Goal: Task Accomplishment & Management: Manage account settings

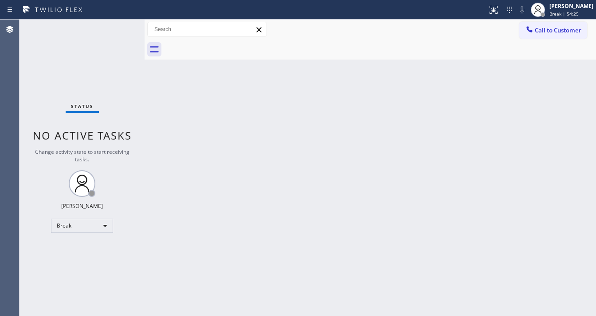
click at [114, 25] on div "Status No active tasks Change activity state to start receiving tasks. [PERSON_…" at bounding box center [82, 168] width 125 height 296
click at [67, 222] on div "Break" at bounding box center [82, 225] width 62 height 14
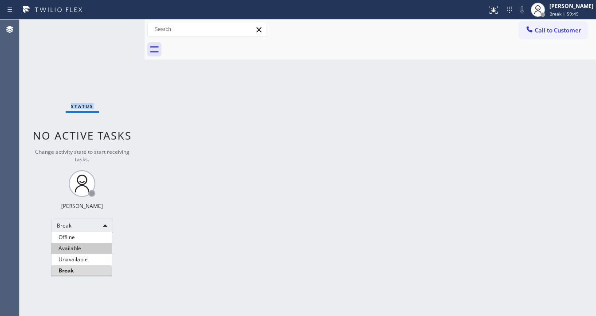
click at [80, 249] on li "Available" at bounding box center [81, 248] width 60 height 11
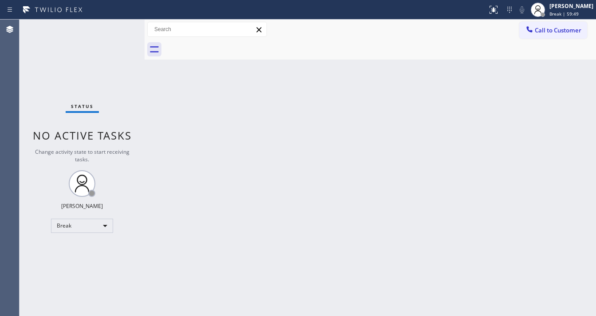
click at [247, 239] on div "Back to Dashboard Change Sender ID Customers Technicians Select a contact Outbo…" at bounding box center [371, 168] width 452 height 296
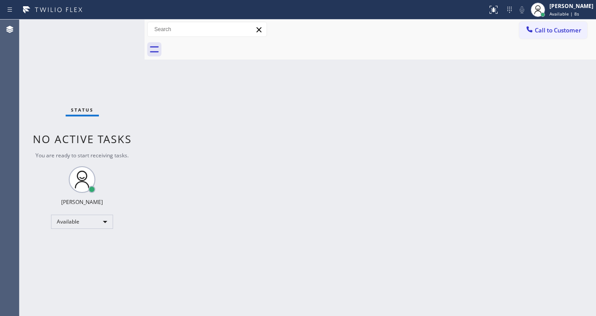
click at [108, 29] on div "Status No active tasks You are ready to start receiving tasks. [PERSON_NAME]" at bounding box center [82, 168] width 125 height 296
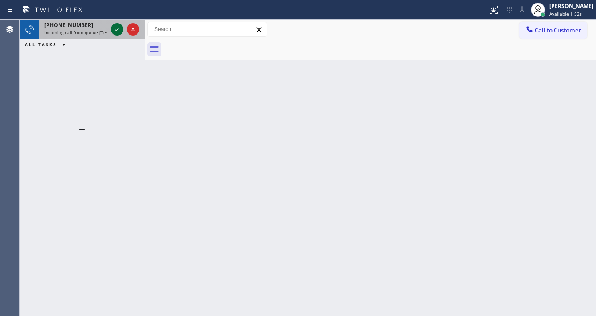
click at [115, 31] on icon at bounding box center [117, 29] width 11 height 11
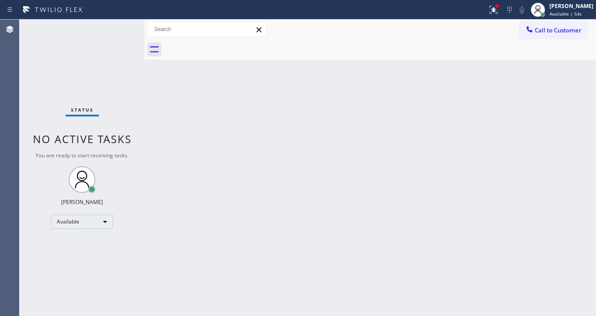
drag, startPoint x: 496, startPoint y: 9, endPoint x: 479, endPoint y: 108, distance: 100.4
click at [497, 11] on icon at bounding box center [494, 9] width 11 height 11
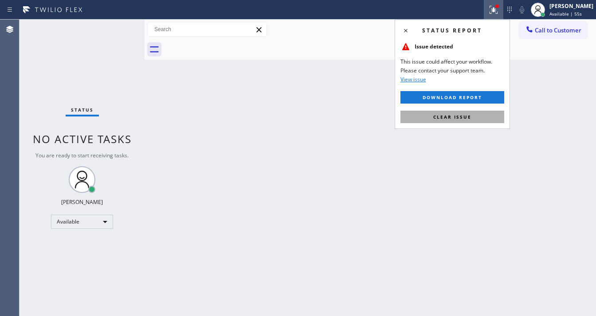
click at [474, 118] on button "Clear issue" at bounding box center [453, 117] width 104 height 12
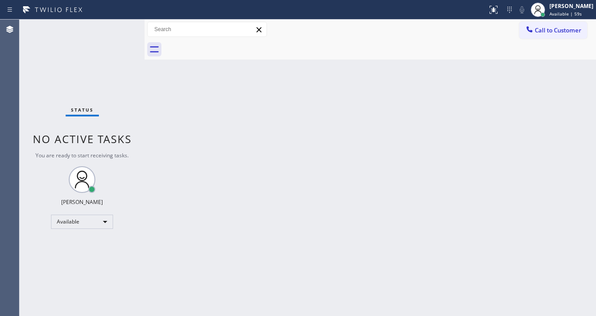
click at [117, 26] on div "Status No active tasks You are ready to start receiving tasks. [PERSON_NAME]" at bounding box center [82, 168] width 125 height 296
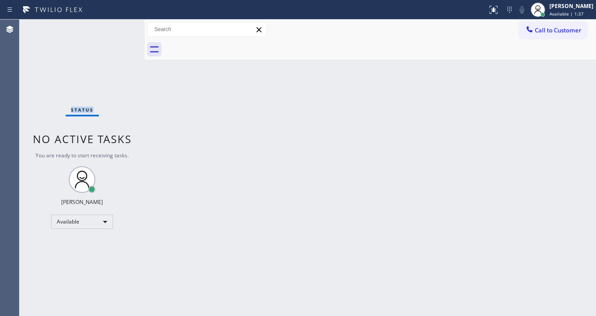
click at [117, 26] on div "Status No active tasks You are ready to start receiving tasks. [PERSON_NAME]" at bounding box center [82, 168] width 125 height 296
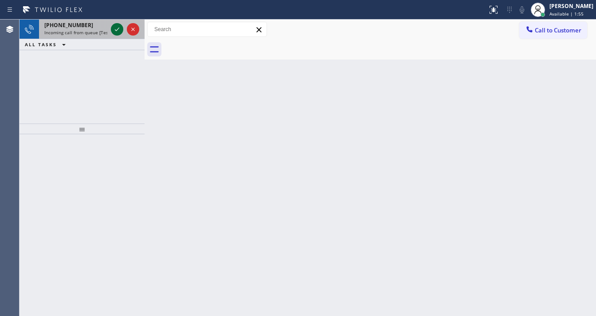
click at [117, 26] on icon at bounding box center [117, 29] width 11 height 11
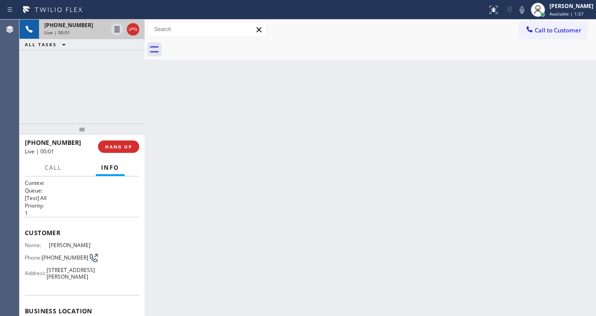
scroll to position [107, 0]
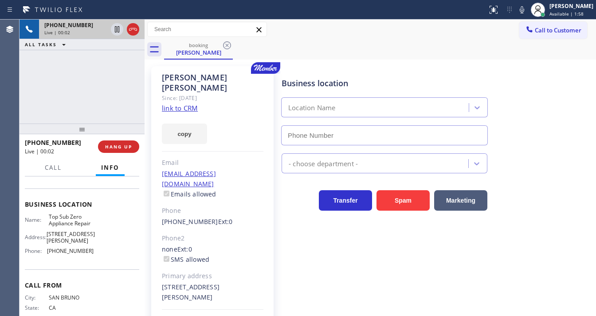
type input "[PHONE_NUMBER]"
click at [191, 103] on link "link to CRM" at bounding box center [180, 107] width 36 height 9
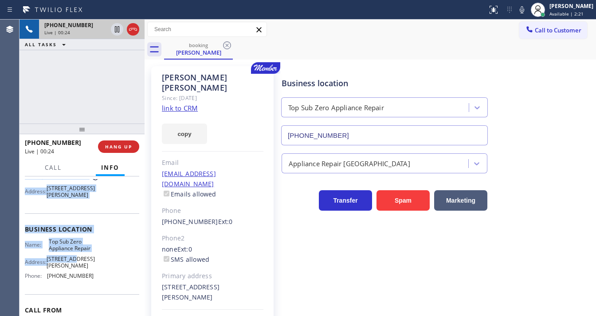
scroll to position [142, 0]
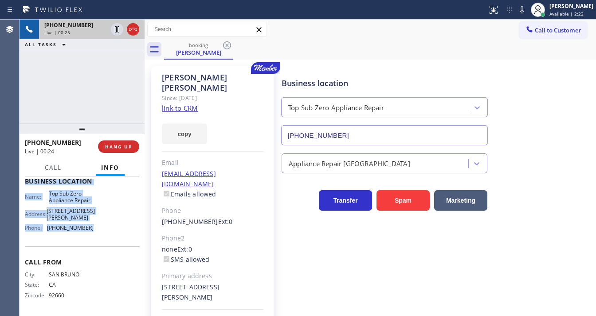
drag, startPoint x: 25, startPoint y: 194, endPoint x: 103, endPoint y: 239, distance: 89.7
click at [103, 239] on div "Context Queue: [Test] All Priority: 1 Customer Name: [PERSON_NAME] Phone: [PHON…" at bounding box center [82, 181] width 114 height 264
copy div "Customer Name: [PERSON_NAME] Phone: [PHONE_NUMBER] Address: [STREET_ADDRESS][PE…"
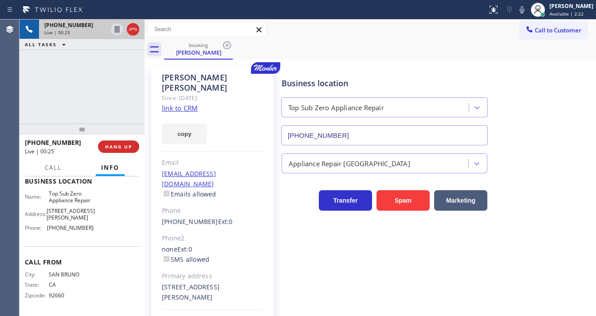
click at [92, 84] on div "[PHONE_NUMBER] Live | 00:25 ALL TASKS ALL TASKS ACTIVE TASKS TASKS IN WRAP UP" at bounding box center [82, 72] width 125 height 104
click at [74, 75] on div "[PHONE_NUMBER] Live | 00:27 ALL TASKS ALL TASKS ACTIVE TASKS TASKS IN WRAP UP" at bounding box center [82, 72] width 125 height 104
click at [165, 75] on div "[PERSON_NAME]" at bounding box center [213, 82] width 102 height 20
click at [22, 104] on div "[PHONE_NUMBER] Live | 00:33 ALL TASKS ALL TASKS ACTIVE TASKS TASKS IN WRAP UP" at bounding box center [82, 72] width 125 height 104
click at [113, 83] on div "[PHONE_NUMBER] Live | 01:07 ALL TASKS ALL TASKS ACTIVE TASKS TASKS IN WRAP UP" at bounding box center [82, 72] width 125 height 104
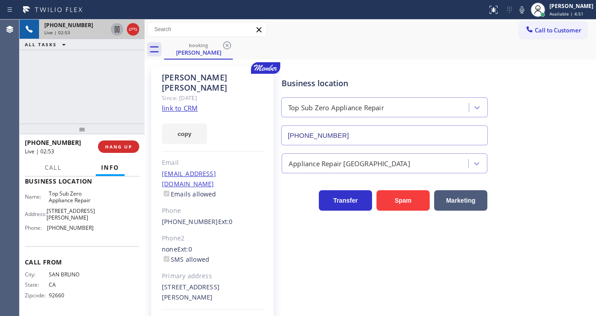
click at [117, 32] on icon at bounding box center [117, 29] width 11 height 11
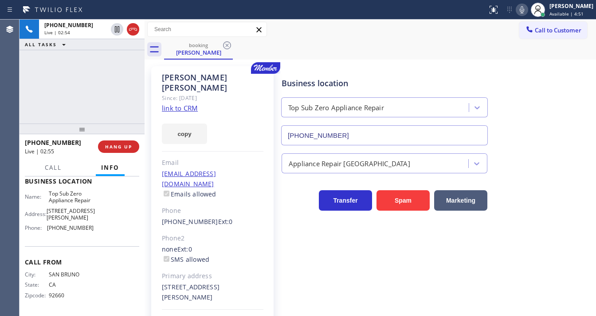
click at [528, 9] on icon at bounding box center [522, 9] width 11 height 11
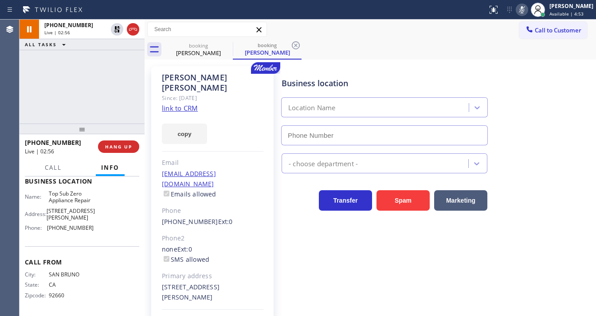
type input "[PHONE_NUMBER]"
click at [119, 31] on icon at bounding box center [117, 29] width 11 height 11
click at [524, 9] on div at bounding box center [522, 9] width 12 height 11
type input "[PHONE_NUMBER]"
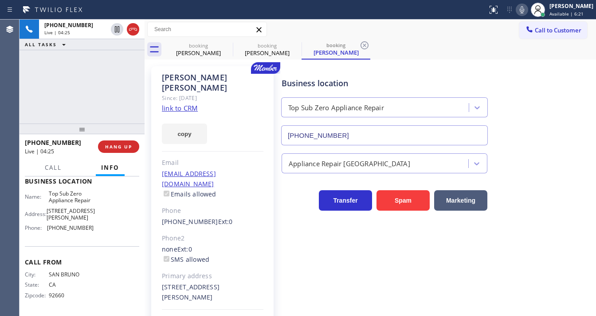
click at [106, 98] on div "[PHONE_NUMBER] Live | 04:25 ALL TASKS ALL TASKS ACTIVE TASKS TASKS IN WRAP UP" at bounding box center [82, 72] width 125 height 104
click at [526, 11] on icon at bounding box center [522, 9] width 11 height 11
click at [0, 0] on icon at bounding box center [0, 0] width 0 height 0
click at [289, 44] on div "booking" at bounding box center [267, 45] width 67 height 7
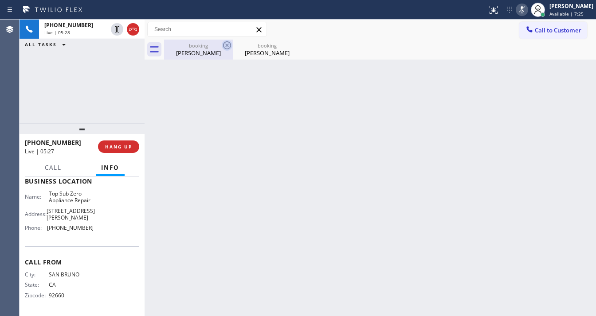
click at [227, 46] on icon at bounding box center [227, 45] width 11 height 11
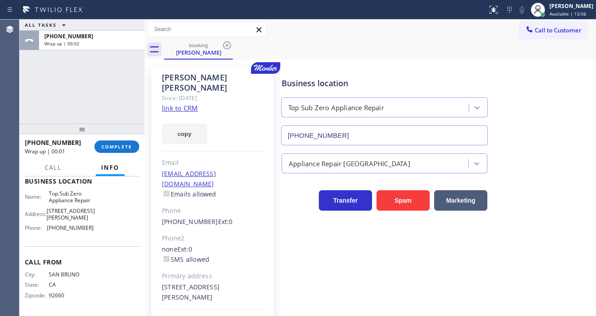
click at [567, 28] on span "Call to Customer" at bounding box center [558, 30] width 47 height 8
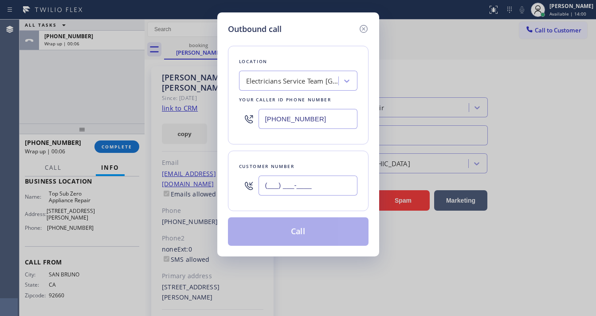
drag, startPoint x: 293, startPoint y: 181, endPoint x: 299, endPoint y: 158, distance: 23.8
click at [292, 178] on input "(___) ___-____" at bounding box center [308, 185] width 99 height 20
paste input "650) 303-3316"
type input "[PHONE_NUMBER]"
click at [315, 129] on div "[PHONE_NUMBER]" at bounding box center [298, 118] width 118 height 29
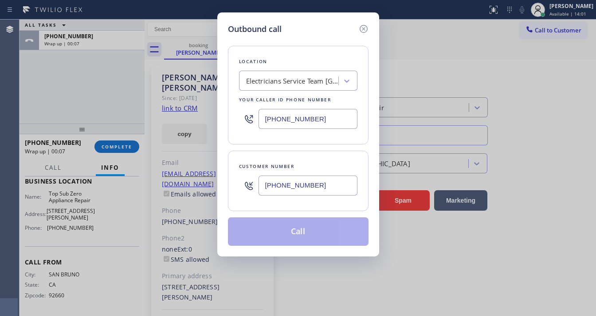
click at [316, 118] on input "[PHONE_NUMBER]" at bounding box center [308, 119] width 99 height 20
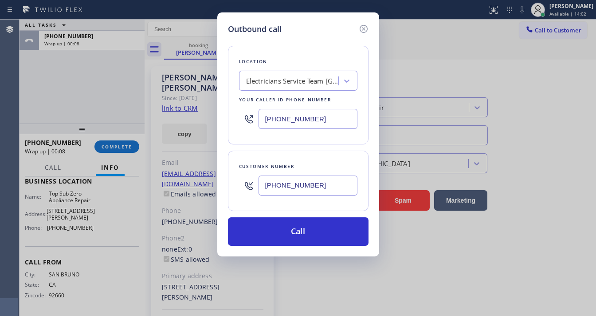
paste input "08) 617-8880"
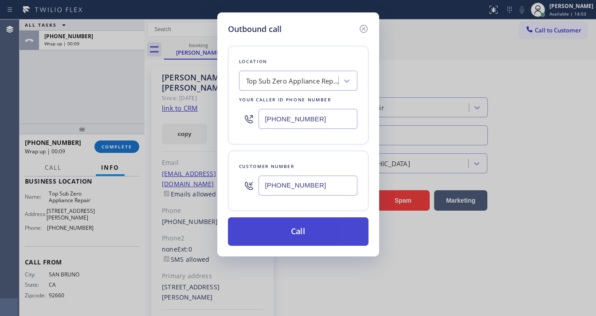
type input "[PHONE_NUMBER]"
click at [284, 229] on button "Call" at bounding box center [298, 231] width 141 height 28
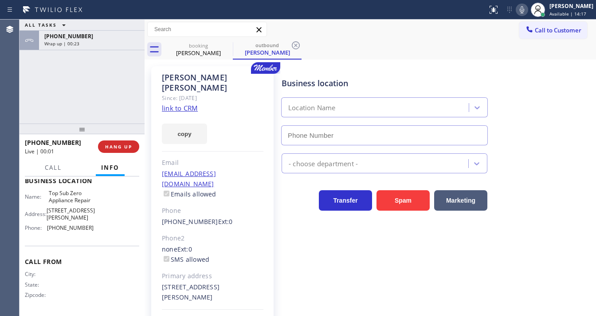
type input "[PHONE_NUMBER]"
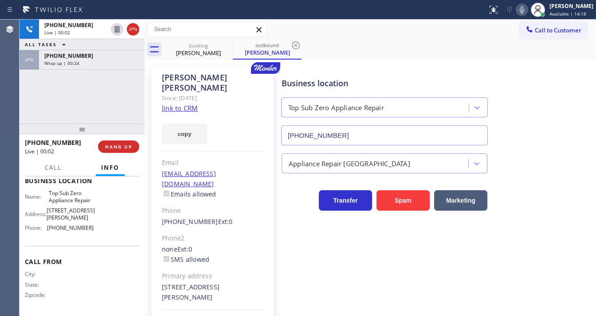
scroll to position [121, 0]
click at [96, 90] on div "[PHONE_NUMBER] Live | 00:03 ALL TASKS ALL TASKS ACTIVE TASKS TASKS IN WRAP UP […" at bounding box center [82, 72] width 125 height 104
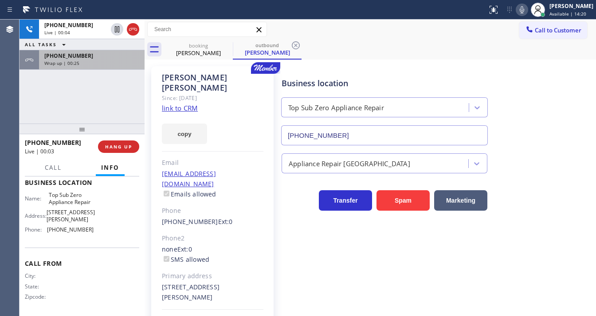
click at [87, 62] on div "Wrap up | 00:25" at bounding box center [91, 63] width 95 height 6
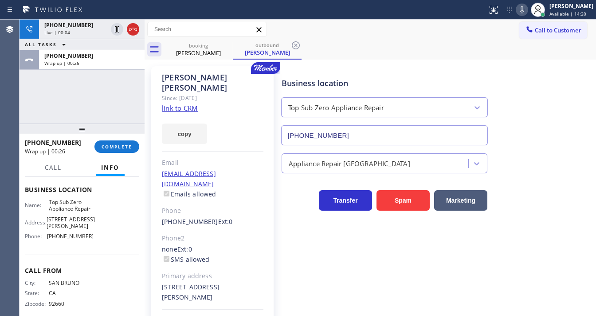
scroll to position [142, 0]
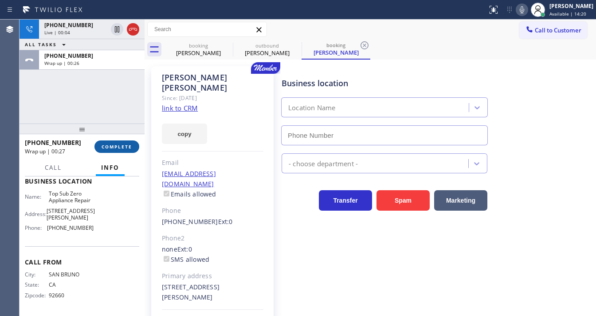
click at [122, 143] on button "COMPLETE" at bounding box center [117, 146] width 45 height 12
type input "[PHONE_NUMBER]"
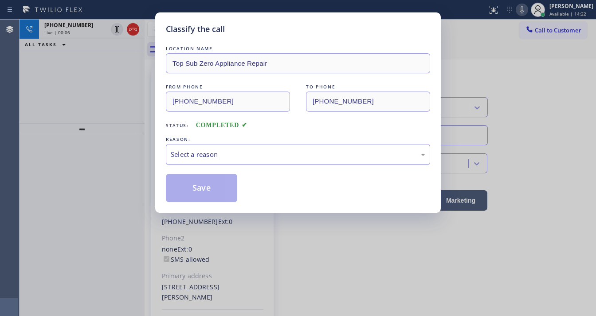
click at [220, 153] on div "Select a reason" at bounding box center [298, 154] width 255 height 10
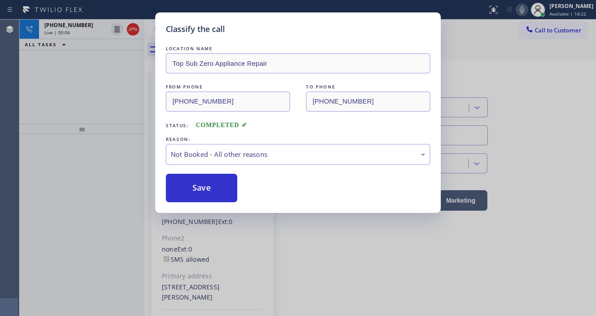
click at [205, 184] on button "Save" at bounding box center [201, 188] width 71 height 28
click at [59, 118] on div "Classify the call LOCATION NAME Top Sub Zero Appliance Repair FROM PHONE [PHONE…" at bounding box center [298, 158] width 596 height 316
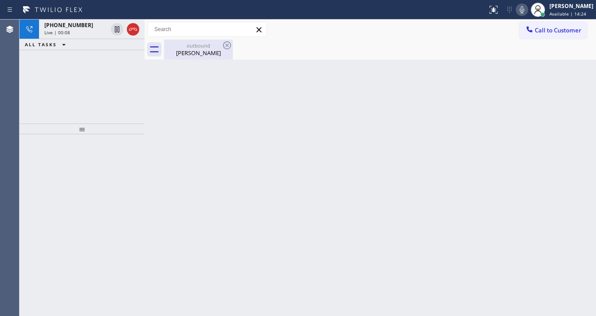
click at [186, 52] on div "[PERSON_NAME]" at bounding box center [198, 53] width 67 height 8
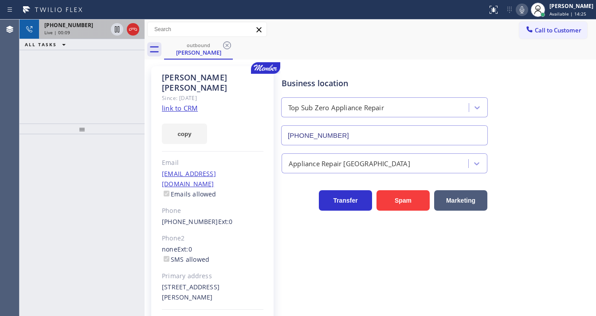
click at [85, 35] on div "Live | 00:09" at bounding box center [75, 32] width 63 height 6
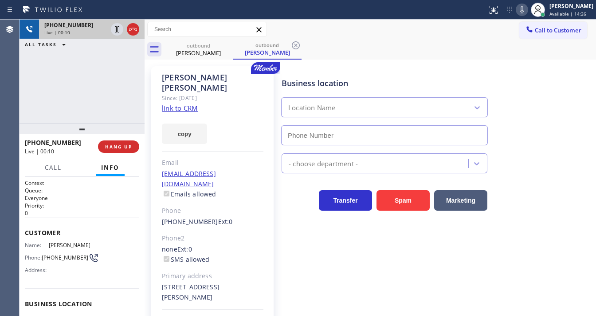
type input "[PHONE_NUMBER]"
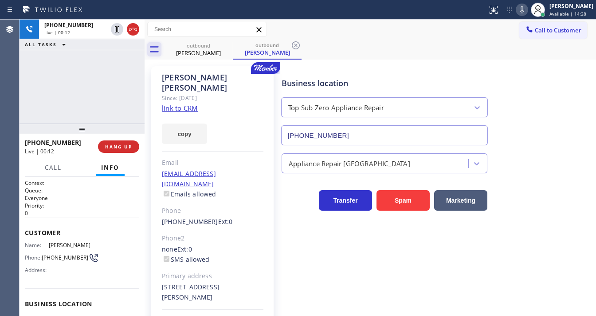
drag, startPoint x: 36, startPoint y: 92, endPoint x: 160, endPoint y: 46, distance: 132.1
click at [36, 92] on div "[PHONE_NUMBER] Live | 00:12 ALL TASKS ALL TASKS ACTIVE TASKS TASKS IN WRAP UP" at bounding box center [82, 72] width 125 height 104
click at [226, 47] on icon at bounding box center [227, 45] width 11 height 11
click at [117, 71] on div "[PHONE_NUMBER] Live | 03:26 ALL TASKS ALL TASKS ACTIVE TASKS TASKS IN WRAP UP" at bounding box center [82, 72] width 125 height 104
click at [122, 66] on div "[PHONE_NUMBER] Live | 03:31 ALL TASKS ALL TASKS ACTIVE TASKS TASKS IN WRAP UP" at bounding box center [82, 72] width 125 height 104
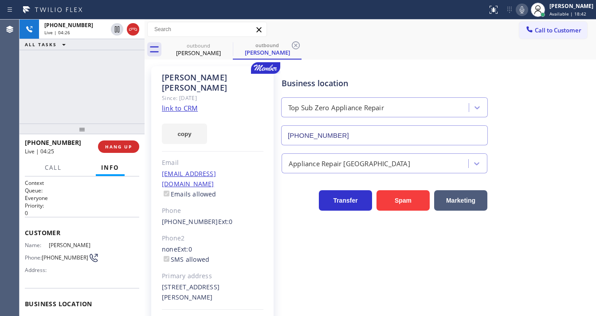
click at [35, 80] on div "[PHONE_NUMBER] Live | 04:26 ALL TASKS ALL TASKS ACTIVE TASKS TASKS IN WRAP UP" at bounding box center [82, 72] width 125 height 104
click at [57, 72] on div "[PHONE_NUMBER] Live | 04:33 ALL TASKS ALL TASKS ACTIVE TASKS TASKS IN WRAP UP" at bounding box center [82, 72] width 125 height 104
click at [104, 99] on div "[PHONE_NUMBER] Live | 04:37 ALL TASKS ALL TASKS ACTIVE TASKS TASKS IN WRAP UP" at bounding box center [82, 72] width 125 height 104
click at [227, 45] on icon at bounding box center [227, 45] width 8 height 8
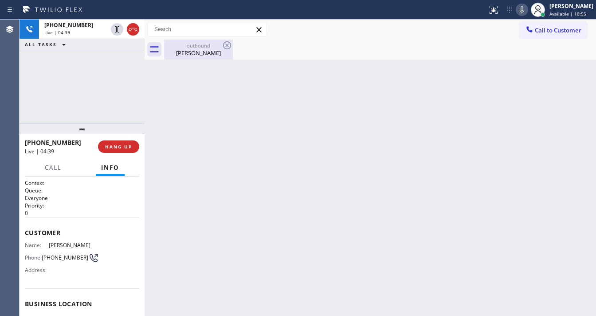
click at [189, 51] on div "[PERSON_NAME]" at bounding box center [198, 53] width 67 height 8
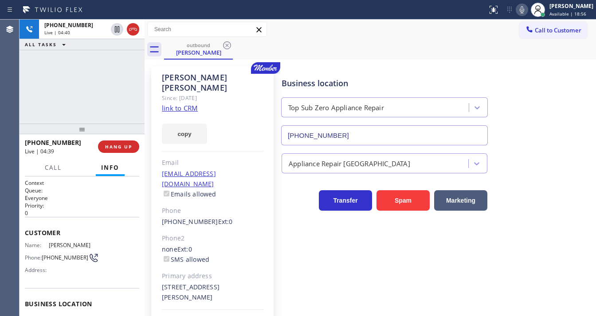
click at [114, 77] on div "[PHONE_NUMBER] Live | 04:40 ALL TASKS ALL TASKS ACTIVE TASKS TASKS IN WRAP UP" at bounding box center [82, 72] width 125 height 104
drag, startPoint x: 431, startPoint y: 46, endPoint x: 521, endPoint y: 8, distance: 96.9
click at [433, 45] on div "outbound [PERSON_NAME]" at bounding box center [380, 49] width 432 height 20
click at [525, 9] on icon at bounding box center [522, 9] width 4 height 7
drag, startPoint x: 115, startPoint y: 85, endPoint x: 115, endPoint y: 76, distance: 8.9
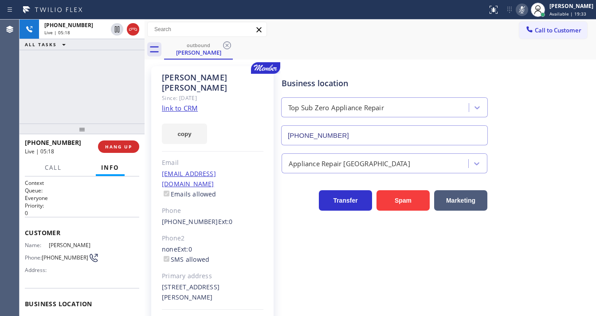
click at [115, 80] on div "[PHONE_NUMBER] Live | 05:18 ALL TASKS ALL TASKS ACTIVE TASKS TASKS IN WRAP UP" at bounding box center [82, 72] width 125 height 104
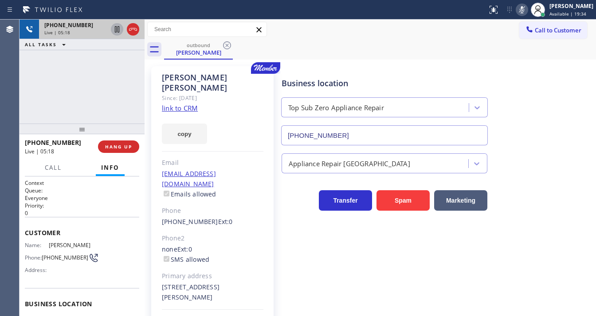
click at [114, 30] on icon at bounding box center [117, 29] width 11 height 11
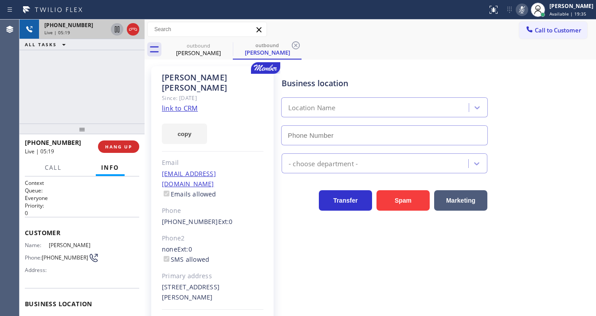
type input "[PHONE_NUMBER]"
click at [114, 23] on button at bounding box center [117, 29] width 12 height 12
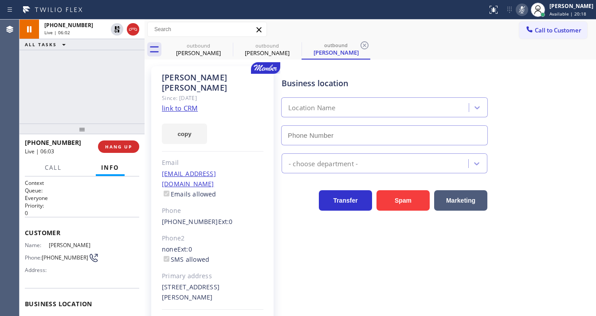
click at [528, 16] on button at bounding box center [522, 10] width 12 height 12
click at [496, 55] on div "outbound [PERSON_NAME] outbound [PERSON_NAME] outbound [PERSON_NAME]" at bounding box center [380, 49] width 432 height 20
type input "[PHONE_NUMBER]"
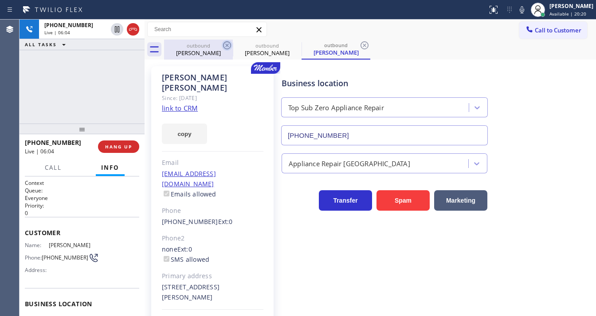
click at [230, 45] on icon at bounding box center [227, 45] width 11 height 11
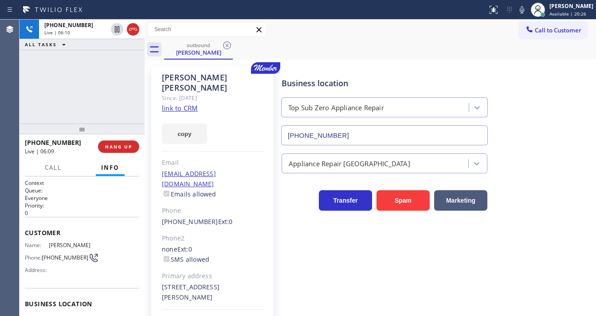
click at [123, 100] on div "[PHONE_NUMBER] Live | 06:10 ALL TASKS ALL TASKS ACTIVE TASKS TASKS IN WRAP UP" at bounding box center [82, 72] width 125 height 104
click at [436, 37] on div "Call to Customer Outbound call Location Top Sub Zero Appliance Repair Your call…" at bounding box center [371, 30] width 452 height 16
click at [525, 12] on icon at bounding box center [522, 9] width 4 height 7
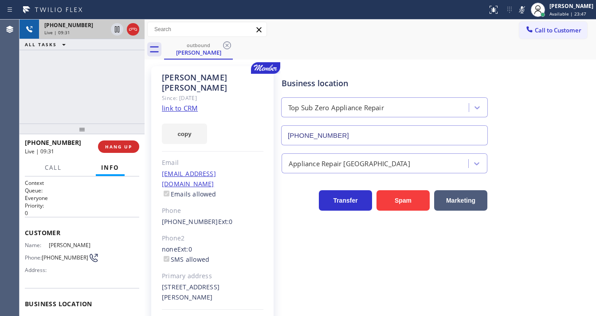
drag, startPoint x: 110, startPoint y: 66, endPoint x: 110, endPoint y: 33, distance: 32.8
click at [110, 63] on div "[PHONE_NUMBER] Live | 09:31 ALL TASKS ALL TASKS ACTIVE TASKS TASKS IN WRAP UP" at bounding box center [82, 72] width 125 height 104
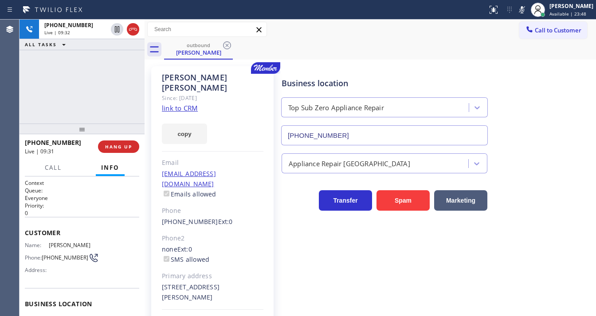
click at [115, 27] on icon at bounding box center [117, 29] width 4 height 6
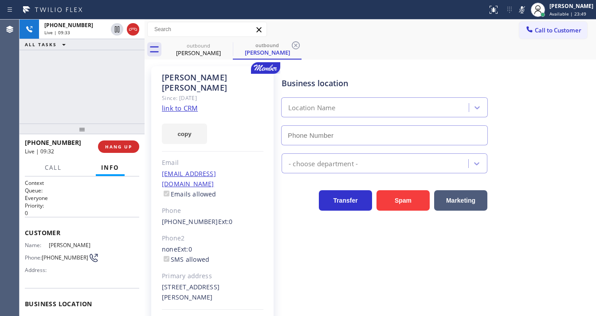
type input "[PHONE_NUMBER]"
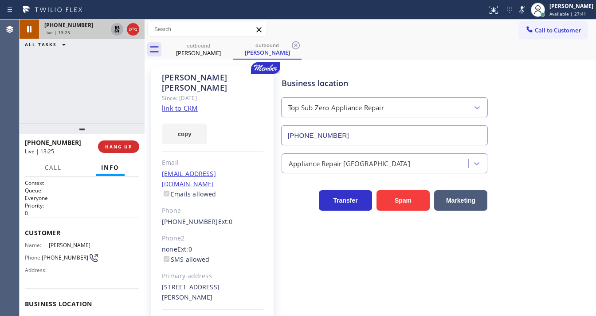
click at [118, 28] on icon at bounding box center [117, 29] width 11 height 11
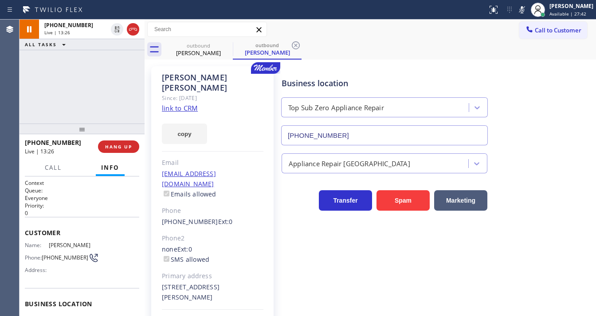
click at [528, 11] on icon at bounding box center [522, 9] width 11 height 11
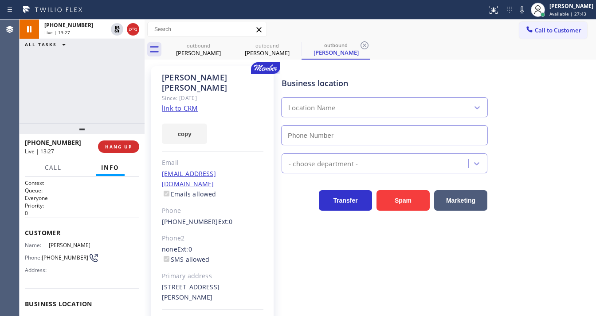
type input "[PHONE_NUMBER]"
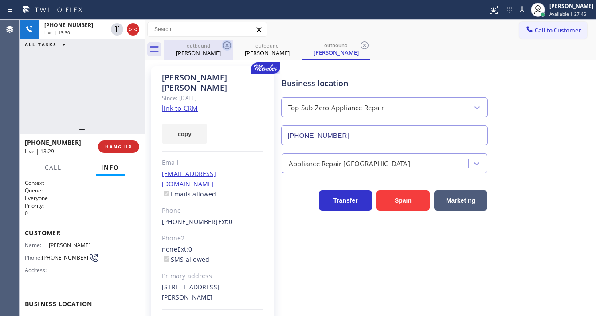
click at [226, 44] on icon at bounding box center [227, 45] width 11 height 11
click at [226, 44] on icon at bounding box center [227, 45] width 8 height 8
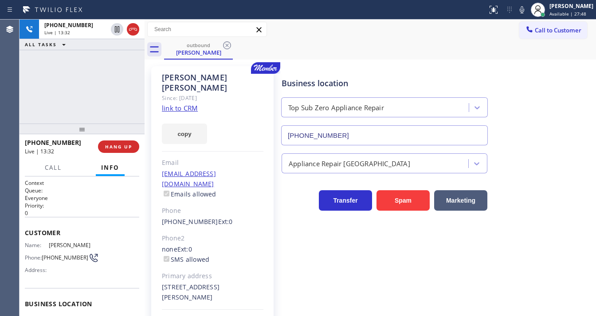
click at [98, 83] on div "[PHONE_NUMBER] Live | 13:32 ALL TASKS ALL TASKS ACTIVE TASKS TASKS IN WRAP UP" at bounding box center [82, 72] width 125 height 104
click at [302, 33] on div "Call to Customer Outbound call Location Top Sub Zero Appliance Repair Your call…" at bounding box center [371, 30] width 452 height 16
click at [53, 170] on span "Call" at bounding box center [53, 167] width 17 height 8
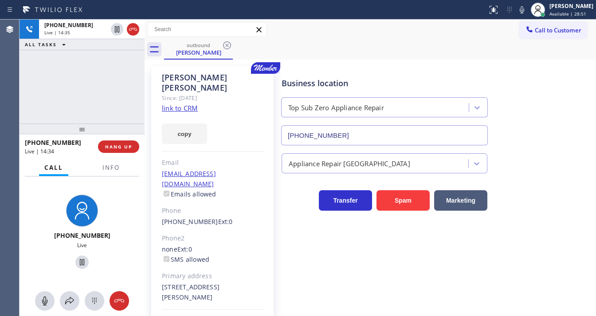
click at [96, 98] on div "[PHONE_NUMBER] Live | 14:35 ALL TASKS ALL TASKS ACTIVE TASKS TASKS IN WRAP UP" at bounding box center [82, 72] width 125 height 104
click at [91, 105] on div "[PHONE_NUMBER] Live | 14:55 ALL TASKS ALL TASKS ACTIVE TASKS TASKS IN WRAP UP" at bounding box center [82, 72] width 125 height 104
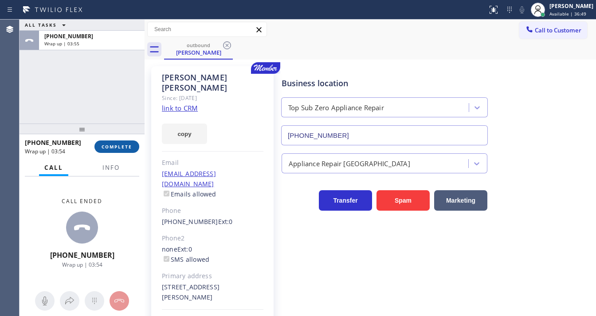
click at [112, 151] on button "COMPLETE" at bounding box center [117, 146] width 45 height 12
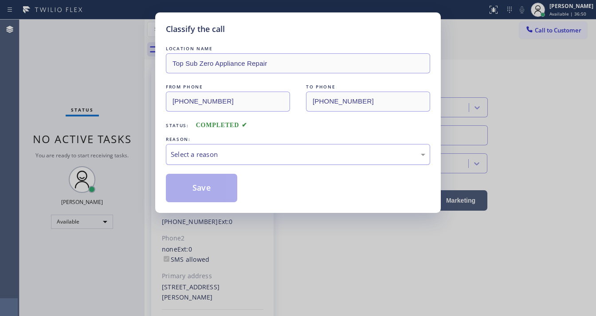
click at [205, 157] on div "Select a reason" at bounding box center [298, 154] width 255 height 10
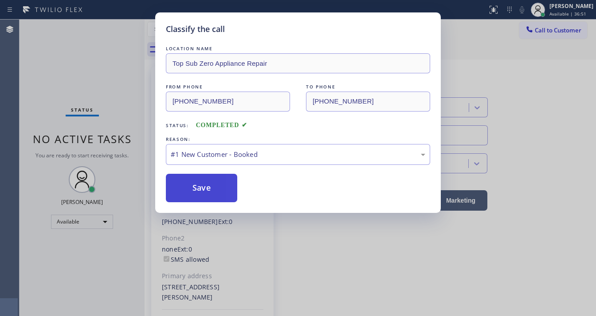
click at [205, 179] on button "Save" at bounding box center [201, 188] width 71 height 28
click at [205, 181] on button "Save" at bounding box center [201, 188] width 71 height 28
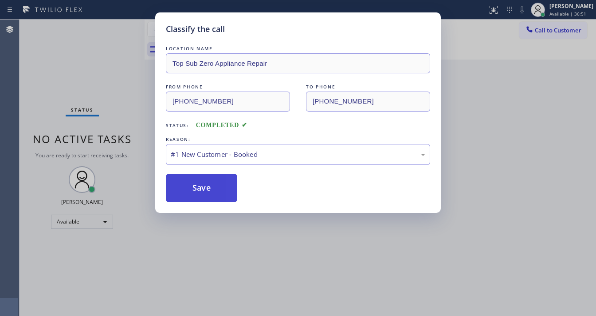
click at [205, 181] on button "Save" at bounding box center [201, 188] width 71 height 28
click at [98, 204] on div "Classify the call LOCATION NAME Top Sub Zero Appliance Repair FROM PHONE [PHONE…" at bounding box center [298, 158] width 596 height 316
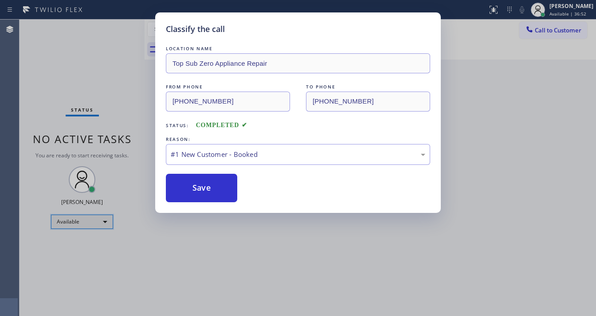
click at [83, 225] on div "Available" at bounding box center [82, 221] width 62 height 14
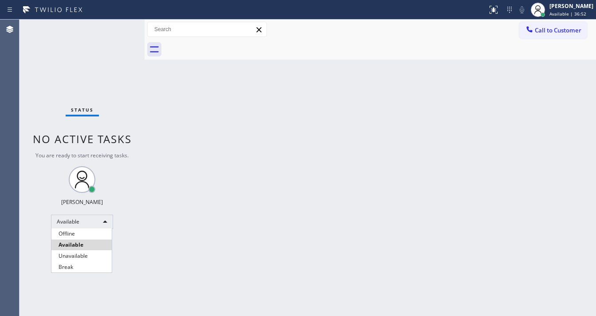
click at [76, 255] on li "Unavailable" at bounding box center [81, 255] width 60 height 11
drag, startPoint x: 145, startPoint y: 192, endPoint x: 132, endPoint y: 169, distance: 26.2
click at [145, 191] on div at bounding box center [145, 168] width 0 height 296
click at [100, 124] on div "Status No active tasks You are ready to start receiving tasks. [PERSON_NAME]" at bounding box center [83, 168] width 126 height 296
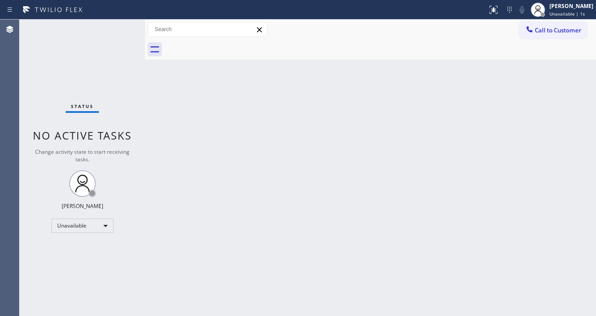
click at [99, 117] on div "Status No active tasks Change activity state to start receiving tasks. [PERSON_…" at bounding box center [83, 168] width 126 height 296
click at [89, 227] on div "Unavailable" at bounding box center [82, 225] width 62 height 14
click at [78, 246] on li "Available" at bounding box center [82, 248] width 60 height 11
click at [204, 144] on div "Back to Dashboard Change Sender ID Customers Technicians Select a contact Outbo…" at bounding box center [370, 168] width 451 height 296
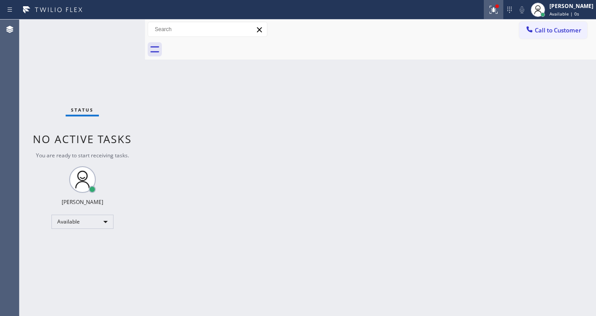
click at [499, 11] on icon at bounding box center [494, 9] width 11 height 11
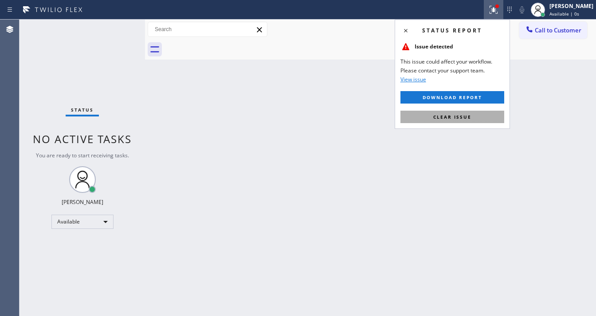
click at [450, 118] on span "Clear issue" at bounding box center [453, 117] width 38 height 6
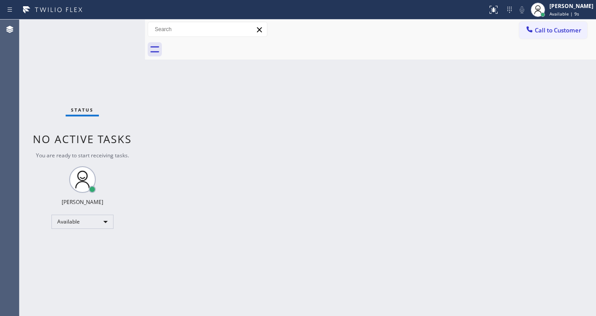
drag, startPoint x: 101, startPoint y: 57, endPoint x: 106, endPoint y: 50, distance: 8.8
click at [101, 57] on div "Status No active tasks You are ready to start receiving tasks. [PERSON_NAME]" at bounding box center [83, 168] width 126 height 296
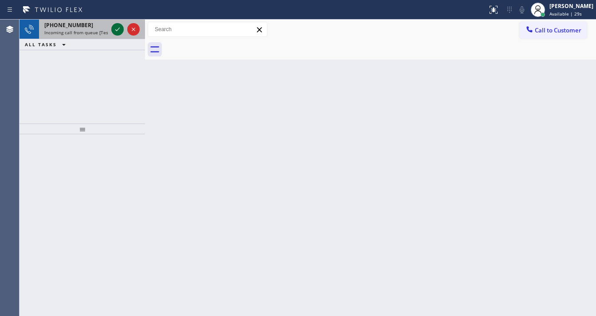
click at [114, 30] on icon at bounding box center [117, 29] width 11 height 11
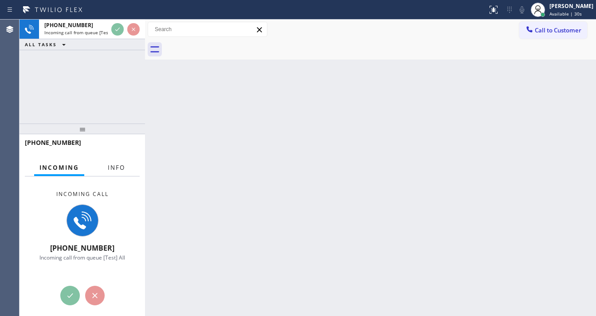
click at [115, 165] on span "Info" at bounding box center [116, 167] width 17 height 8
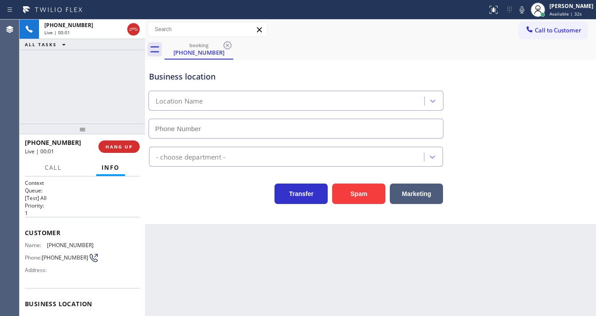
type input "[PHONE_NUMBER]"
click at [323, 42] on div "booking [PHONE_NUMBER]" at bounding box center [381, 49] width 432 height 20
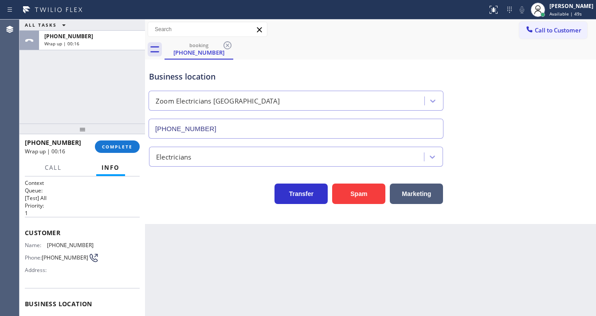
click at [14, 99] on div "Agent Desktop" at bounding box center [9, 168] width 19 height 296
click at [119, 145] on span "COMPLETE" at bounding box center [117, 146] width 31 height 6
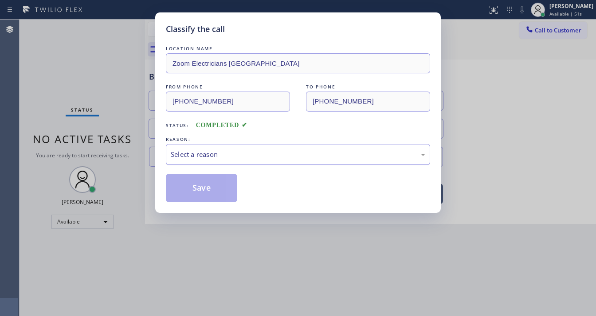
click at [224, 154] on div "Select a reason" at bounding box center [298, 154] width 255 height 10
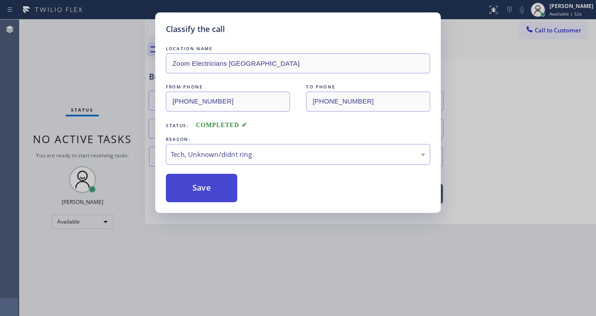
click at [200, 185] on button "Save" at bounding box center [201, 188] width 71 height 28
drag, startPoint x: 200, startPoint y: 185, endPoint x: 194, endPoint y: 183, distance: 6.6
click at [200, 185] on button "Save" at bounding box center [201, 188] width 71 height 28
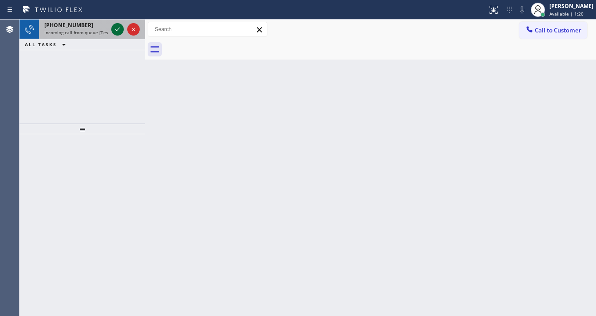
click at [115, 28] on icon at bounding box center [117, 29] width 11 height 11
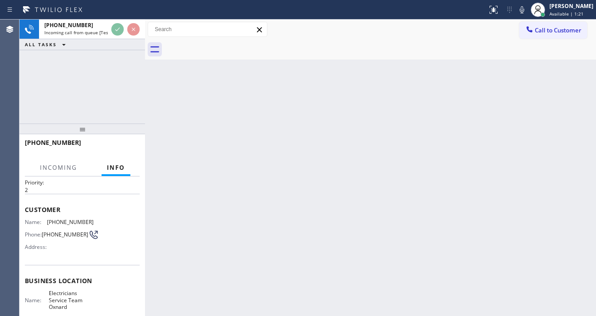
scroll to position [36, 0]
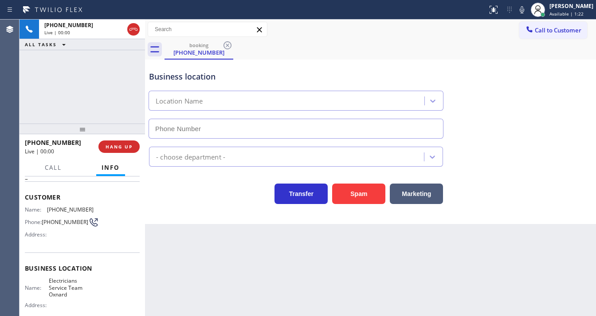
type input "[PHONE_NUMBER]"
click at [27, 99] on div "[PHONE_NUMBER] Live | 00:07 ALL TASKS ALL TASKS ACTIVE TASKS TASKS IN WRAP UP" at bounding box center [83, 72] width 126 height 104
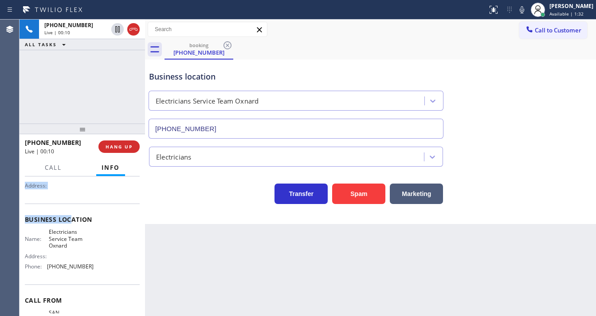
scroll to position [130, 0]
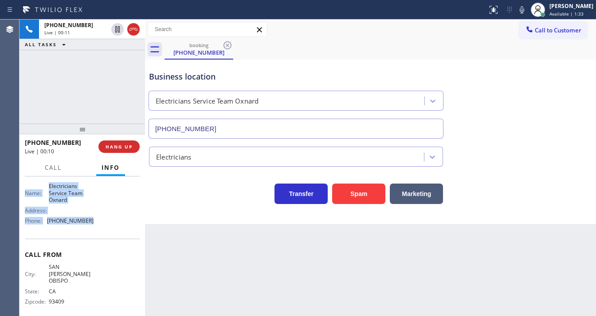
drag, startPoint x: 23, startPoint y: 194, endPoint x: 99, endPoint y: 221, distance: 80.2
click at [101, 223] on div "Context Queue: [Test] All Priority: 2 Customer Name: [PHONE_NUMBER] Phone: [PHO…" at bounding box center [83, 245] width 126 height 139
copy div "Customer Name: [PHONE_NUMBER] Phone: [PHONE_NUMBER] Address: Business location …"
click at [75, 103] on div "[PHONE_NUMBER] Live | 00:11 ALL TASKS ALL TASKS ACTIVE TASKS TASKS IN WRAP UP" at bounding box center [83, 72] width 126 height 104
click at [21, 88] on div "[PHONE_NUMBER] Live | 00:59 ALL TASKS ALL TASKS ACTIVE TASKS TASKS IN WRAP UP" at bounding box center [83, 72] width 126 height 104
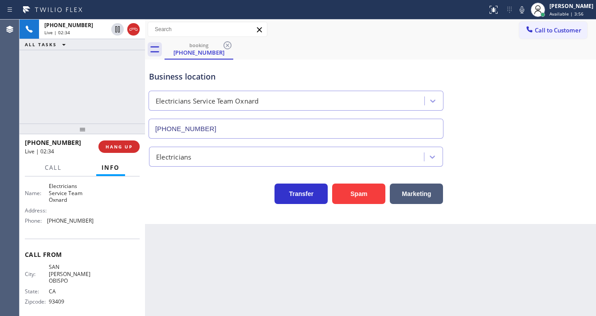
click at [114, 30] on icon at bounding box center [117, 29] width 11 height 11
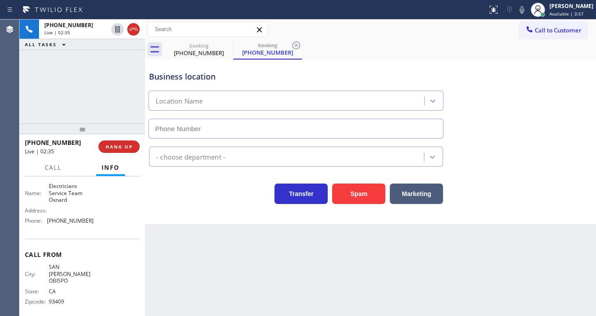
click at [526, 13] on icon at bounding box center [522, 9] width 11 height 11
type input "[PHONE_NUMBER]"
click at [525, 12] on icon at bounding box center [522, 9] width 11 height 11
click at [126, 68] on div "[PHONE_NUMBER] Live | 04:35 ALL TASKS ALL TASKS ACTIVE TASKS TASKS IN WRAP UP" at bounding box center [83, 72] width 126 height 104
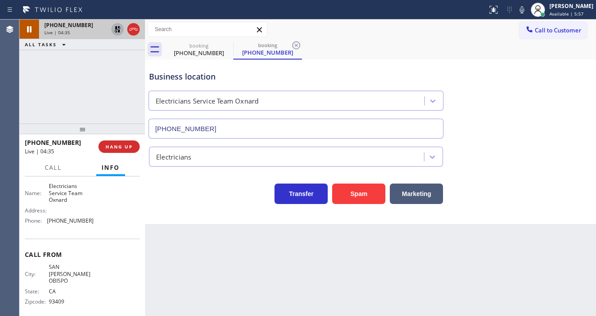
click at [115, 26] on icon at bounding box center [117, 29] width 11 height 11
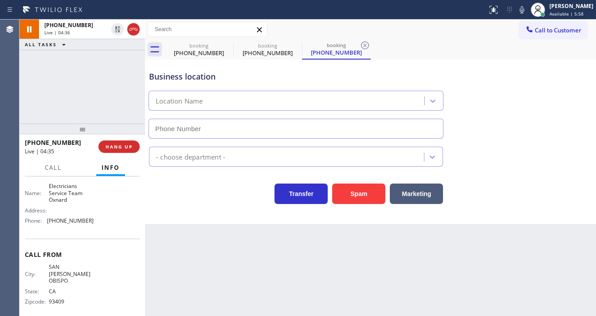
type input "[PHONE_NUMBER]"
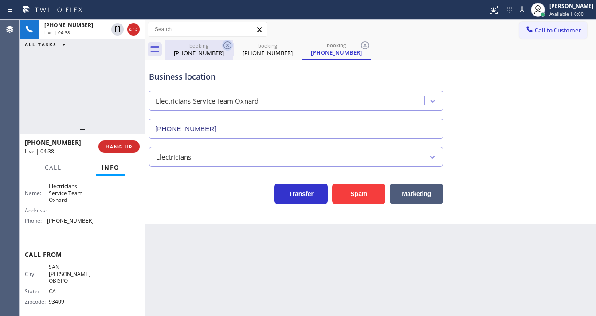
click at [225, 50] on icon at bounding box center [227, 45] width 11 height 11
click at [227, 48] on icon at bounding box center [227, 45] width 11 height 11
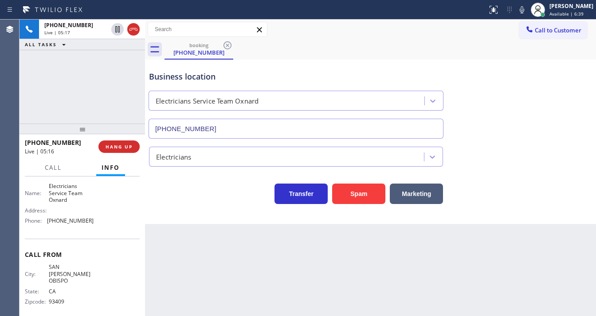
click at [20, 104] on div "[PHONE_NUMBER] Live | 05:17 ALL TASKS ALL TASKS ACTIVE TASKS TASKS IN WRAP UP" at bounding box center [83, 72] width 126 height 104
click at [96, 92] on div "[PHONE_NUMBER] Live | 05:18 ALL TASKS ALL TASKS ACTIVE TASKS TASKS IN WRAP UP" at bounding box center [83, 72] width 126 height 104
click at [31, 77] on div "[PHONE_NUMBER] Live | 05:45 ALL TASKS ALL TASKS ACTIVE TASKS TASKS IN WRAP UP" at bounding box center [83, 72] width 126 height 104
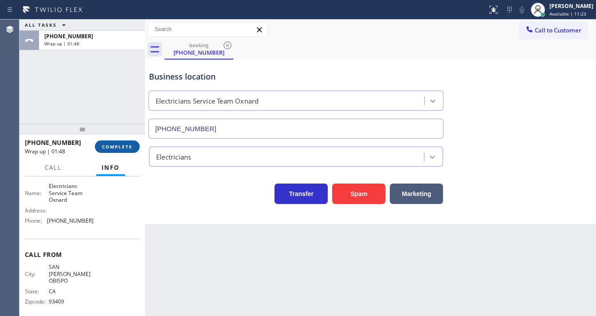
click at [114, 144] on span "COMPLETE" at bounding box center [117, 146] width 31 height 6
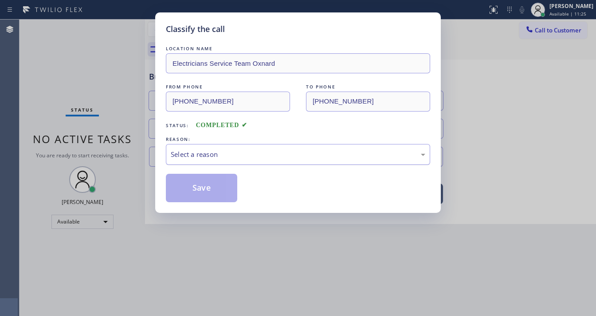
click at [192, 149] on div "Select a reason" at bounding box center [298, 154] width 255 height 10
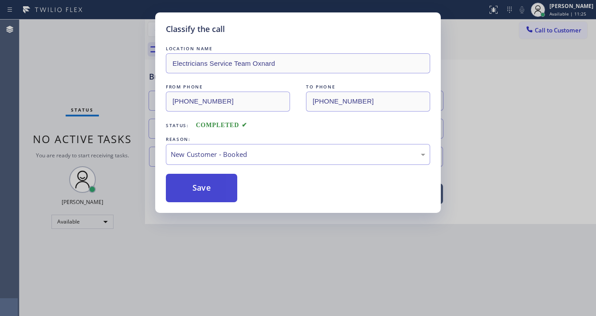
click at [191, 181] on button "Save" at bounding box center [201, 188] width 71 height 28
click at [192, 186] on button "Save" at bounding box center [201, 188] width 71 height 28
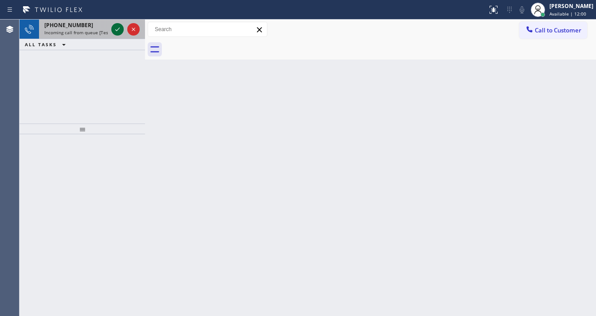
click at [114, 29] on icon at bounding box center [117, 29] width 11 height 11
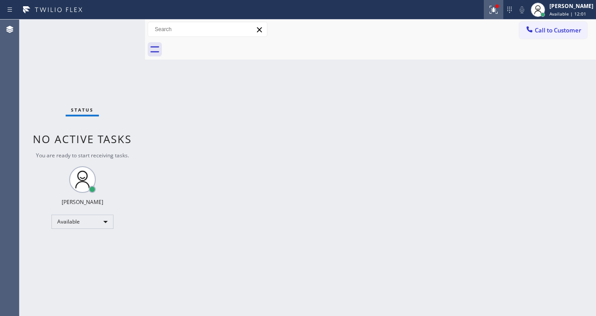
click at [498, 12] on icon at bounding box center [494, 9] width 11 height 11
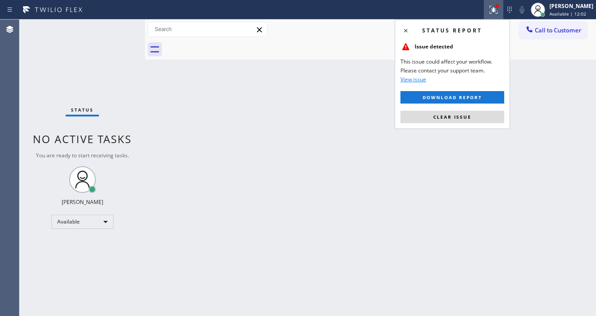
click at [461, 111] on button "Clear issue" at bounding box center [453, 117] width 104 height 12
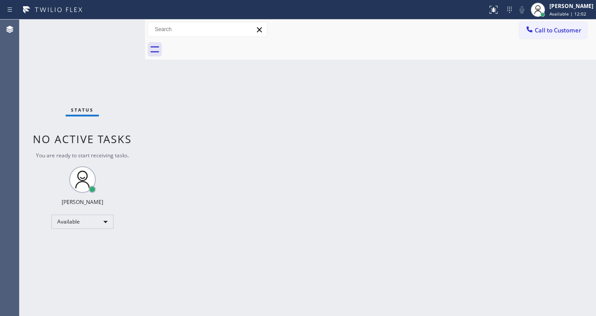
drag, startPoint x: 458, startPoint y: 115, endPoint x: 446, endPoint y: 115, distance: 12.0
click at [458, 116] on div "Back to Dashboard Change Sender ID Customers Technicians Select a contact Outbo…" at bounding box center [370, 168] width 451 height 296
click at [119, 28] on div "Status No active tasks You are ready to start receiving tasks. [PERSON_NAME]" at bounding box center [83, 168] width 126 height 296
click at [119, 25] on div "Status No active tasks You are ready to start receiving tasks. [PERSON_NAME]" at bounding box center [83, 168] width 126 height 296
click at [118, 25] on div "Status No active tasks You are ready to start receiving tasks. [PERSON_NAME]" at bounding box center [83, 168] width 126 height 296
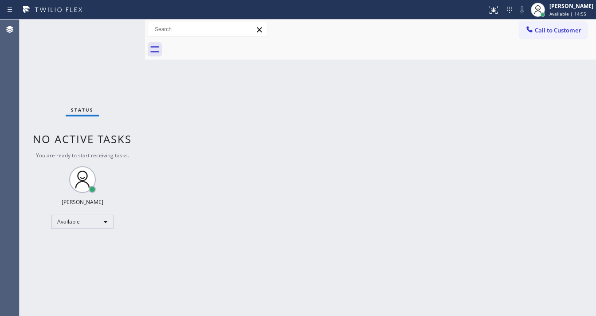
click at [118, 28] on div "Status No active tasks You are ready to start receiving tasks. [PERSON_NAME]" at bounding box center [83, 168] width 126 height 296
click at [117, 28] on div "Status No active tasks You are ready to start receiving tasks. [PERSON_NAME]" at bounding box center [83, 168] width 126 height 296
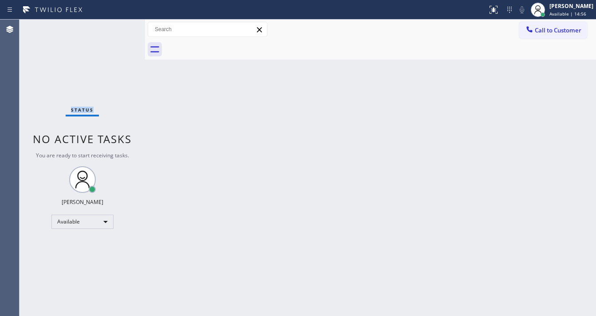
click at [117, 28] on div "Status No active tasks You are ready to start receiving tasks. [PERSON_NAME]" at bounding box center [83, 168] width 126 height 296
click at [118, 27] on div "Status No active tasks You are ready to start receiving tasks. [PERSON_NAME]" at bounding box center [83, 168] width 126 height 296
click at [119, 27] on div "Status No active tasks You are ready to start receiving tasks. [PERSON_NAME]" at bounding box center [83, 168] width 126 height 296
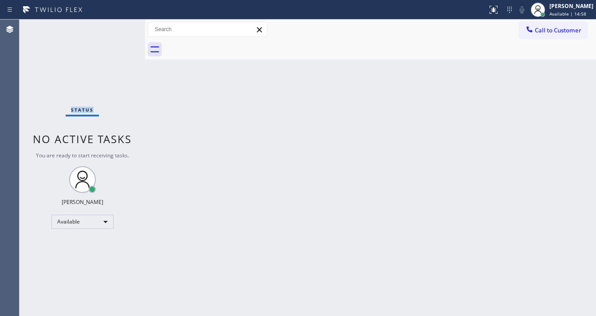
click at [119, 27] on div "Status No active tasks You are ready to start receiving tasks. [PERSON_NAME]" at bounding box center [83, 168] width 126 height 296
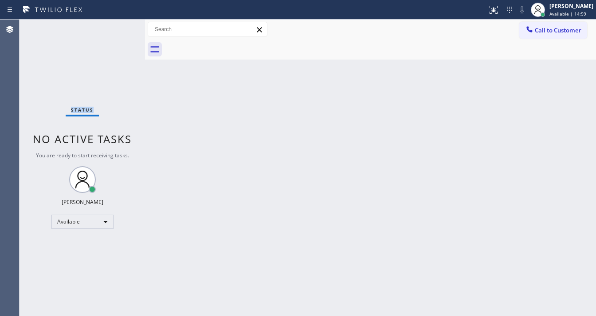
click at [119, 27] on div "Status No active tasks You are ready to start receiving tasks. [PERSON_NAME]" at bounding box center [83, 168] width 126 height 296
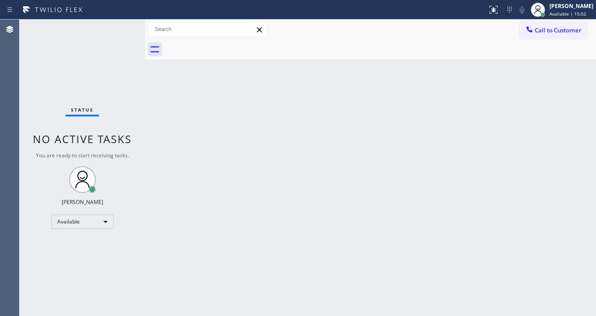
click at [119, 27] on div "Status No active tasks You are ready to start receiving tasks. [PERSON_NAME]" at bounding box center [83, 168] width 126 height 296
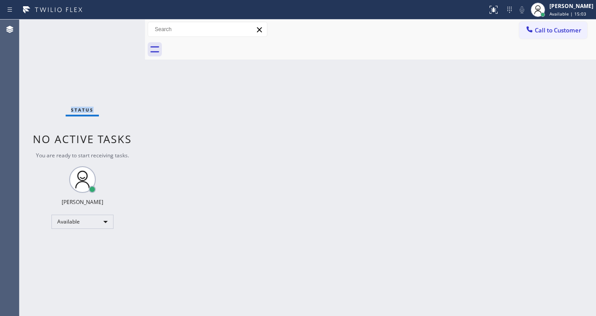
click at [119, 27] on div "Status No active tasks You are ready to start receiving tasks. [PERSON_NAME]" at bounding box center [83, 168] width 126 height 296
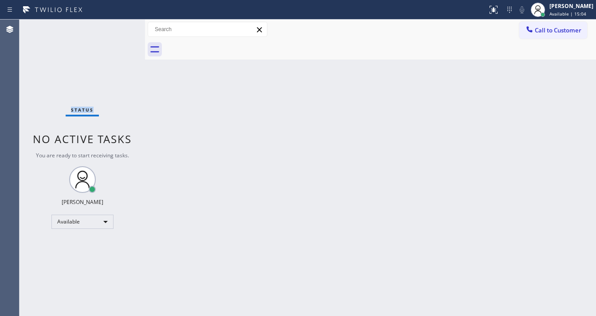
click at [119, 27] on div "Status No active tasks You are ready to start receiving tasks. [PERSON_NAME]" at bounding box center [83, 168] width 126 height 296
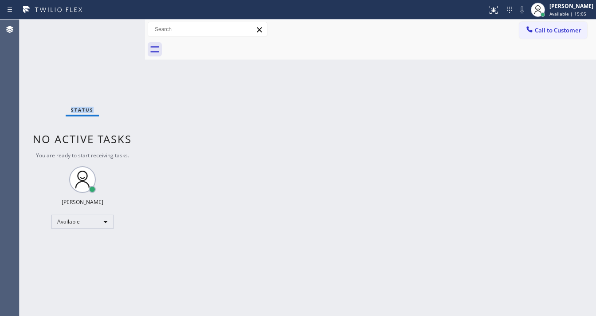
click at [119, 27] on div "Status No active tasks You are ready to start receiving tasks. [PERSON_NAME]" at bounding box center [83, 168] width 126 height 296
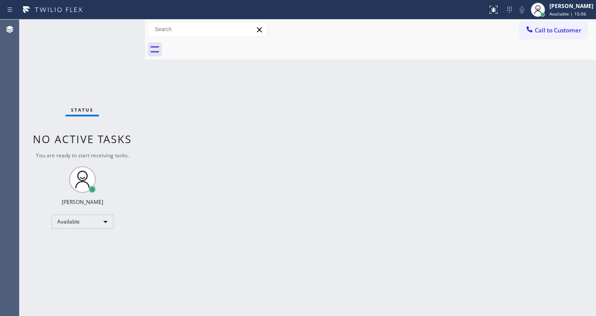
click at [119, 27] on div "Status No active tasks You are ready to start receiving tasks. [PERSON_NAME]" at bounding box center [83, 168] width 126 height 296
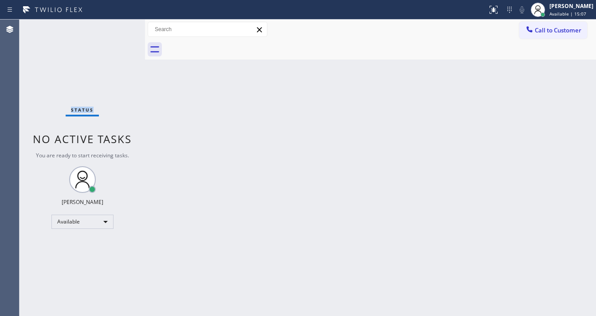
click at [119, 27] on div "Status No active tasks You are ready to start receiving tasks. [PERSON_NAME]" at bounding box center [83, 168] width 126 height 296
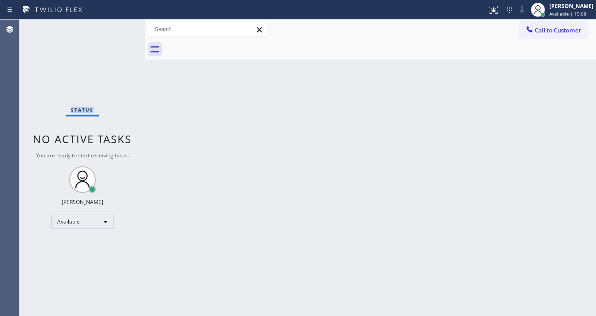
click at [119, 27] on div "Status No active tasks You are ready to start receiving tasks. [PERSON_NAME]" at bounding box center [83, 168] width 126 height 296
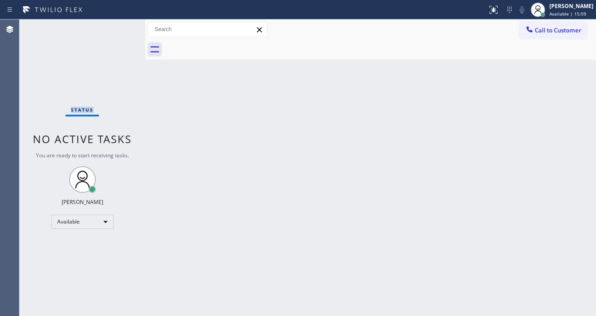
click at [119, 27] on div "Status No active tasks You are ready to start receiving tasks. [PERSON_NAME]" at bounding box center [83, 168] width 126 height 296
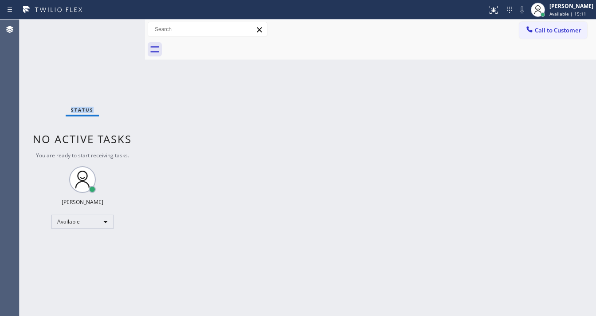
click at [119, 27] on div "Status No active tasks You are ready to start receiving tasks. [PERSON_NAME]" at bounding box center [83, 168] width 126 height 296
click at [244, 315] on html "Status report No issues detected If you experience an issue, please download th…" at bounding box center [298, 158] width 596 height 316
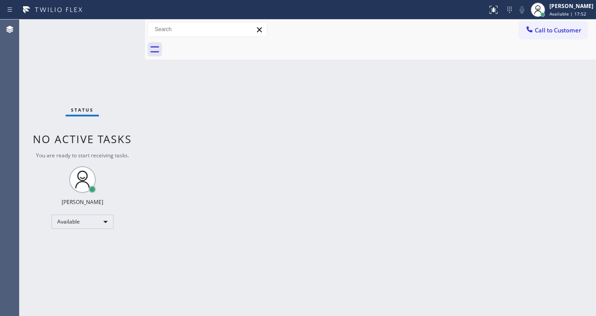
click at [119, 25] on div "Status No active tasks You are ready to start receiving tasks. [PERSON_NAME]" at bounding box center [83, 168] width 126 height 296
drag, startPoint x: 111, startPoint y: 25, endPoint x: 113, endPoint y: 0, distance: 24.9
click at [112, 25] on div "Status No active tasks You are ready to start receiving tasks. [PERSON_NAME]" at bounding box center [83, 168] width 126 height 296
click at [122, 31] on div "Status No active tasks You are ready to start receiving tasks. [PERSON_NAME]" at bounding box center [83, 168] width 126 height 296
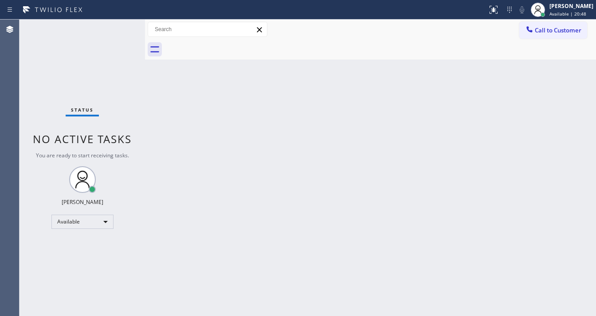
click at [118, 31] on div "Status No active tasks You are ready to start receiving tasks. [PERSON_NAME]" at bounding box center [83, 168] width 126 height 296
click at [117, 29] on div "Status No active tasks You are ready to start receiving tasks. [PERSON_NAME]" at bounding box center [83, 168] width 126 height 296
click at [117, 28] on div "Status No active tasks You are ready to start receiving tasks. [PERSON_NAME]" at bounding box center [83, 168] width 126 height 296
click at [116, 28] on div "Status No active tasks You are ready to start receiving tasks. [PERSON_NAME]" at bounding box center [83, 168] width 126 height 296
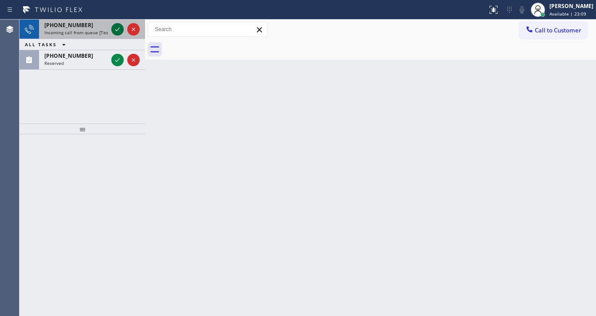
click at [115, 29] on icon at bounding box center [117, 29] width 11 height 11
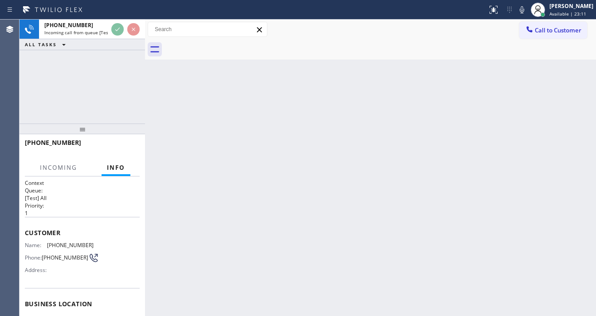
click at [118, 58] on div "[PHONE_NUMBER] Incoming call from queue [Test] All ALL TASKS ALL TASKS ACTIVE T…" at bounding box center [83, 72] width 126 height 104
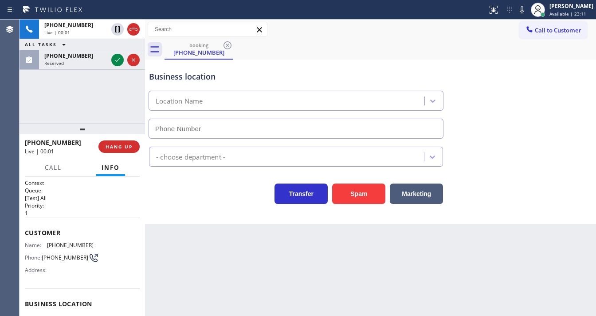
type input "[PHONE_NUMBER]"
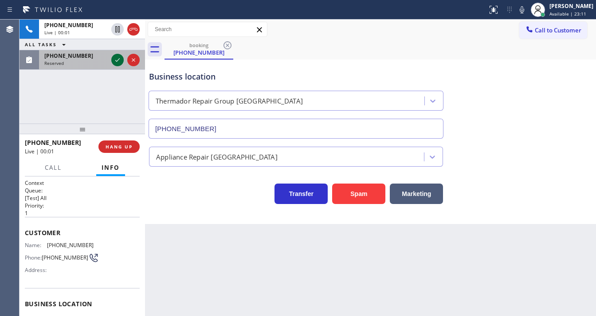
click at [118, 55] on icon at bounding box center [117, 60] width 11 height 11
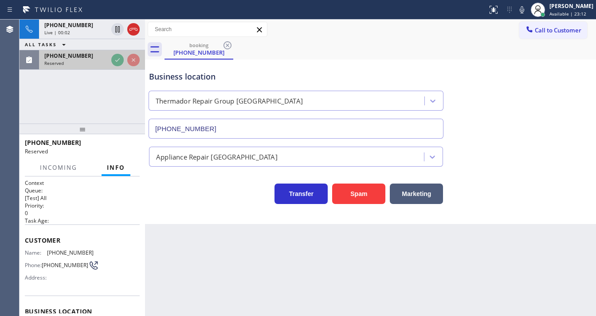
click at [108, 60] on div "Reserved" at bounding box center [75, 63] width 63 height 6
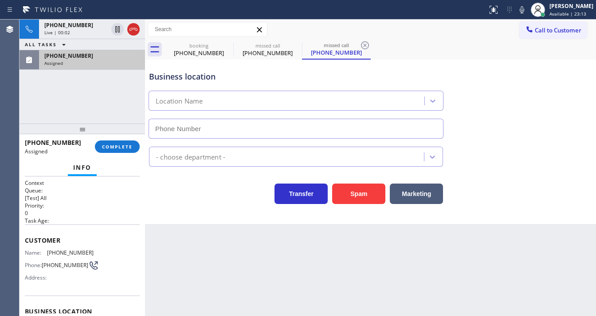
type input "[PHONE_NUMBER]"
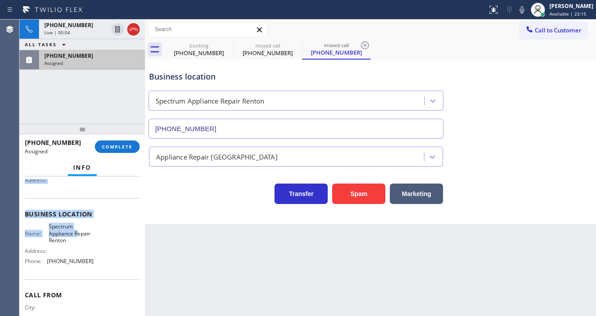
scroll to position [107, 0]
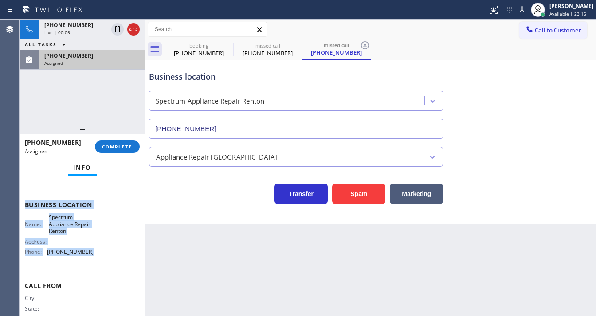
drag, startPoint x: 27, startPoint y: 233, endPoint x: 102, endPoint y: 240, distance: 75.3
click at [95, 249] on div "Context Queue: [Test] All Priority: 0 Task Age: Customer Name: [PHONE_NUMBER] P…" at bounding box center [82, 204] width 115 height 264
copy div "ustomer Name: [PHONE_NUMBER] Phone: [PHONE_NUMBER] Address: Business location N…"
click at [129, 151] on button "COMPLETE" at bounding box center [117, 146] width 45 height 12
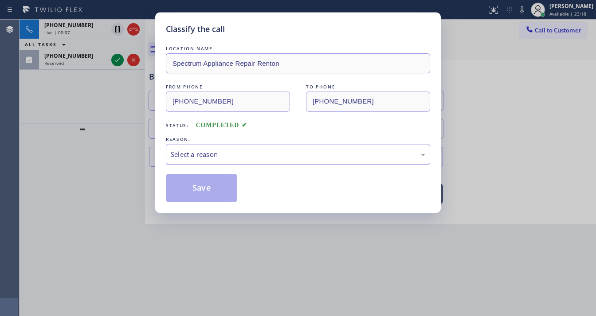
click at [221, 149] on div "Select a reason" at bounding box center [298, 154] width 264 height 21
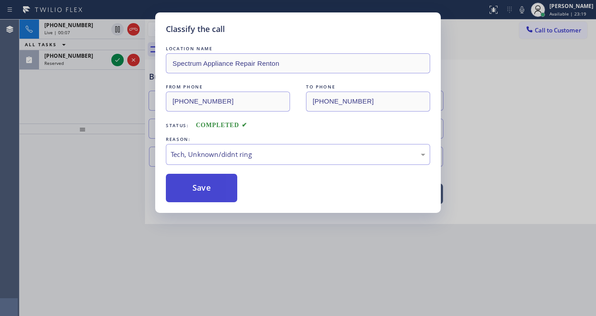
click at [203, 193] on button "Save" at bounding box center [201, 188] width 71 height 28
click at [203, 192] on button "Save" at bounding box center [201, 188] width 71 height 28
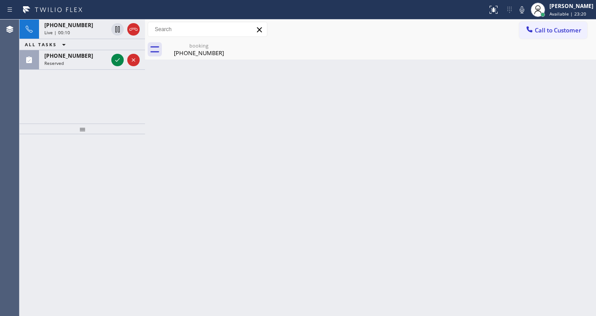
drag, startPoint x: 98, startPoint y: 107, endPoint x: 138, endPoint y: 49, distance: 70.1
click at [99, 105] on div "[PHONE_NUMBER] Live | 00:10 ALL TASKS ALL TASKS ACTIVE TASKS TASKS IN WRAP UP […" at bounding box center [83, 72] width 126 height 104
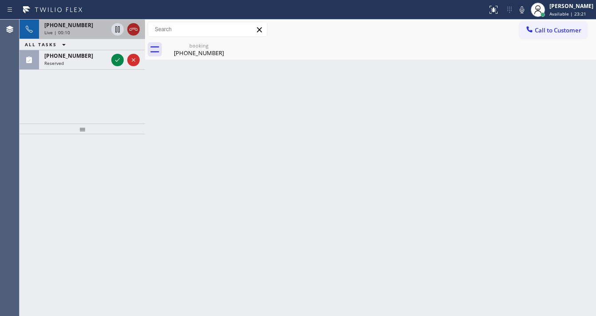
click at [135, 32] on icon at bounding box center [133, 29] width 11 height 11
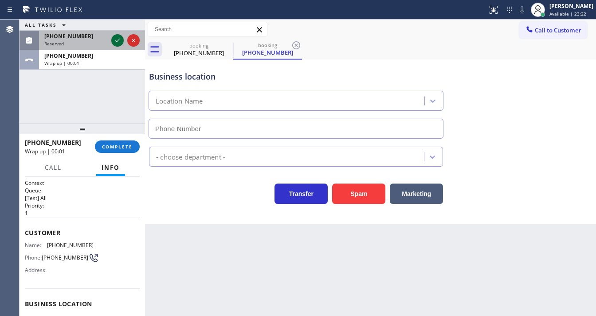
type input "[PHONE_NUMBER]"
click at [118, 39] on icon at bounding box center [117, 40] width 11 height 11
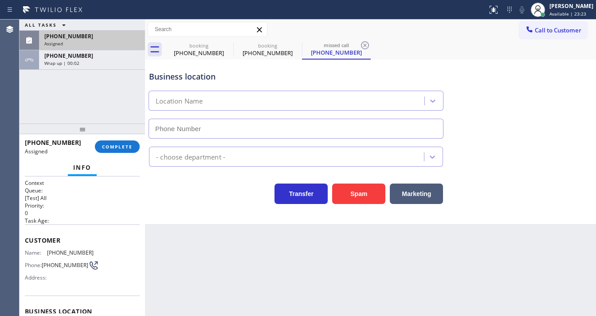
type input "[PHONE_NUMBER]"
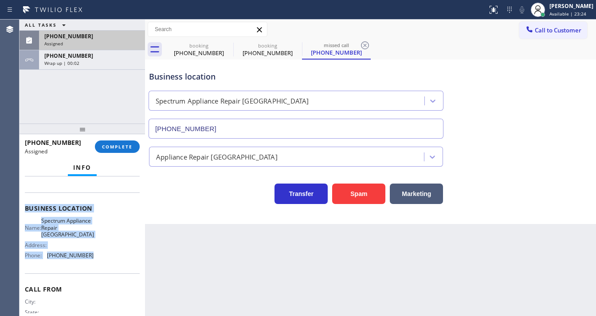
scroll to position [107, 0]
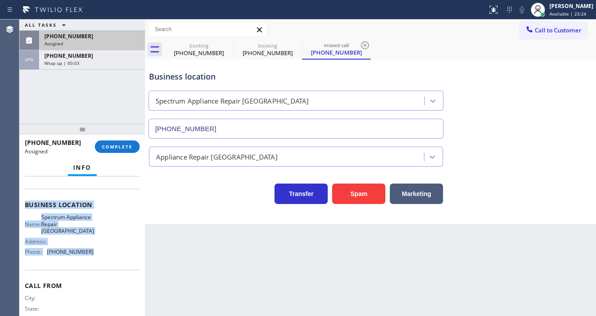
drag, startPoint x: 25, startPoint y: 235, endPoint x: 98, endPoint y: 252, distance: 74.3
click at [98, 252] on div "Context Queue: [Test] All Priority: 0 Task Age: Customer Name: [PHONE_NUMBER] P…" at bounding box center [82, 204] width 115 height 264
copy div "Customer Name: [PHONE_NUMBER] Phone: [PHONE_NUMBER] Address: Business location …"
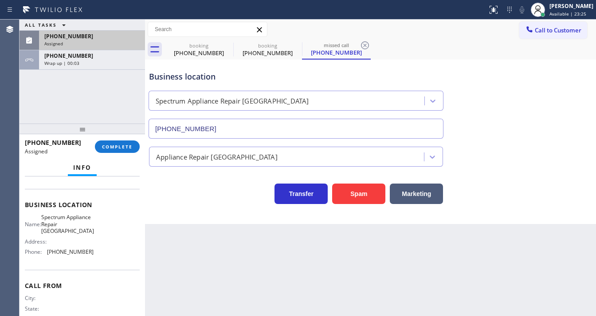
click at [114, 153] on div "[PHONE_NUMBER] Assigned COMPLETE" at bounding box center [82, 146] width 115 height 23
click at [120, 146] on span "COMPLETE" at bounding box center [117, 146] width 31 height 6
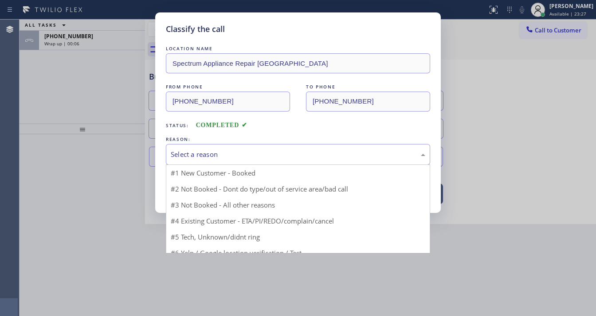
click at [225, 153] on div "Select a reason" at bounding box center [298, 154] width 255 height 10
drag, startPoint x: 205, startPoint y: 216, endPoint x: 201, endPoint y: 185, distance: 31.9
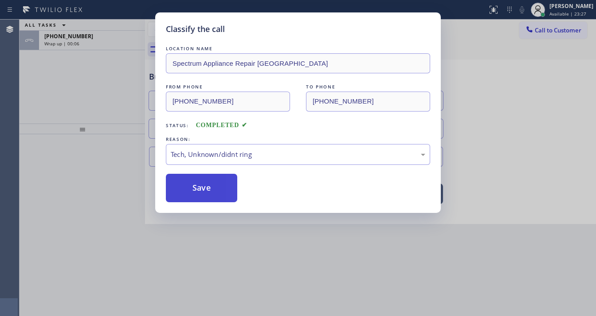
click at [201, 185] on button "Save" at bounding box center [201, 188] width 71 height 28
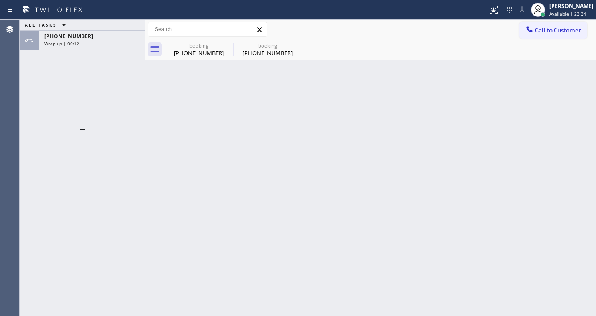
click at [79, 75] on div "ALL TASKS ALL TASKS ACTIVE TASKS TASKS IN WRAP UP [PHONE_NUMBER] Wrap up | 00:12" at bounding box center [83, 72] width 126 height 104
click at [88, 50] on div "[PHONE_NUMBER] Wrap up | 00:12" at bounding box center [83, 41] width 126 height 20
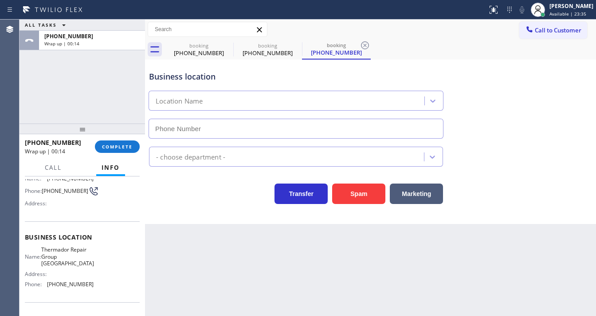
type input "[PHONE_NUMBER]"
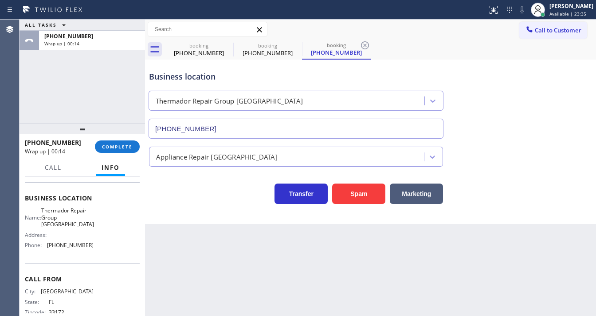
scroll to position [123, 0]
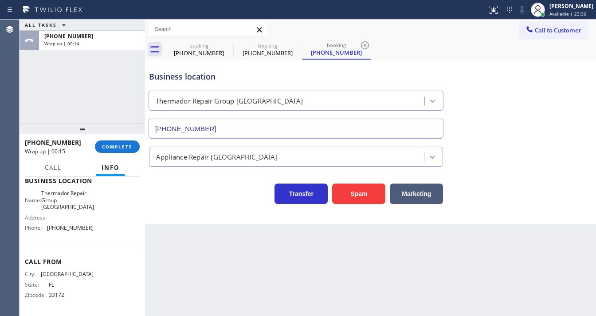
click at [134, 137] on div "[PHONE_NUMBER] Wrap up | 00:15 COMPLETE" at bounding box center [82, 146] width 115 height 23
click at [106, 145] on span "COMPLETE" at bounding box center [117, 146] width 31 height 6
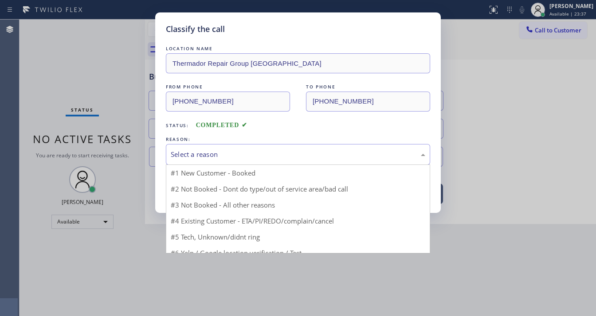
click at [217, 152] on div "Select a reason" at bounding box center [298, 154] width 255 height 10
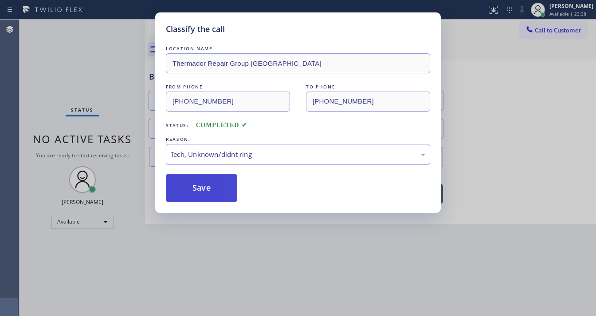
click at [197, 194] on button "Save" at bounding box center [201, 188] width 71 height 28
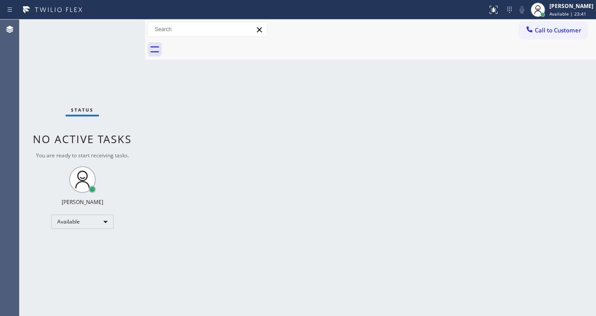
click at [545, 28] on span "Call to Customer" at bounding box center [558, 30] width 47 height 8
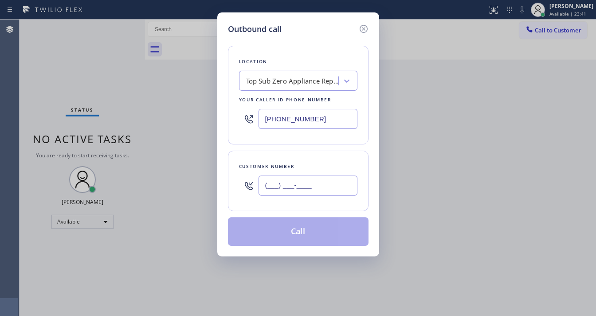
click at [310, 186] on input "(___) ___-____" at bounding box center [308, 185] width 99 height 20
paste input "425) 648-6160"
type input "[PHONE_NUMBER]"
click at [319, 122] on input "[PHONE_NUMBER]" at bounding box center [308, 119] width 99 height 20
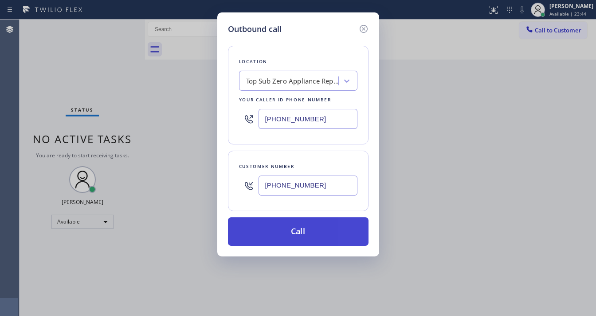
paste input "25) 800-5181"
type input "[PHONE_NUMBER]"
click at [314, 227] on button "Call" at bounding box center [298, 231] width 141 height 28
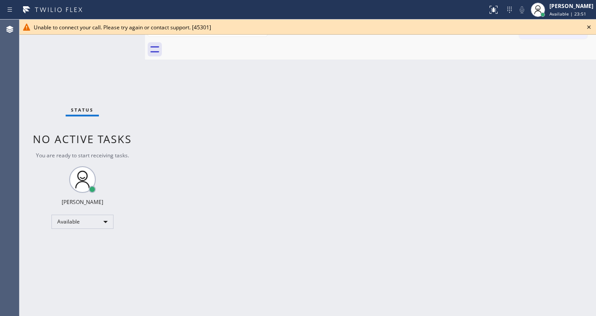
click at [588, 26] on icon at bounding box center [589, 27] width 11 height 11
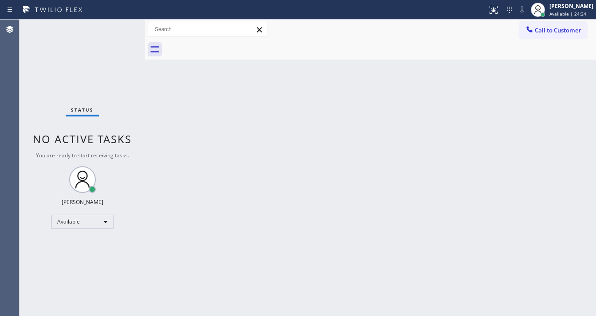
drag, startPoint x: 96, startPoint y: 28, endPoint x: 103, endPoint y: 26, distance: 7.2
click at [96, 28] on div "Status No active tasks You are ready to start receiving tasks. [PERSON_NAME]" at bounding box center [83, 168] width 126 height 296
click at [114, 23] on div "Status No active tasks You are ready to start receiving tasks. [PERSON_NAME]" at bounding box center [83, 168] width 126 height 296
click at [117, 23] on div "Status No active tasks You are ready to start receiving tasks. [PERSON_NAME]" at bounding box center [83, 168] width 126 height 296
click at [119, 23] on div "Status No active tasks You are ready to start receiving tasks. [PERSON_NAME]" at bounding box center [83, 168] width 126 height 296
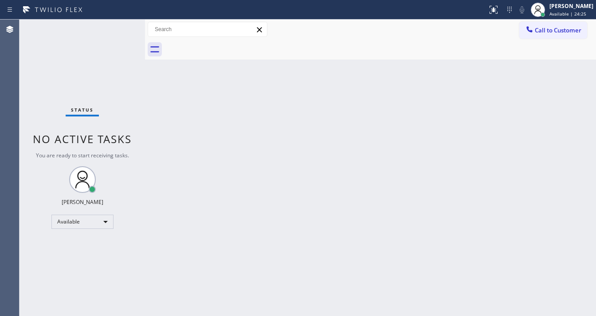
click at [119, 24] on div "Status No active tasks You are ready to start receiving tasks. [PERSON_NAME]" at bounding box center [83, 168] width 126 height 296
click at [110, 27] on div "Status No active tasks You are ready to start receiving tasks. [PERSON_NAME]" at bounding box center [83, 168] width 126 height 296
click at [117, 27] on div "Status No active tasks You are ready to start receiving tasks. [PERSON_NAME]" at bounding box center [83, 168] width 126 height 296
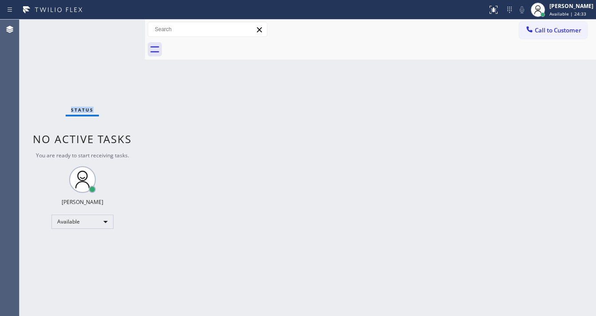
click at [117, 27] on div "Status No active tasks You are ready to start receiving tasks. [PERSON_NAME]" at bounding box center [83, 168] width 126 height 296
click at [246, 153] on div "Back to Dashboard Change Sender ID Customers Technicians Select a contact Outbo…" at bounding box center [370, 168] width 451 height 296
click at [121, 28] on div "Status No active tasks You are ready to start receiving tasks. [PERSON_NAME]" at bounding box center [83, 168] width 126 height 296
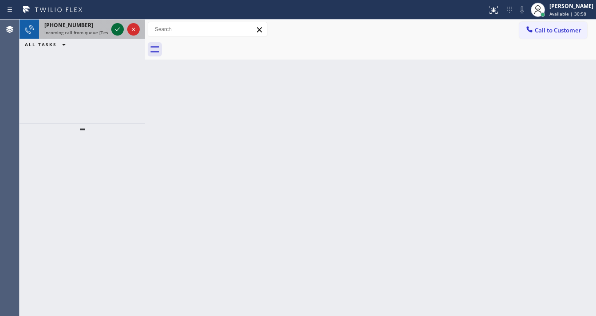
click at [114, 28] on div at bounding box center [117, 29] width 12 height 11
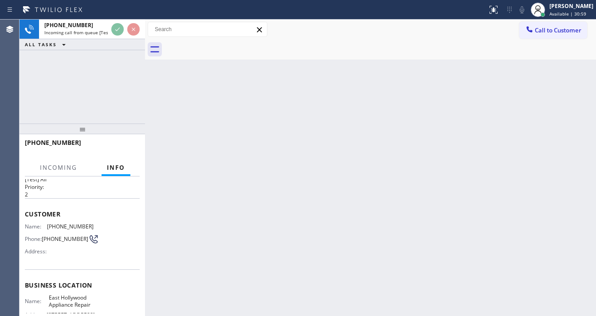
scroll to position [36, 0]
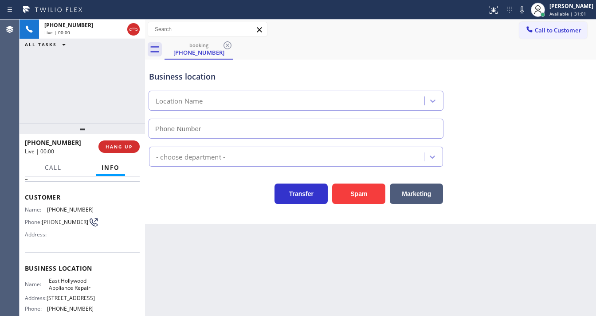
type input "[PHONE_NUMBER]"
click at [19, 82] on div "Agent Desktop" at bounding box center [10, 168] width 20 height 296
click at [355, 190] on button "Spam" at bounding box center [358, 193] width 53 height 20
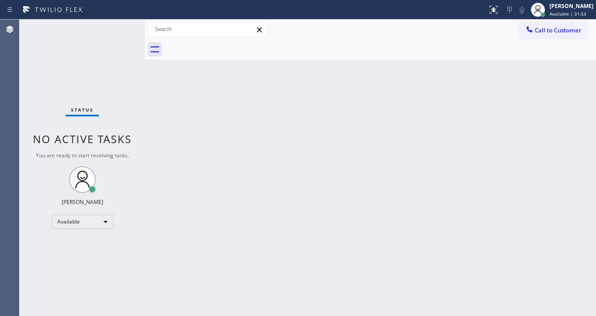
click at [123, 49] on div "Status No active tasks You are ready to start receiving tasks. [PERSON_NAME]" at bounding box center [83, 168] width 126 height 296
click at [121, 28] on div "Status No active tasks You are ready to start receiving tasks. [PERSON_NAME]" at bounding box center [83, 168] width 126 height 296
click at [119, 28] on div "Status No active tasks You are ready to start receiving tasks. [PERSON_NAME]" at bounding box center [83, 168] width 126 height 296
click at [114, 34] on div "Status No active tasks You are ready to start receiving tasks. [PERSON_NAME]" at bounding box center [83, 168] width 126 height 296
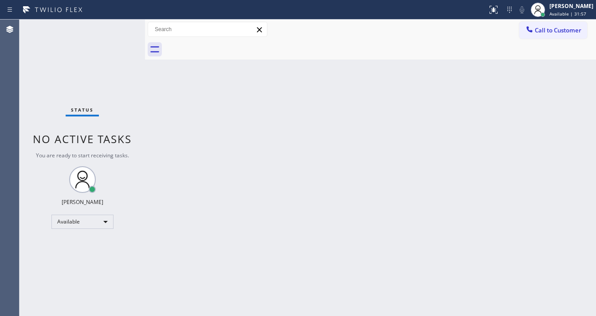
click at [115, 28] on div "Status No active tasks You are ready to start receiving tasks. [PERSON_NAME]" at bounding box center [83, 168] width 126 height 296
click at [120, 23] on div "Status No active tasks You are ready to start receiving tasks. [PERSON_NAME]" at bounding box center [83, 168] width 126 height 296
click at [118, 24] on div "Status No active tasks You are ready to start receiving tasks. [PERSON_NAME]" at bounding box center [83, 168] width 126 height 296
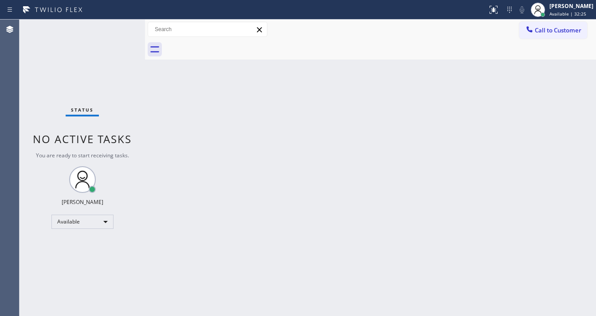
click at [117, 25] on div "Status No active tasks You are ready to start receiving tasks. [PERSON_NAME]" at bounding box center [83, 168] width 126 height 296
click at [117, 28] on div "Status No active tasks You are ready to start receiving tasks. [PERSON_NAME]" at bounding box center [83, 168] width 126 height 296
click at [118, 28] on div "Status No active tasks You are ready to start receiving tasks. [PERSON_NAME]" at bounding box center [83, 168] width 126 height 296
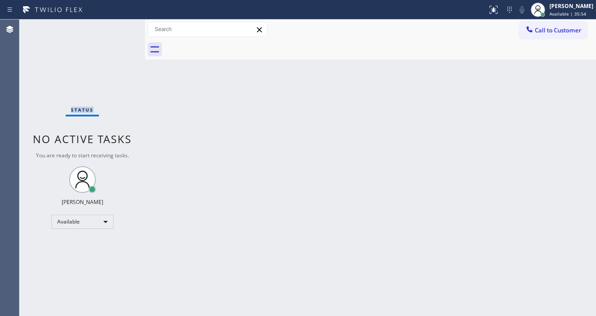
click at [118, 28] on div "Status No active tasks You are ready to start receiving tasks. [PERSON_NAME]" at bounding box center [83, 168] width 126 height 296
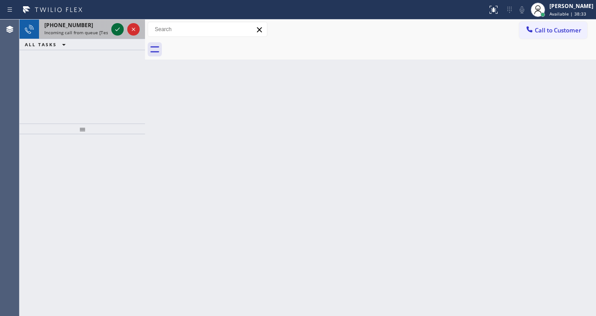
click at [115, 28] on icon at bounding box center [117, 29] width 11 height 11
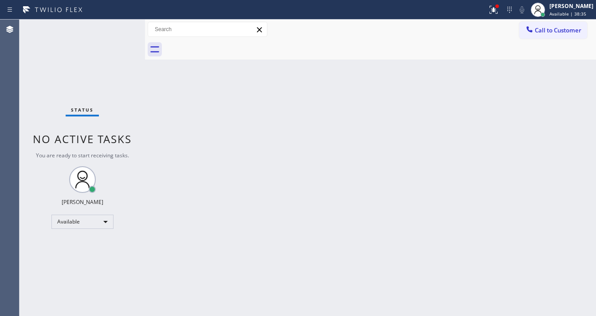
drag, startPoint x: 497, startPoint y: 9, endPoint x: 497, endPoint y: 21, distance: 12.0
click at [497, 9] on icon at bounding box center [494, 9] width 11 height 11
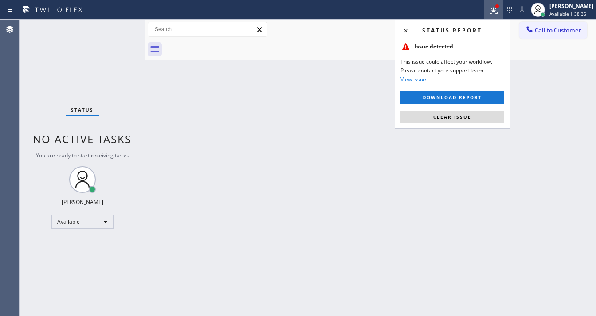
click at [476, 110] on div "Status report Issue detected This issue could affect your workflow. Please cont…" at bounding box center [452, 74] width 115 height 109
click at [479, 120] on button "Clear issue" at bounding box center [453, 117] width 104 height 12
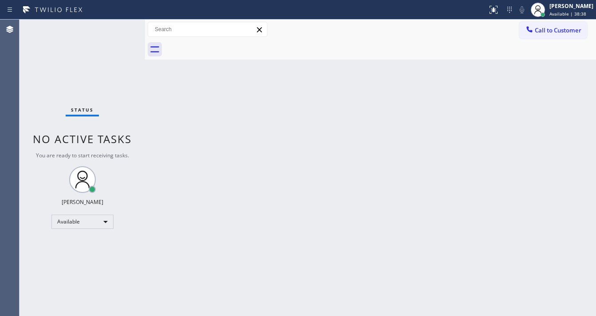
click at [106, 37] on div "Status No active tasks You are ready to start receiving tasks. [PERSON_NAME]" at bounding box center [83, 168] width 126 height 296
click at [114, 24] on div "Status No active tasks You are ready to start receiving tasks. [PERSON_NAME]" at bounding box center [83, 168] width 126 height 296
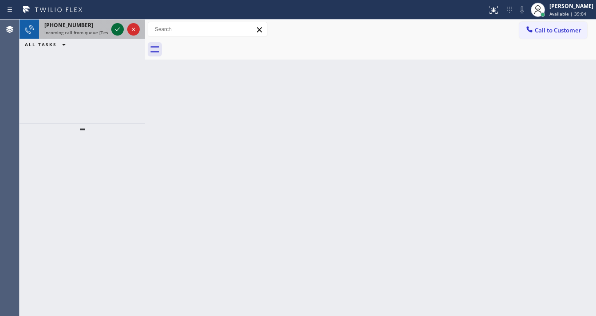
click at [112, 30] on div at bounding box center [117, 29] width 12 height 11
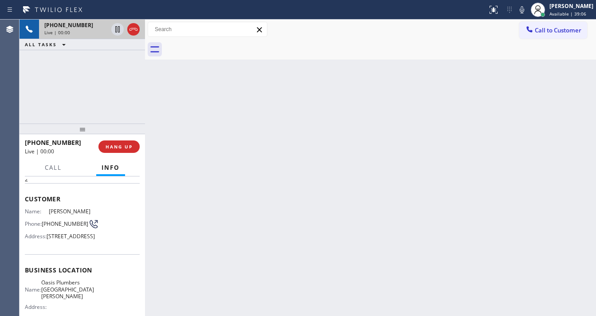
scroll to position [36, 0]
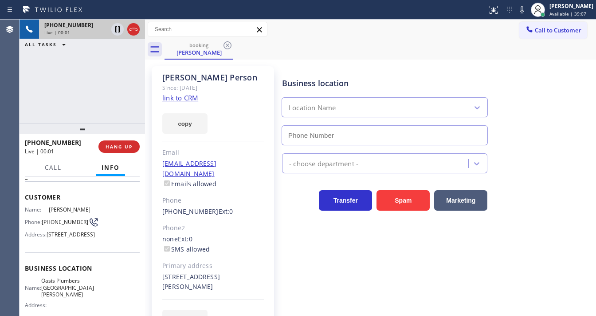
type input "[PHONE_NUMBER]"
click at [183, 95] on link "link to CRM" at bounding box center [180, 97] width 36 height 9
click at [114, 50] on div "[PHONE_NUMBER] Live | 00:12 ALL TASKS ALL TASKS ACTIVE TASKS TASKS IN WRAP UP" at bounding box center [83, 72] width 126 height 104
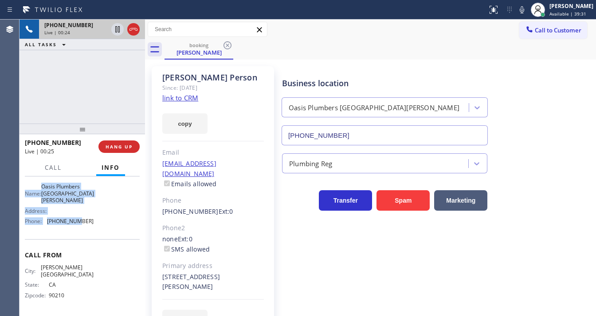
scroll to position [137, 0]
drag, startPoint x: 24, startPoint y: 194, endPoint x: 94, endPoint y: 233, distance: 79.1
click at [94, 236] on div "Context Queue: [Test] All Priority: 2 Customer Name: [PERSON_NAME] Phone: [PHON…" at bounding box center [83, 245] width 126 height 139
copy div "Customer Name: [PERSON_NAME] Phone: [PHONE_NUMBER] Address: [STREET_ADDRESS] Bu…"
click at [93, 81] on div "[PHONE_NUMBER] Live | 00:25 ALL TASKS ALL TASKS ACTIVE TASKS TASKS IN WRAP UP" at bounding box center [83, 72] width 126 height 104
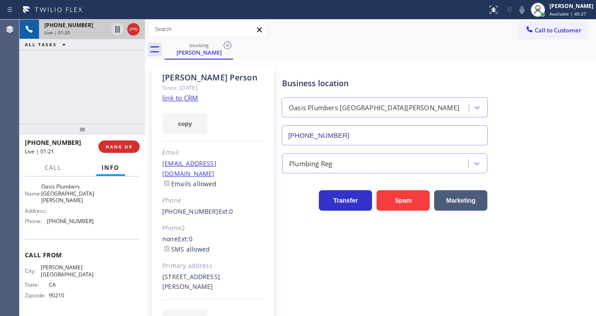
click at [77, 91] on div "[PHONE_NUMBER] Live | 01:20 ALL TASKS ALL TASKS ACTIVE TASKS TASKS IN WRAP UP" at bounding box center [83, 72] width 126 height 104
click at [464, 67] on div "Business location [GEOGRAPHIC_DATA] [GEOGRAPHIC_DATA][PERSON_NAME] [PHONE_NUMBE…" at bounding box center [437, 105] width 314 height 80
click at [528, 12] on icon at bounding box center [522, 9] width 11 height 11
click at [117, 77] on div "[PHONE_NUMBER] Live | 02:41 ALL TASKS ALL TASKS ACTIVE TASKS TASKS IN WRAP UP" at bounding box center [83, 72] width 126 height 104
click at [119, 28] on icon at bounding box center [117, 29] width 11 height 11
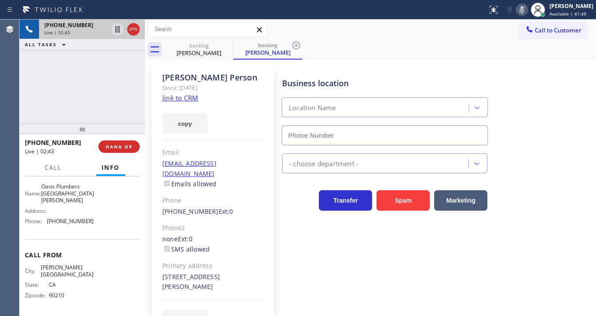
type input "[PHONE_NUMBER]"
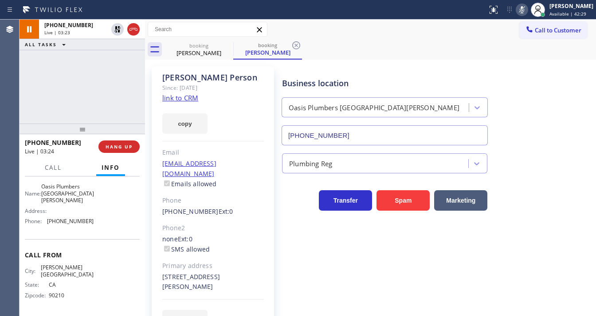
click at [24, 101] on div "[PHONE_NUMBER] Live | 03:23 ALL TASKS ALL TASKS ACTIVE TASKS TASKS IN WRAP UP" at bounding box center [83, 72] width 126 height 104
click at [27, 97] on div "[PHONE_NUMBER] Live | 03:35 ALL TASKS ALL TASKS ACTIVE TASKS TASKS IN WRAP UP" at bounding box center [83, 72] width 126 height 104
drag, startPoint x: 118, startPoint y: 106, endPoint x: 119, endPoint y: 54, distance: 51.9
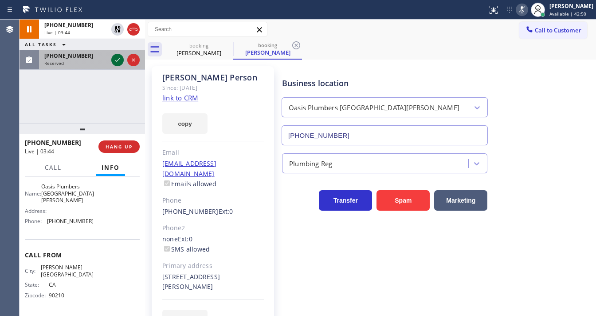
click at [118, 105] on div "[PHONE_NUMBER] Live | 03:44 ALL TASKS ALL TASKS ACTIVE TASKS TASKS IN WRAP UP […" at bounding box center [83, 72] width 126 height 104
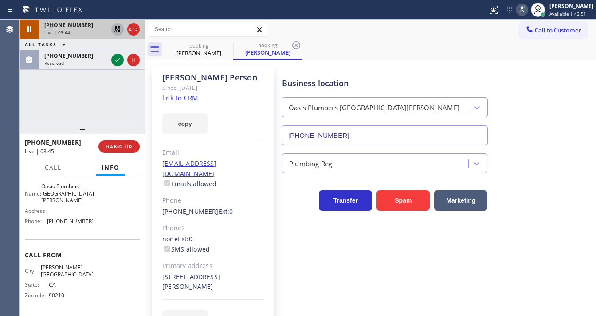
click at [116, 30] on icon at bounding box center [117, 29] width 11 height 11
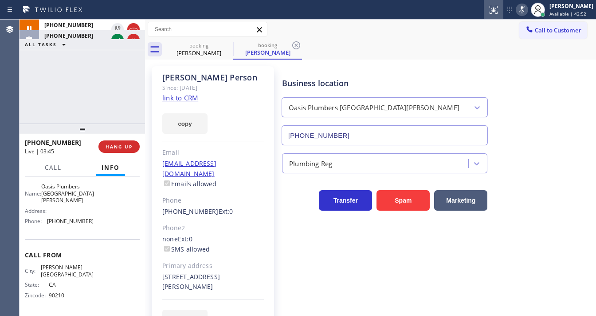
click at [527, 11] on icon at bounding box center [522, 9] width 11 height 11
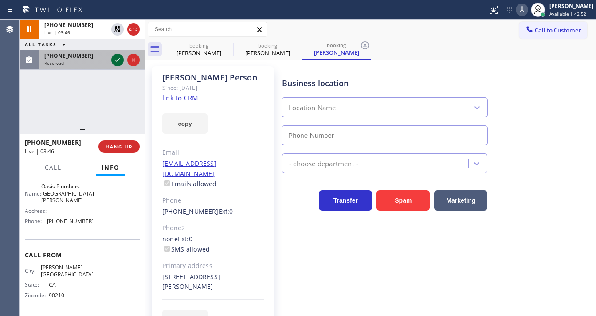
click at [114, 59] on icon at bounding box center [117, 60] width 11 height 11
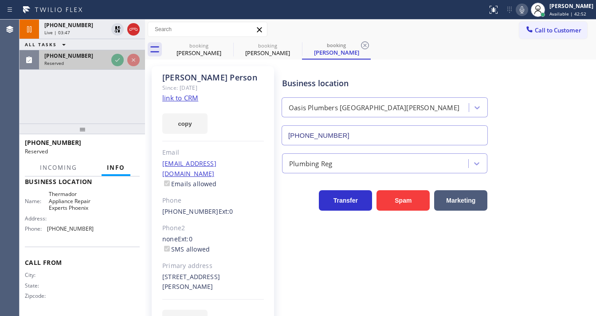
type input "[PHONE_NUMBER]"
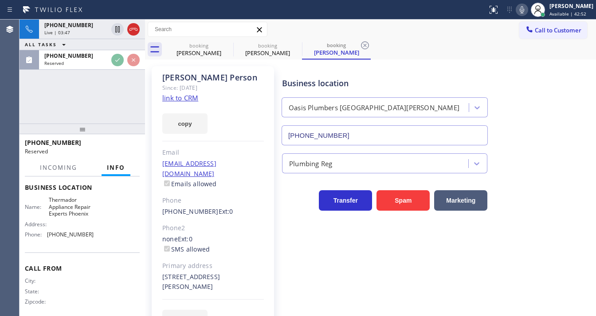
click at [115, 59] on div "[PHONE_NUMBER] Live | 03:47 ALL TASKS ALL TASKS ACTIVE TASKS TASKS IN WRAP UP […" at bounding box center [83, 72] width 126 height 104
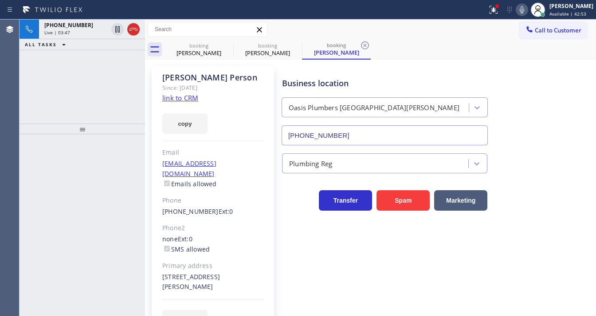
click at [115, 59] on div "[PHONE_NUMBER] Live | 03:47 ALL TASKS ALL TASKS ACTIVE TASKS TASKS IN WRAP UP" at bounding box center [83, 72] width 126 height 104
click at [497, 12] on icon at bounding box center [494, 9] width 11 height 11
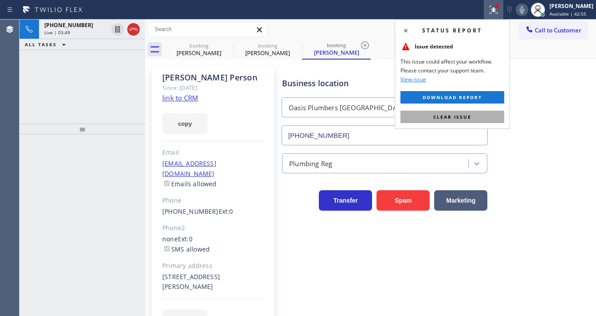
click at [480, 118] on button "Clear issue" at bounding box center [453, 117] width 104 height 12
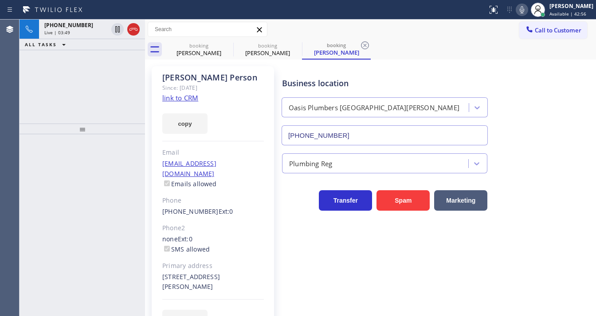
click at [463, 88] on div "Business location" at bounding box center [384, 83] width 205 height 12
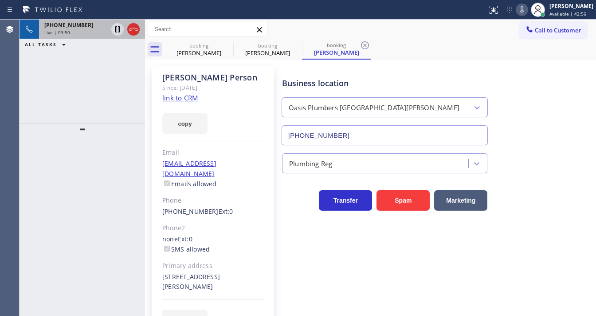
click at [83, 30] on div "Live | 03:50" at bounding box center [75, 32] width 63 height 6
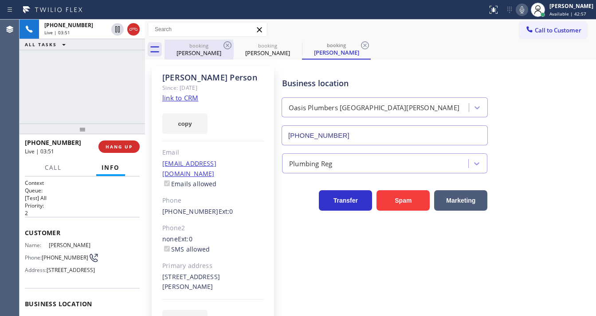
click at [182, 46] on div "booking" at bounding box center [199, 45] width 67 height 7
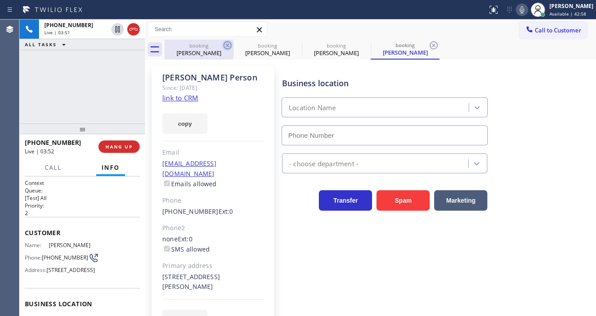
type input "[PHONE_NUMBER]"
click at [230, 44] on icon at bounding box center [227, 45] width 11 height 11
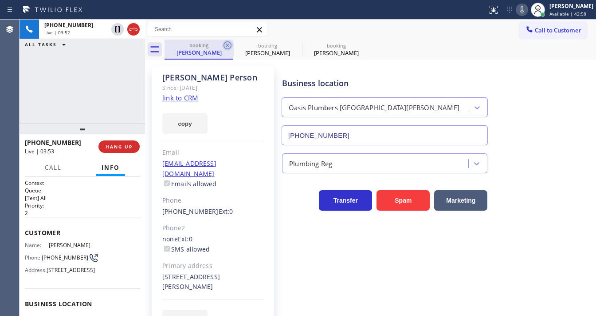
click at [229, 44] on icon at bounding box center [227, 45] width 11 height 11
click at [39, 104] on div "[PHONE_NUMBER] Live | 04:03 ALL TASKS ALL TASKS ACTIVE TASKS TASKS IN WRAP UP" at bounding box center [83, 72] width 126 height 104
click at [102, 91] on div "[PHONE_NUMBER] Live | 04:08 ALL TASKS ALL TASKS ACTIVE TASKS TASKS IN WRAP UP" at bounding box center [83, 72] width 126 height 104
click at [91, 84] on div "[PHONE_NUMBER] Live | 04:37 ALL TASKS ALL TASKS ACTIVE TASKS TASKS IN WRAP UP" at bounding box center [83, 72] width 126 height 104
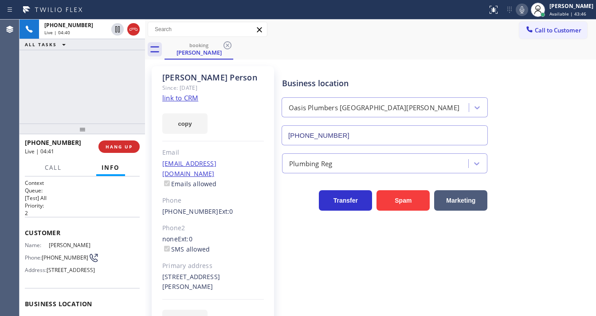
click at [91, 78] on div "[PHONE_NUMBER] Live | 04:40 ALL TASKS ALL TASKS ACTIVE TASKS TASKS IN WRAP UP" at bounding box center [83, 72] width 126 height 104
click at [517, 44] on div "booking [PERSON_NAME]" at bounding box center [381, 49] width 432 height 20
drag, startPoint x: 527, startPoint y: 9, endPoint x: 503, endPoint y: 31, distance: 32.4
click at [527, 9] on icon at bounding box center [522, 9] width 11 height 11
click at [110, 69] on div "[PHONE_NUMBER] Live | 04:43 ALL TASKS ALL TASKS ACTIVE TASKS TASKS IN WRAP UP" at bounding box center [83, 72] width 126 height 104
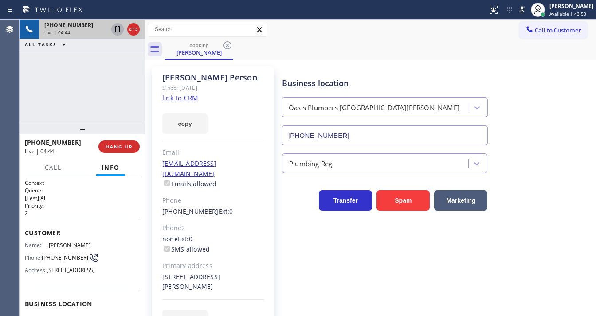
click at [118, 30] on icon at bounding box center [117, 29] width 4 height 6
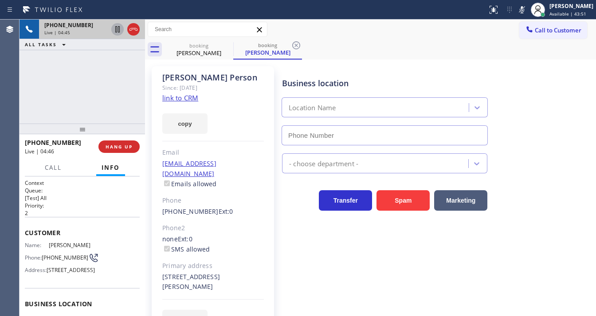
type input "[PHONE_NUMBER]"
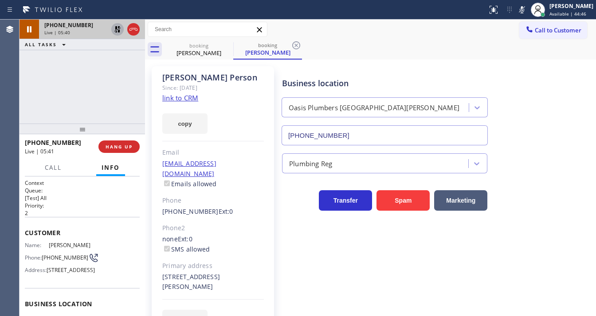
click at [295, 312] on div "Business location [GEOGRAPHIC_DATA] [GEOGRAPHIC_DATA][PERSON_NAME] [PHONE_NUMBE…" at bounding box center [437, 197] width 314 height 259
drag, startPoint x: 530, startPoint y: 10, endPoint x: 520, endPoint y: 13, distance: 10.8
click at [528, 10] on icon at bounding box center [522, 9] width 11 height 11
drag, startPoint x: 121, startPoint y: 65, endPoint x: 121, endPoint y: 50, distance: 15.1
click at [121, 63] on div "[PHONE_NUMBER] Live | 06:15 ALL TASKS ALL TASKS ACTIVE TASKS TASKS IN WRAP UP" at bounding box center [83, 72] width 126 height 104
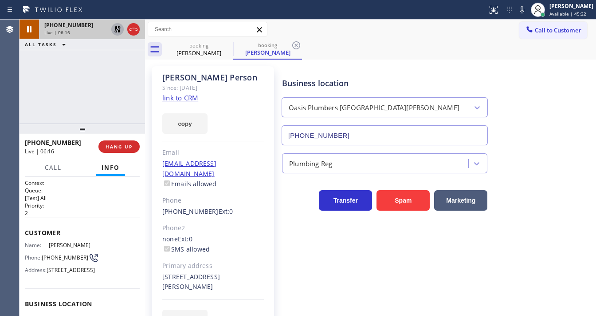
click at [119, 34] on icon at bounding box center [117, 29] width 11 height 11
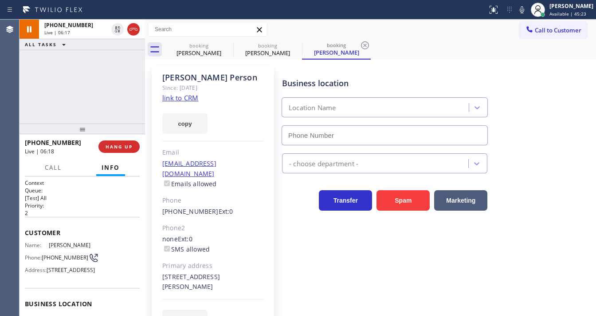
type input "[PHONE_NUMBER]"
click at [498, 13] on icon at bounding box center [494, 10] width 8 height 8
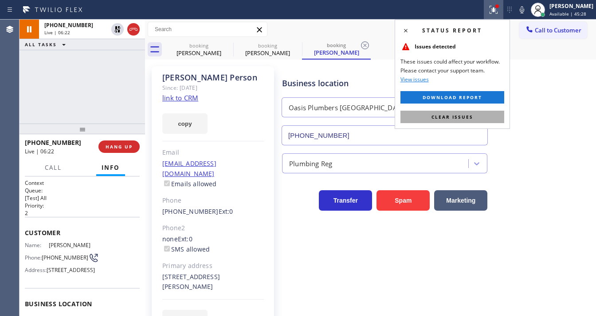
click at [472, 116] on span "Clear issues" at bounding box center [453, 117] width 42 height 6
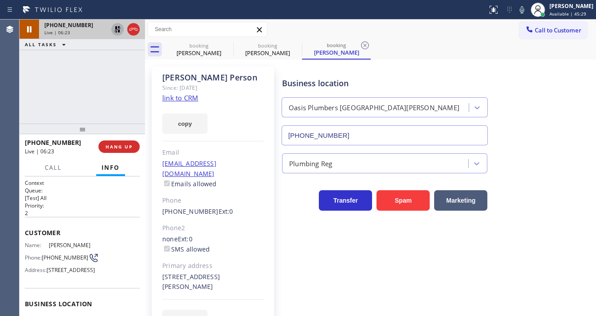
click at [112, 29] on div at bounding box center [117, 29] width 12 height 11
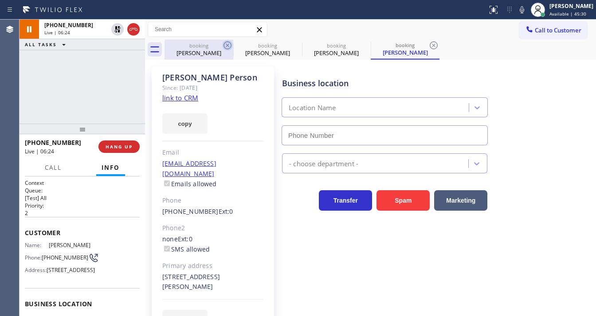
type input "[PHONE_NUMBER]"
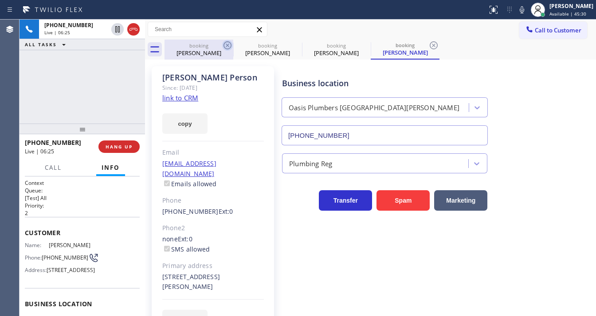
click at [225, 46] on icon at bounding box center [227, 45] width 11 height 11
click at [229, 46] on icon at bounding box center [228, 45] width 8 height 8
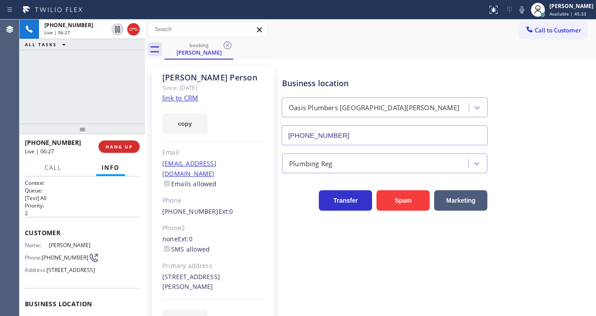
click at [66, 91] on div "[PHONE_NUMBER] Live | 06:27 ALL TASKS ALL TASKS ACTIVE TASKS TASKS IN WRAP UP" at bounding box center [83, 72] width 126 height 104
click at [27, 99] on div "[PHONE_NUMBER] Live | 06:46 ALL TASKS ALL TASKS ACTIVE TASKS TASKS IN WRAP UP" at bounding box center [83, 72] width 126 height 104
click at [117, 71] on div "[PHONE_NUMBER] Live | 07:20 ALL TASKS ALL TASKS ACTIVE TASKS TASKS IN WRAP UP" at bounding box center [83, 72] width 126 height 104
click at [80, 87] on div "[PHONE_NUMBER] Live | 07:31 ALL TASKS ALL TASKS ACTIVE TASKS TASKS IN WRAP UP" at bounding box center [83, 72] width 126 height 104
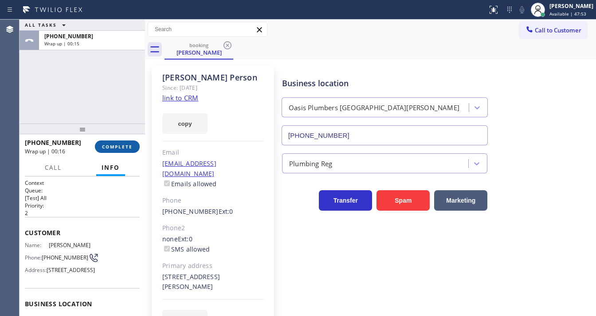
click at [134, 142] on button "COMPLETE" at bounding box center [117, 146] width 45 height 12
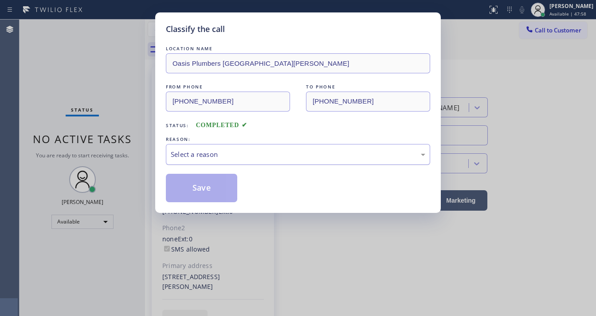
click at [197, 162] on div "Select a reason" at bounding box center [298, 154] width 264 height 21
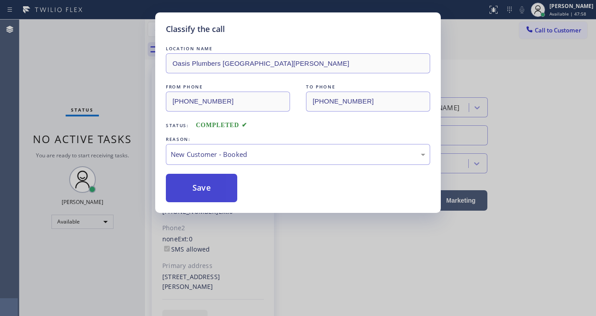
click at [199, 186] on button "Save" at bounding box center [201, 188] width 71 height 28
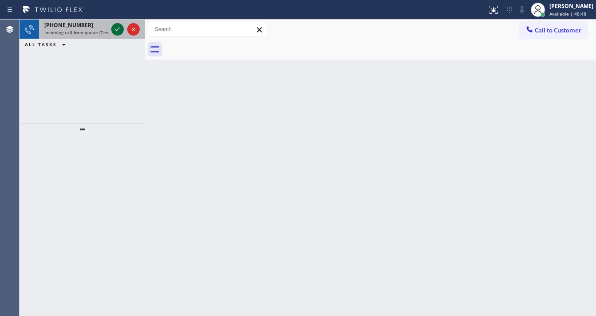
click at [119, 33] on icon at bounding box center [117, 29] width 11 height 11
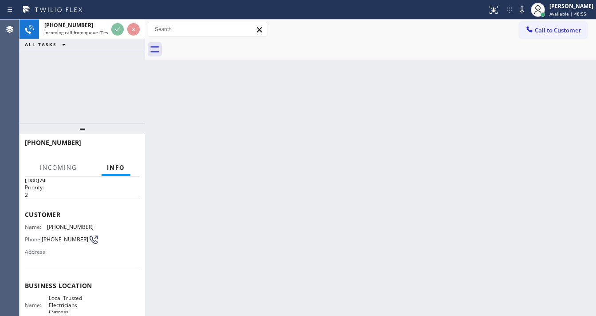
scroll to position [36, 0]
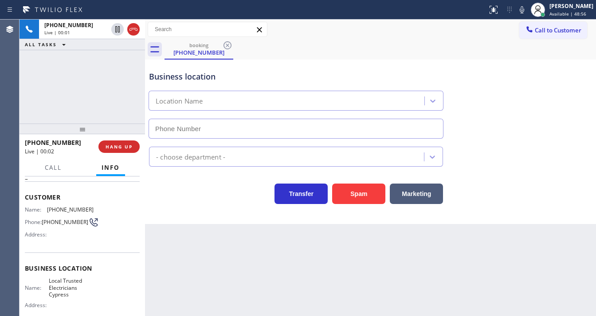
type input "[PHONE_NUMBER]"
click at [75, 90] on div "[PHONE_NUMBER] Live | 00:02 ALL TASKS ALL TASKS ACTIVE TASKS TASKS IN WRAP UP" at bounding box center [83, 72] width 126 height 104
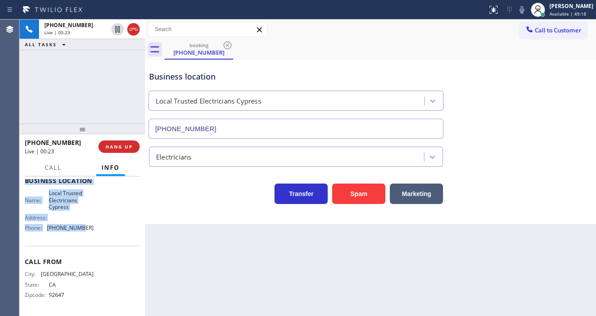
scroll to position [130, 0]
drag, startPoint x: 26, startPoint y: 195, endPoint x: 96, endPoint y: 224, distance: 75.8
click at [96, 224] on div "Context Queue: [Test] All Priority: 2 Customer Name: [PHONE_NUMBER] Phone: [PHO…" at bounding box center [82, 184] width 115 height 257
copy div "Customer Name: [PHONE_NUMBER] Phone: [PHONE_NUMBER] Address: Business location …"
click at [78, 74] on div "[PHONE_NUMBER] Live | 00:24 ALL TASKS ALL TASKS ACTIVE TASKS TASKS IN WRAP UP" at bounding box center [83, 72] width 126 height 104
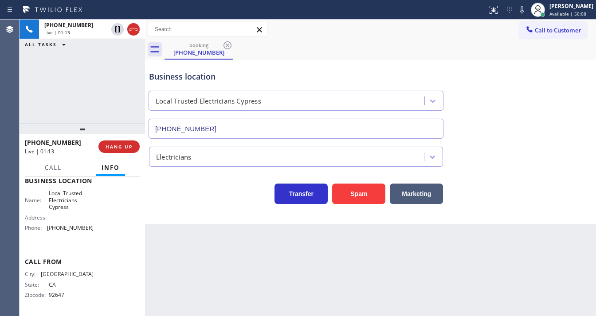
click at [66, 89] on div "[PHONE_NUMBER] Live | 01:13 ALL TASKS ALL TASKS ACTIVE TASKS TASKS IN WRAP UP" at bounding box center [83, 72] width 126 height 104
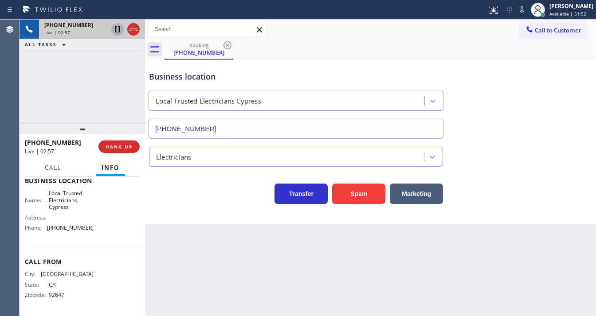
click at [115, 31] on icon at bounding box center [117, 29] width 4 height 6
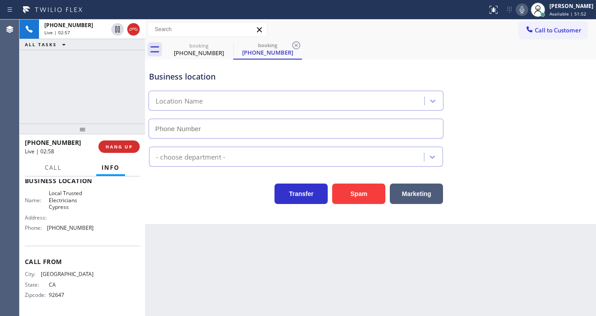
drag, startPoint x: 531, startPoint y: 9, endPoint x: 502, endPoint y: 30, distance: 35.2
click at [528, 10] on icon at bounding box center [522, 9] width 11 height 11
click at [487, 53] on div "booking [PHONE_NUMBER] booking [PHONE_NUMBER]" at bounding box center [381, 49] width 432 height 20
click at [97, 91] on div "[PHONE_NUMBER] Live | 02:59 ALL TASKS ALL TASKS ACTIVE TASKS TASKS IN WRAP UP" at bounding box center [83, 72] width 126 height 104
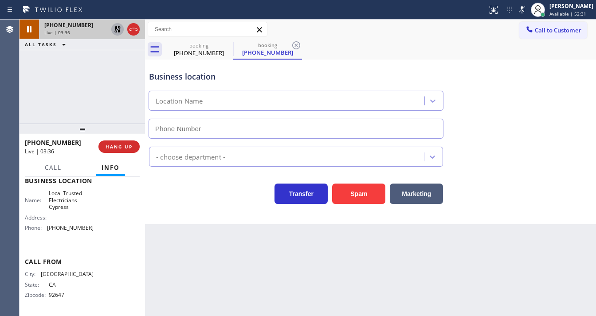
click at [119, 29] on icon at bounding box center [117, 29] width 11 height 11
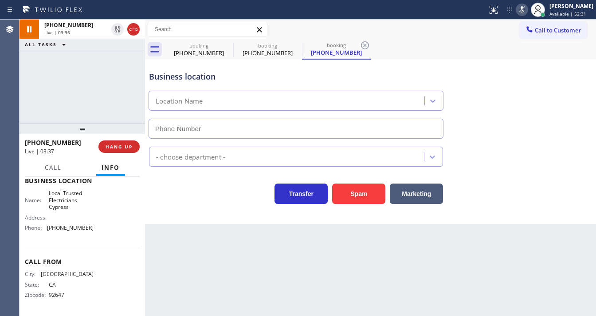
click at [525, 8] on icon at bounding box center [522, 9] width 4 height 7
type input "[PHONE_NUMBER]"
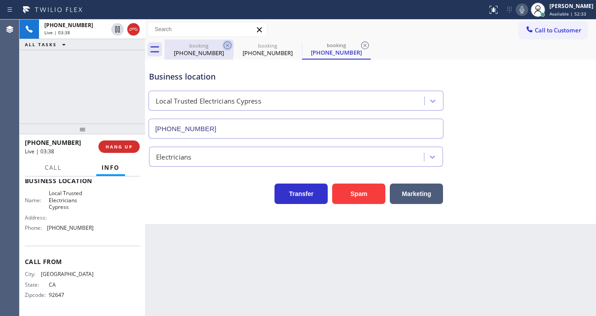
click at [228, 46] on icon at bounding box center [228, 45] width 8 height 8
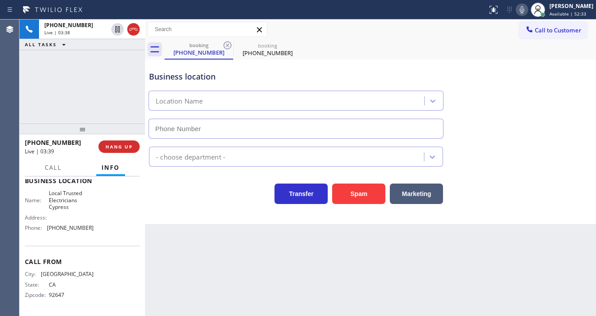
click at [228, 46] on icon at bounding box center [228, 45] width 8 height 8
click at [32, 88] on div "[PHONE_NUMBER] Live | 03:38 ALL TASKS ALL TASKS ACTIVE TASKS TASKS IN WRAP UP" at bounding box center [83, 72] width 126 height 104
click at [525, 11] on icon at bounding box center [522, 9] width 4 height 7
click at [525, 12] on icon at bounding box center [522, 9] width 11 height 11
click at [107, 94] on div "[PHONE_NUMBER] Live | 04:11 ALL TASKS ALL TASKS ACTIVE TASKS TASKS IN WRAP UP" at bounding box center [83, 72] width 126 height 104
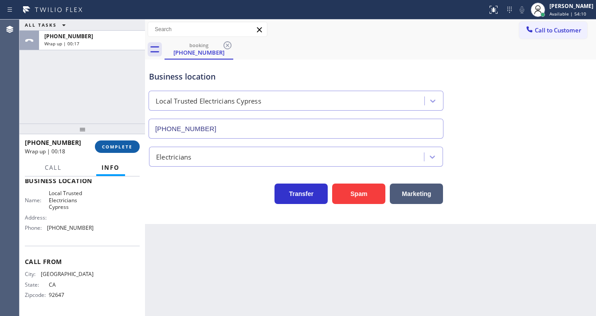
click at [125, 148] on span "COMPLETE" at bounding box center [117, 146] width 31 height 6
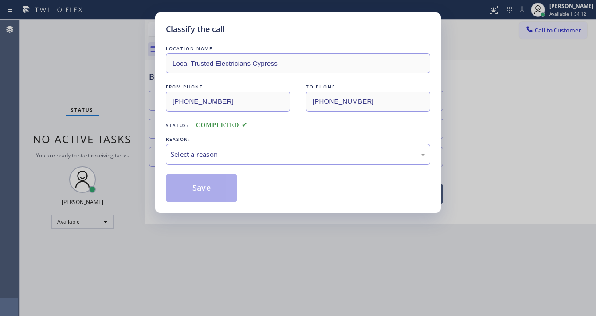
click at [198, 154] on div "Select a reason" at bounding box center [298, 154] width 255 height 10
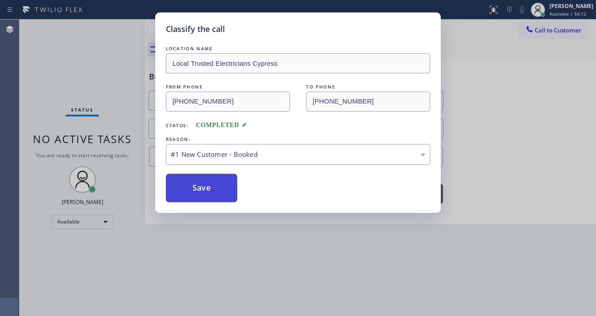
click at [192, 183] on button "Save" at bounding box center [201, 188] width 71 height 28
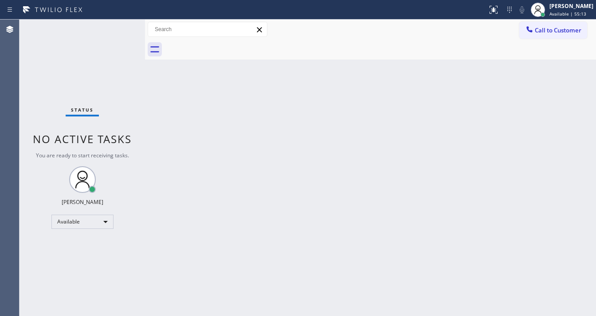
click at [71, 12] on icon at bounding box center [53, 10] width 67 height 14
click at [233, 315] on div "Back to Dashboard Change Sender ID Customers Technicians Select a contact Outbo…" at bounding box center [370, 168] width 451 height 296
click at [119, 27] on div "Status No active tasks You are ready to start receiving tasks. [PERSON_NAME]" at bounding box center [83, 168] width 126 height 296
click at [118, 27] on div "Status No active tasks You are ready to start receiving tasks. [PERSON_NAME]" at bounding box center [83, 168] width 126 height 296
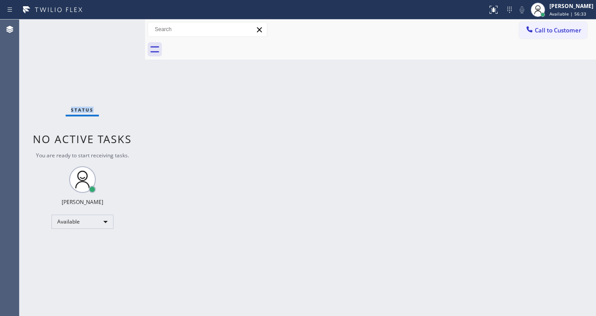
click at [118, 27] on div "Status No active tasks You are ready to start receiving tasks. [PERSON_NAME]" at bounding box center [83, 168] width 126 height 296
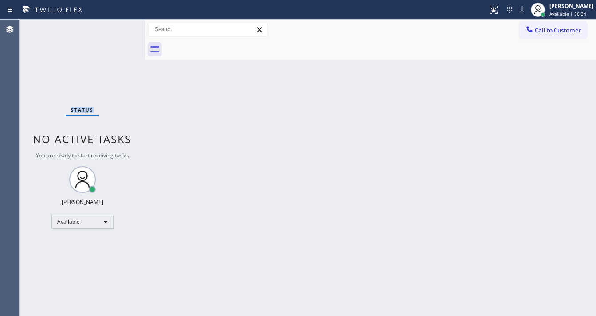
click at [118, 27] on div "Status No active tasks You are ready to start receiving tasks. [PERSON_NAME]" at bounding box center [83, 168] width 126 height 296
click at [116, 28] on div "Status No active tasks You are ready to start receiving tasks. [PERSON_NAME]" at bounding box center [83, 168] width 126 height 296
click at [119, 26] on div "Status No active tasks You are ready to start receiving tasks. [PERSON_NAME]" at bounding box center [83, 168] width 126 height 296
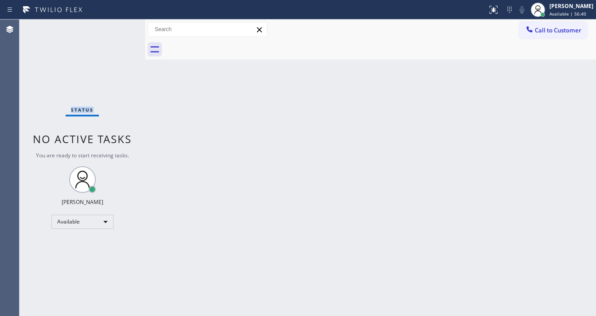
click at [119, 26] on div "Status No active tasks You are ready to start receiving tasks. [PERSON_NAME]" at bounding box center [83, 168] width 126 height 296
click at [119, 25] on div "Status No active tasks You are ready to start receiving tasks. [PERSON_NAME]" at bounding box center [83, 168] width 126 height 296
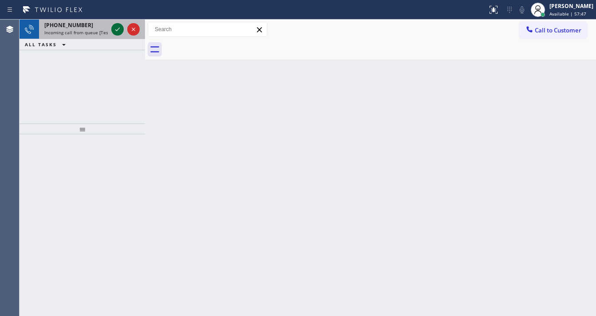
click at [117, 28] on icon at bounding box center [117, 29] width 11 height 11
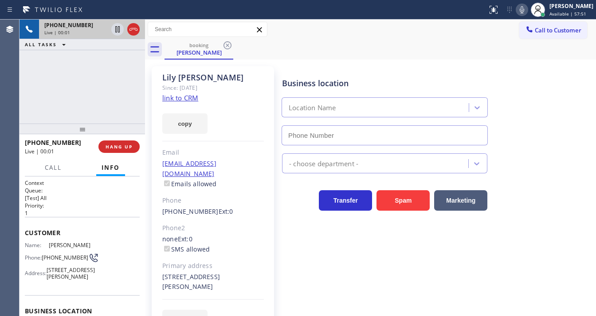
type input "[PHONE_NUMBER]"
click at [196, 100] on link "link to CRM" at bounding box center [180, 97] width 36 height 9
click at [528, 12] on icon at bounding box center [522, 9] width 11 height 11
click at [123, 95] on div "[PHONE_NUMBER] Live | 01:48 ALL TASKS ALL TASKS ACTIVE TASKS TASKS IN WRAP UP" at bounding box center [83, 72] width 126 height 104
click at [115, 32] on icon at bounding box center [117, 29] width 4 height 6
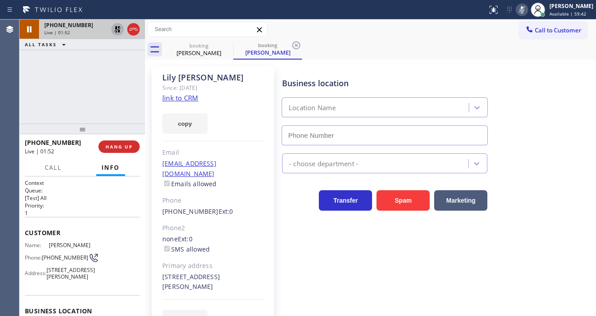
type input "[PHONE_NUMBER]"
click at [95, 50] on div "ALL TASKS ALL TASKS ACTIVE TASKS TASKS IN WRAP UP" at bounding box center [83, 44] width 126 height 11
click at [119, 32] on icon at bounding box center [117, 29] width 11 height 11
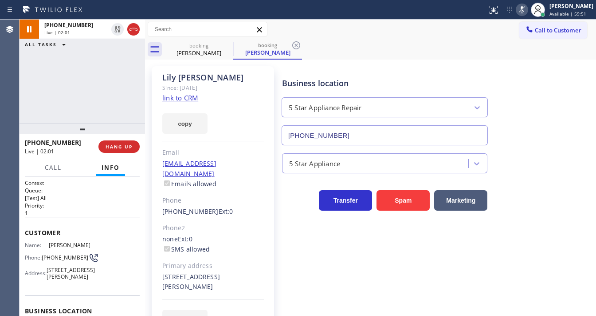
click at [527, 12] on icon at bounding box center [522, 9] width 11 height 11
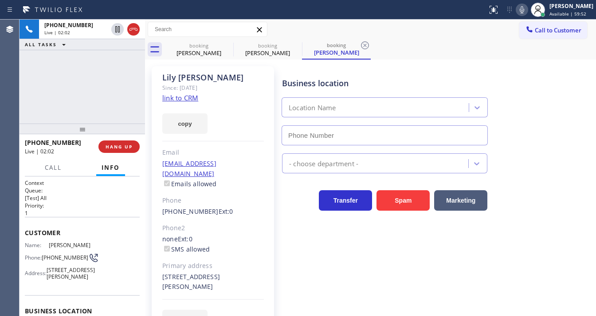
type input "[PHONE_NUMBER]"
click at [128, 69] on div "[PHONE_NUMBER] Live | 02:02 ALL TASKS ALL TASKS ACTIVE TASKS TASKS IN WRAP UP" at bounding box center [83, 72] width 126 height 104
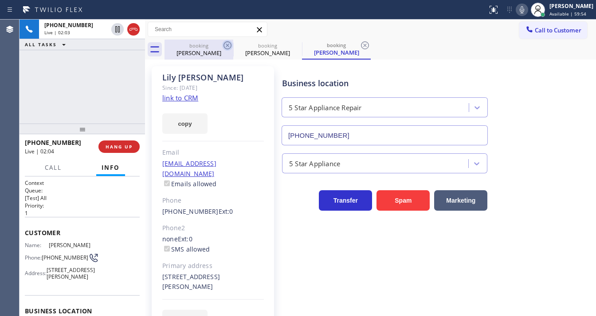
click at [224, 44] on icon at bounding box center [228, 45] width 8 height 8
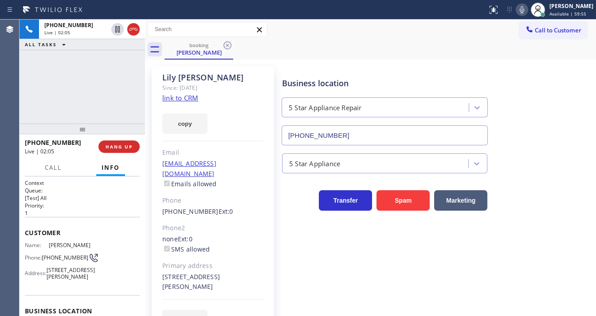
click at [113, 83] on div "[PHONE_NUMBER] Live | 02:05 ALL TASKS ALL TASKS ACTIVE TASKS TASKS IN WRAP UP" at bounding box center [83, 72] width 126 height 104
click at [528, 10] on icon at bounding box center [522, 9] width 11 height 11
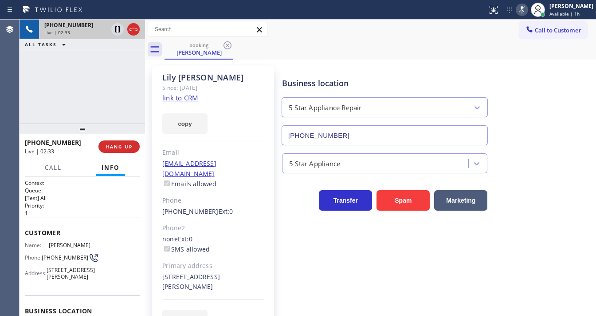
drag, startPoint x: 123, startPoint y: 62, endPoint x: 123, endPoint y: 39, distance: 23.5
click at [123, 58] on div "[PHONE_NUMBER] Live | 02:33 ALL TASKS ALL TASKS ACTIVE TASKS TASKS IN WRAP UP" at bounding box center [83, 72] width 126 height 104
click at [117, 30] on icon at bounding box center [117, 29] width 11 height 11
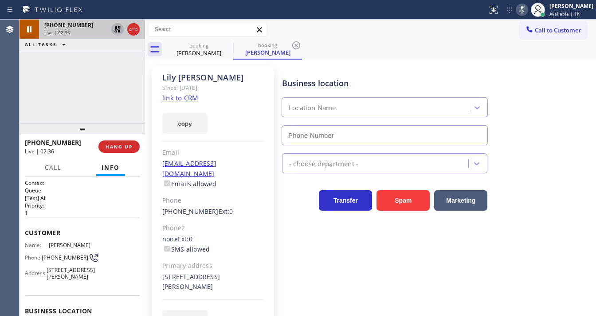
type input "[PHONE_NUMBER]"
drag, startPoint x: 521, startPoint y: 11, endPoint x: 440, endPoint y: 34, distance: 84.0
click at [521, 11] on icon at bounding box center [522, 9] width 11 height 11
drag, startPoint x: 105, startPoint y: 80, endPoint x: 108, endPoint y: 74, distance: 6.4
click at [107, 76] on div "[PHONE_NUMBER] Live | 04:41 ALL TASKS ALL TASKS ACTIVE TASKS TASKS IN WRAP UP" at bounding box center [83, 72] width 126 height 104
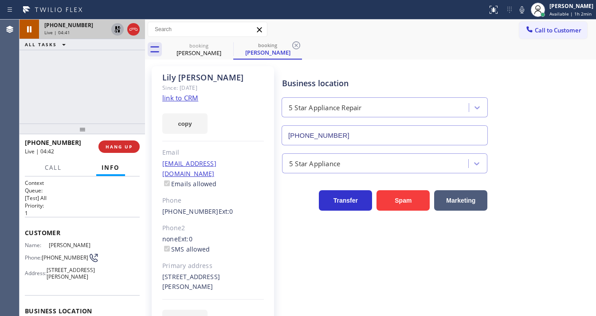
click at [115, 29] on icon at bounding box center [117, 29] width 6 height 6
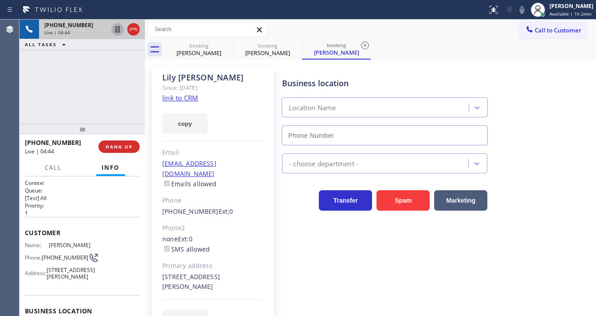
type input "[PHONE_NUMBER]"
click at [36, 103] on div "[PHONE_NUMBER] Live | 04:45 ALL TASKS ALL TASKS ACTIVE TASKS TASKS IN WRAP UP" at bounding box center [83, 72] width 126 height 104
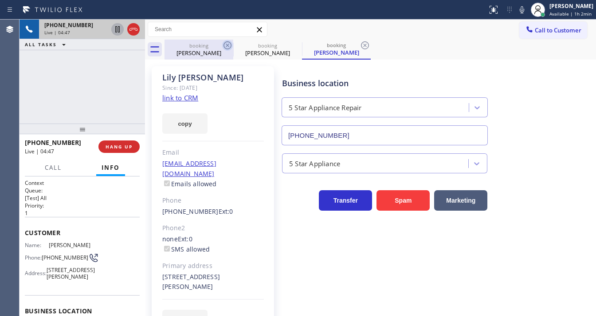
click at [223, 49] on icon at bounding box center [227, 45] width 11 height 11
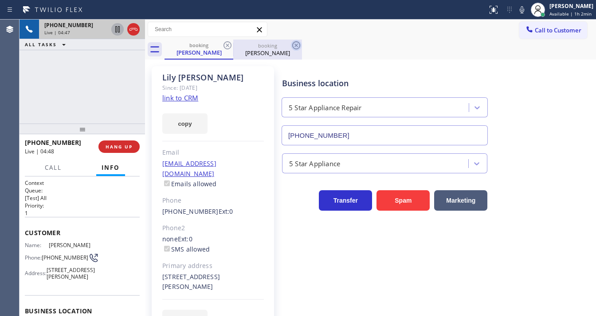
click at [224, 48] on icon at bounding box center [227, 45] width 11 height 11
click at [569, 87] on div "Business location 5 Star Appliance Repair [PHONE_NUMBER]" at bounding box center [437, 105] width 314 height 80
click at [79, 84] on div "[PHONE_NUMBER] Live | 06:50 ALL TASKS ALL TASKS ACTIVE TASKS TASKS IN WRAP UP" at bounding box center [83, 72] width 126 height 104
click at [411, 39] on div "Call to Customer Outbound call Location Spectrum Appliance Repair [GEOGRAPHIC_D…" at bounding box center [370, 30] width 451 height 20
click at [521, 8] on icon at bounding box center [522, 9] width 11 height 11
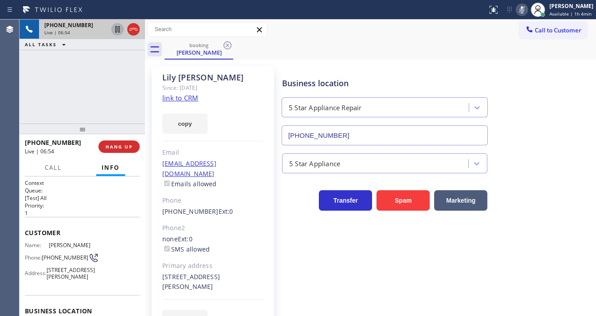
drag, startPoint x: 115, startPoint y: 52, endPoint x: 114, endPoint y: 42, distance: 9.8
click at [114, 51] on div "[PHONE_NUMBER] Live | 06:54 ALL TASKS ALL TASKS ACTIVE TASKS TASKS IN WRAP UP" at bounding box center [83, 72] width 126 height 104
click at [117, 29] on icon at bounding box center [117, 29] width 4 height 6
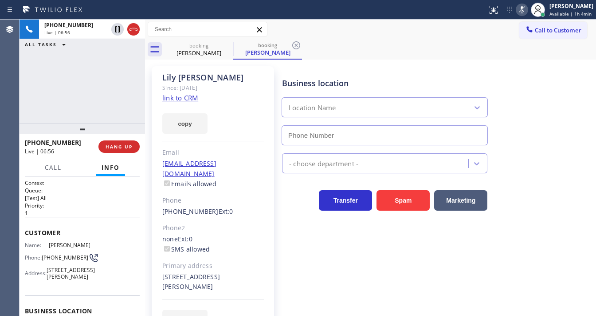
type input "[PHONE_NUMBER]"
drag, startPoint x: 126, startPoint y: 48, endPoint x: 134, endPoint y: 50, distance: 7.8
click at [126, 48] on div "ALL TASKS ALL TASKS ACTIVE TASKS TASKS IN WRAP UP" at bounding box center [83, 44] width 126 height 11
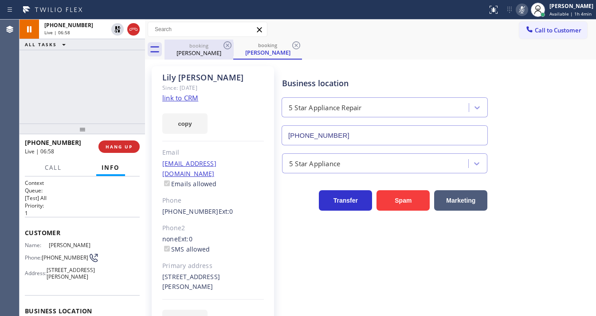
click at [174, 52] on div "[PERSON_NAME]" at bounding box center [199, 53] width 67 height 8
click at [225, 44] on icon at bounding box center [227, 45] width 11 height 11
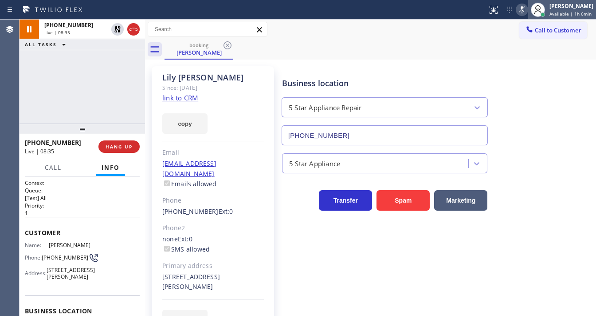
drag, startPoint x: 468, startPoint y: 31, endPoint x: 552, endPoint y: 11, distance: 86.3
click at [472, 31] on div "Call to Customer Outbound call Location Spectrum Appliance Repair [GEOGRAPHIC_D…" at bounding box center [370, 30] width 451 height 16
click at [527, 9] on icon at bounding box center [522, 9] width 11 height 11
drag, startPoint x: 99, startPoint y: 85, endPoint x: 103, endPoint y: 82, distance: 4.7
click at [102, 83] on div "[PHONE_NUMBER] Live | 08:37 ALL TASKS ALL TASKS ACTIVE TASKS TASKS IN WRAP UP" at bounding box center [83, 72] width 126 height 104
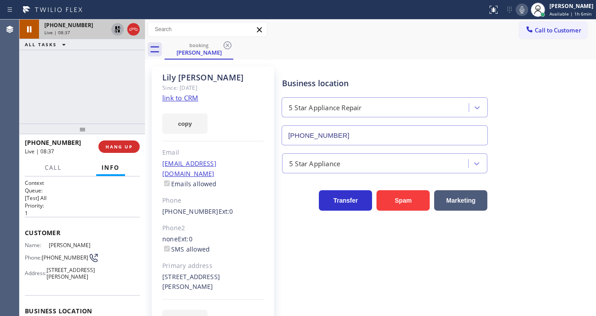
click at [115, 32] on icon at bounding box center [117, 29] width 11 height 11
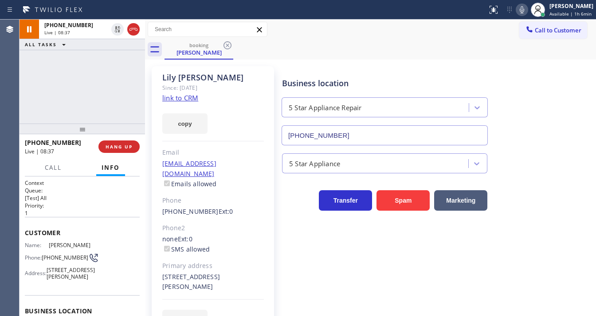
click at [100, 87] on div "[PHONE_NUMBER] Live | 08:37 ALL TASKS ALL TASKS ACTIVE TASKS TASKS IN WRAP UP" at bounding box center [83, 72] width 126 height 104
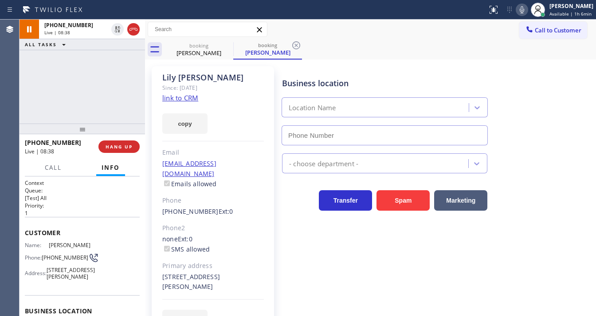
type input "[PHONE_NUMBER]"
click at [522, 11] on icon at bounding box center [522, 9] width 11 height 11
drag, startPoint x: 99, startPoint y: 93, endPoint x: 107, endPoint y: 85, distance: 10.7
click at [102, 91] on div "[PHONE_NUMBER] Live | 09:54 ALL TASKS ALL TASKS ACTIVE TASKS TASKS IN WRAP UP" at bounding box center [83, 72] width 126 height 104
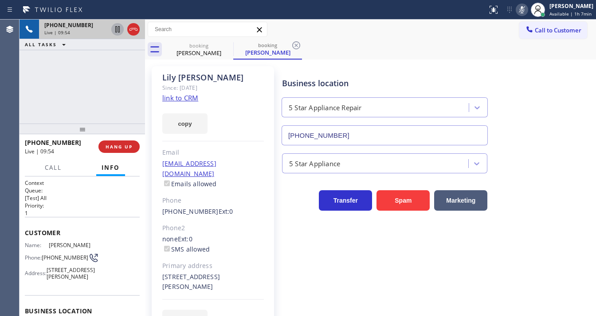
click at [118, 31] on icon at bounding box center [117, 29] width 4 height 6
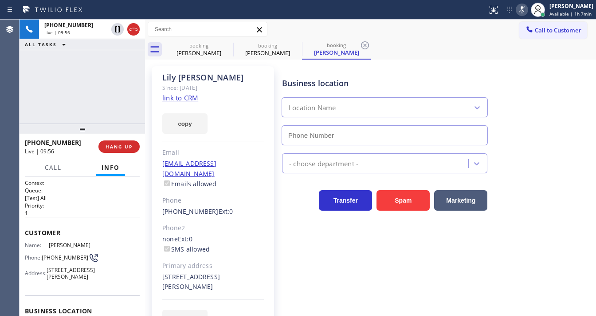
type input "[PHONE_NUMBER]"
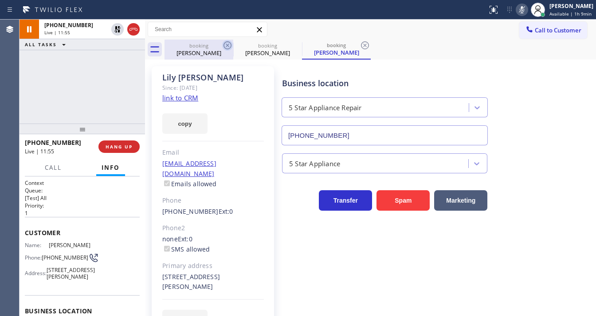
click at [225, 43] on icon at bounding box center [227, 45] width 11 height 11
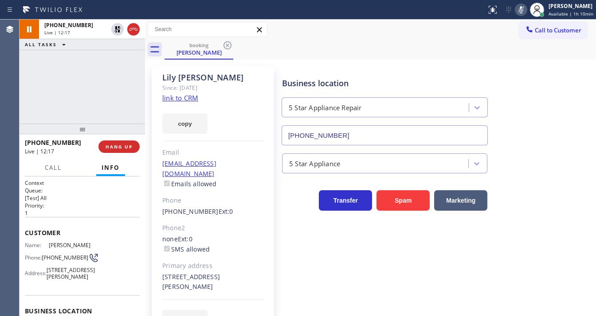
drag, startPoint x: 461, startPoint y: 32, endPoint x: 479, endPoint y: 25, distance: 19.1
click at [461, 32] on div "Call to Customer Outbound call Location Spectrum Appliance Repair [GEOGRAPHIC_D…" at bounding box center [370, 30] width 451 height 16
click at [518, 13] on icon at bounding box center [521, 9] width 11 height 11
click at [136, 75] on div "[PHONE_NUMBER] Live | 12:18 ALL TASKS ALL TASKS ACTIVE TASKS TASKS IN WRAP UP" at bounding box center [83, 72] width 126 height 104
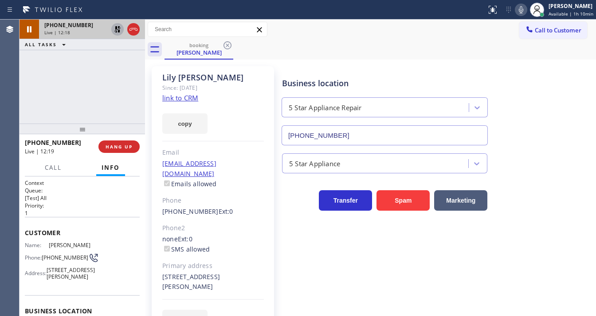
click at [120, 28] on icon at bounding box center [117, 29] width 11 height 11
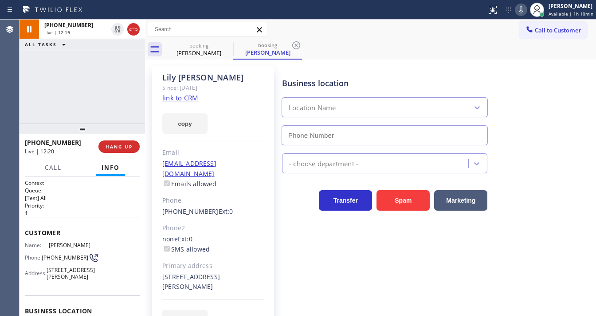
type input "[PHONE_NUMBER]"
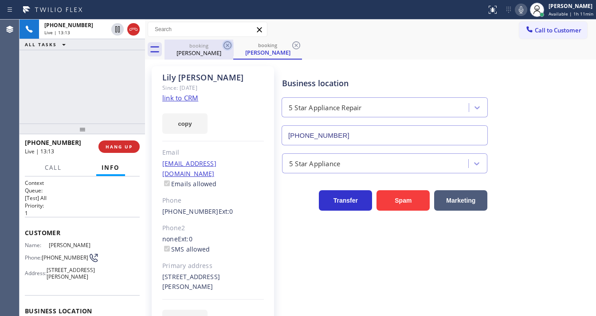
click at [225, 46] on icon at bounding box center [227, 45] width 11 height 11
click at [213, 50] on div "[PERSON_NAME]" at bounding box center [199, 53] width 67 height 8
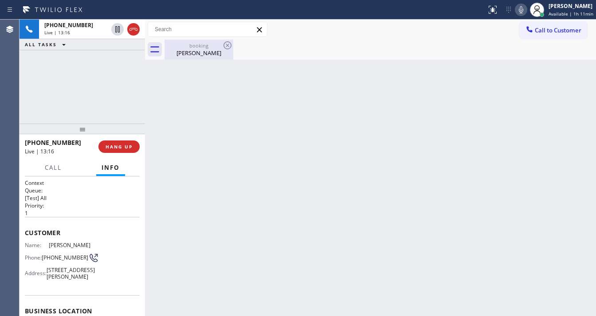
click at [206, 51] on div "[PERSON_NAME]" at bounding box center [199, 53] width 67 height 8
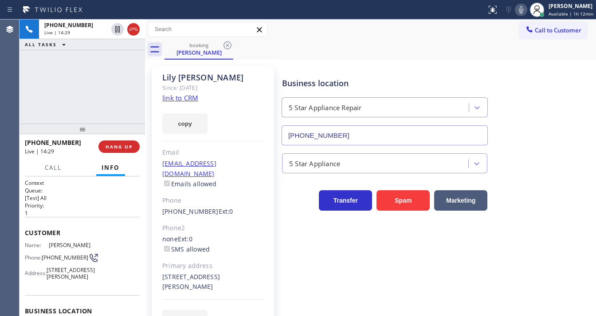
click at [398, 35] on div "Call to Customer Outbound call Location Spectrum Appliance Repair [GEOGRAPHIC_D…" at bounding box center [370, 30] width 451 height 16
click at [91, 44] on div "ALL TASKS ALL TASKS ACTIVE TASKS TASKS IN WRAP UP" at bounding box center [83, 44] width 126 height 11
click at [55, 165] on span "Call" at bounding box center [53, 167] width 17 height 8
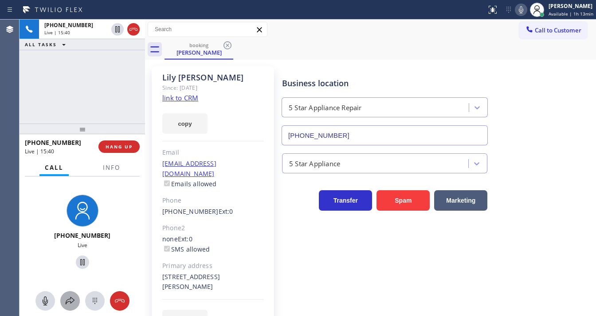
click at [70, 300] on icon at bounding box center [70, 300] width 11 height 11
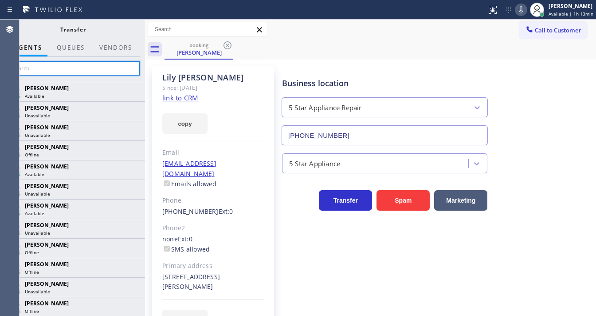
click at [75, 66] on input "text" at bounding box center [73, 68] width 134 height 14
drag, startPoint x: 109, startPoint y: 32, endPoint x: 92, endPoint y: 37, distance: 18.0
click at [109, 32] on div "Transfer" at bounding box center [73, 30] width 109 height 8
click at [72, 69] on input "text" at bounding box center [73, 68] width 134 height 14
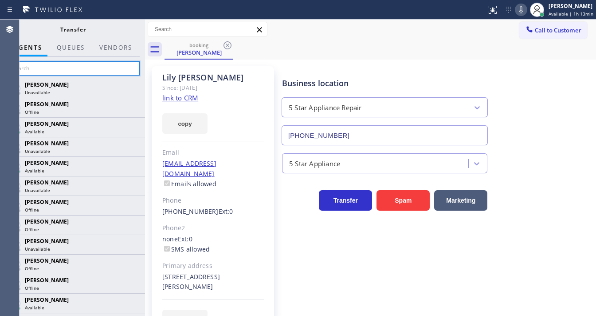
scroll to position [50, 0]
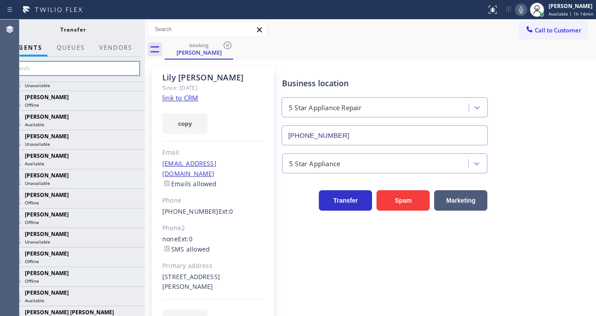
click at [36, 69] on input "text" at bounding box center [73, 68] width 134 height 14
paste input "[PERSON_NAME]"
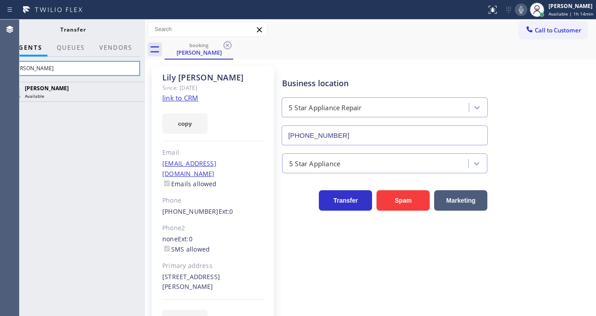
scroll to position [0, 0]
type input "[PERSON_NAME]"
click at [99, 138] on div "[PERSON_NAME] Available" at bounding box center [73, 199] width 144 height 234
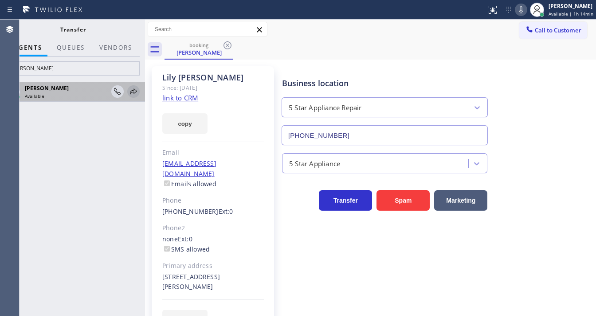
click at [134, 94] on icon at bounding box center [133, 91] width 11 height 11
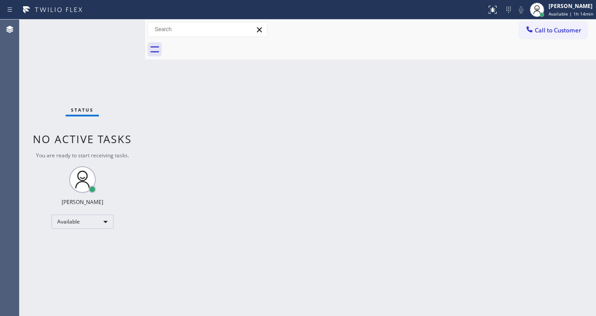
click at [490, 81] on div "Back to Dashboard Change Sender ID Customers Technicians Select a contact Outbo…" at bounding box center [370, 168] width 451 height 296
click at [550, 13] on div "[PERSON_NAME] Available | 1h 14min" at bounding box center [571, 10] width 49 height 16
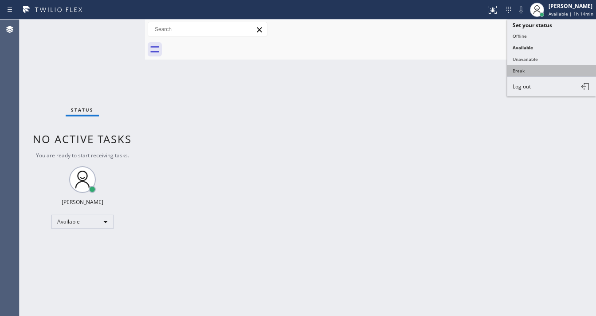
click at [528, 71] on button "Break" at bounding box center [552, 71] width 89 height 12
click at [423, 112] on div "Back to Dashboard Change Sender ID Customers Technicians Select a contact Outbo…" at bounding box center [370, 168] width 451 height 296
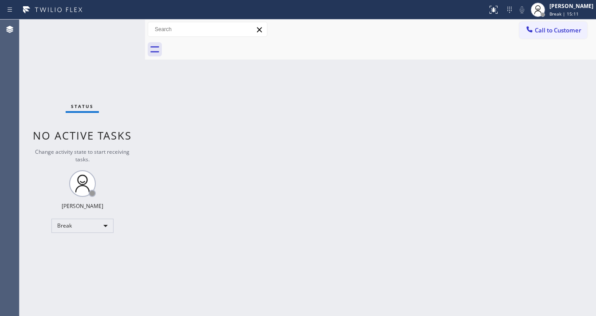
click at [122, 29] on div "Status No active tasks Change activity state to start receiving tasks. [PERSON_…" at bounding box center [83, 168] width 126 height 296
drag, startPoint x: 122, startPoint y: 29, endPoint x: 119, endPoint y: 7, distance: 22.3
click at [122, 29] on div "Status No active tasks Change activity state to start receiving tasks. [PERSON_…" at bounding box center [83, 168] width 126 height 296
click at [86, 227] on div "Break" at bounding box center [82, 225] width 62 height 14
click at [80, 250] on li "Available" at bounding box center [82, 248] width 60 height 11
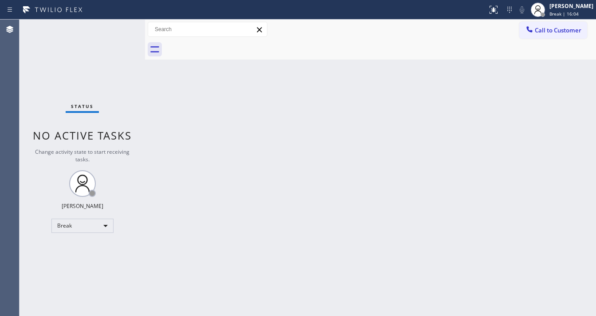
click at [252, 217] on div "Back to Dashboard Change Sender ID Customers Technicians Select a contact Outbo…" at bounding box center [370, 168] width 451 height 296
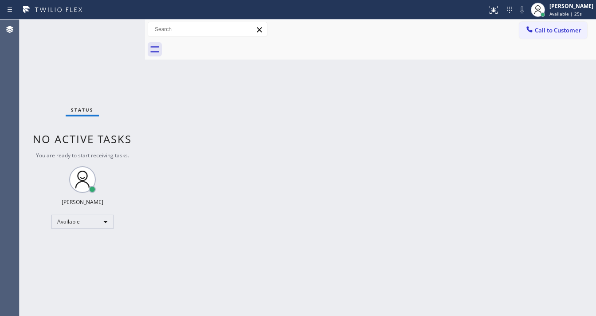
click at [122, 23] on div "Status No active tasks You are ready to start receiving tasks. [PERSON_NAME]" at bounding box center [83, 168] width 126 height 296
click at [121, 25] on div "Status No active tasks You are ready to start receiving tasks. [PERSON_NAME]" at bounding box center [83, 168] width 126 height 296
click at [118, 25] on div "Status No active tasks You are ready to start receiving tasks. [PERSON_NAME]" at bounding box center [83, 168] width 126 height 296
click at [117, 26] on div "Status No active tasks You are ready to start receiving tasks. [PERSON_NAME]" at bounding box center [83, 168] width 126 height 296
drag, startPoint x: 143, startPoint y: 31, endPoint x: 119, endPoint y: 32, distance: 23.6
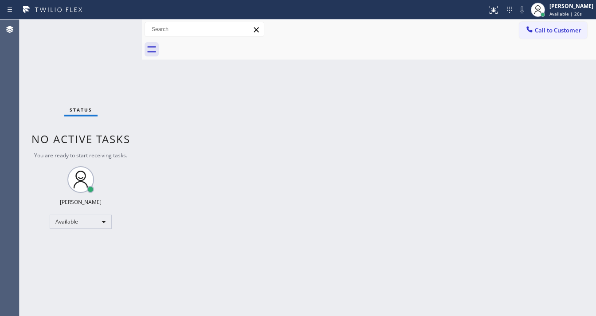
click at [119, 32] on div "Status No active tasks You are ready to start receiving tasks. [PERSON_NAME] Av…" at bounding box center [308, 168] width 577 height 296
click at [117, 25] on div "Status No active tasks You are ready to start receiving tasks. [PERSON_NAME]" at bounding box center [81, 168] width 122 height 296
click at [116, 26] on div "Status No active tasks You are ready to start receiving tasks. [PERSON_NAME]" at bounding box center [81, 168] width 122 height 296
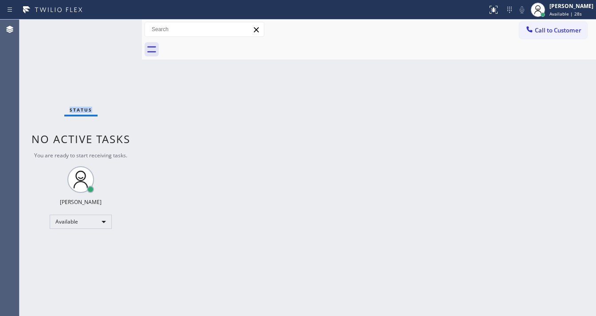
click at [116, 26] on div "Status No active tasks You are ready to start receiving tasks. [PERSON_NAME]" at bounding box center [81, 168] width 122 height 296
click at [115, 28] on div "Status No active tasks You are ready to start receiving tasks. [PERSON_NAME]" at bounding box center [81, 168] width 122 height 296
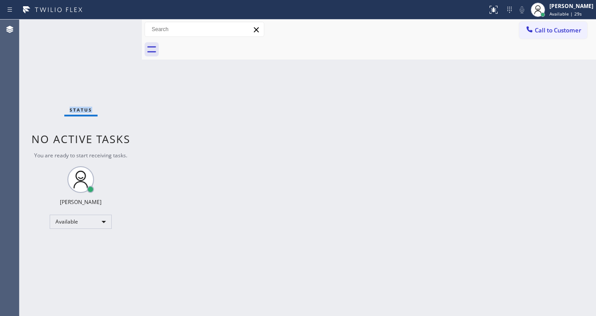
click at [115, 28] on div "Status No active tasks You are ready to start receiving tasks. [PERSON_NAME]" at bounding box center [81, 168] width 122 height 296
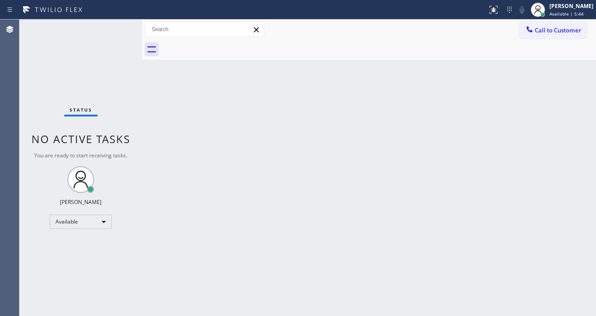
click at [113, 30] on div "Status No active tasks You are ready to start receiving tasks. [PERSON_NAME]" at bounding box center [81, 168] width 122 height 296
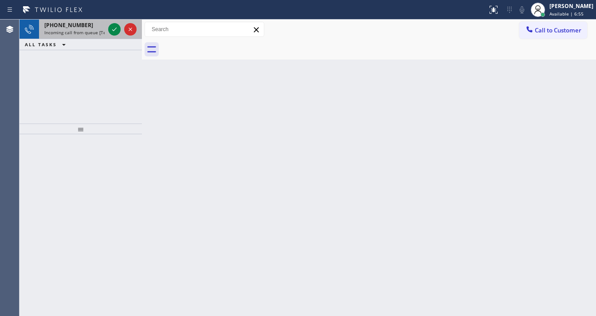
click at [107, 25] on div at bounding box center [123, 30] width 32 height 20
click at [108, 27] on div at bounding box center [123, 30] width 32 height 20
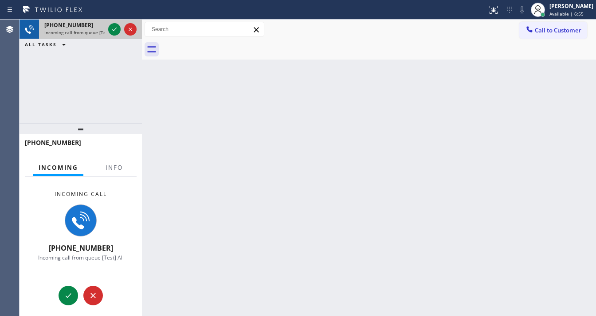
click at [108, 28] on div at bounding box center [123, 30] width 32 height 20
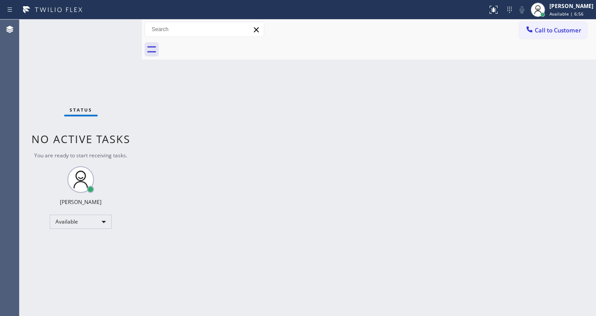
click at [108, 29] on div "Status No active tasks You are ready to start receiving tasks. [PERSON_NAME]" at bounding box center [81, 168] width 122 height 296
click at [110, 30] on div "Status No active tasks You are ready to start receiving tasks. [PERSON_NAME]" at bounding box center [81, 168] width 122 height 296
drag, startPoint x: 112, startPoint y: 31, endPoint x: 237, endPoint y: 2, distance: 128.3
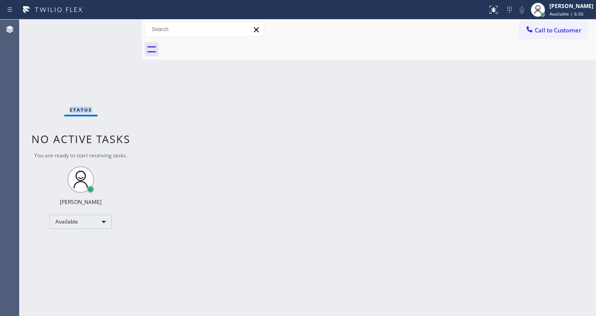
click at [112, 31] on div "Status No active tasks You are ready to start receiving tasks. [PERSON_NAME]" at bounding box center [81, 168] width 122 height 296
click at [121, 24] on div "Status No active tasks You are ready to start receiving tasks. [PERSON_NAME]" at bounding box center [81, 168] width 122 height 296
click at [117, 28] on div "Status No active tasks You are ready to start receiving tasks. [PERSON_NAME]" at bounding box center [81, 168] width 122 height 296
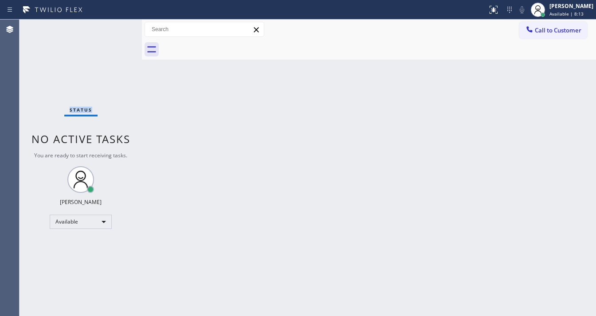
click at [117, 27] on div "Status No active tasks You are ready to start receiving tasks. [PERSON_NAME]" at bounding box center [81, 168] width 122 height 296
click at [117, 25] on div "Status No active tasks You are ready to start receiving tasks. [PERSON_NAME]" at bounding box center [81, 168] width 122 height 296
click at [118, 25] on div "Status No active tasks You are ready to start receiving tasks. [PERSON_NAME]" at bounding box center [81, 168] width 122 height 296
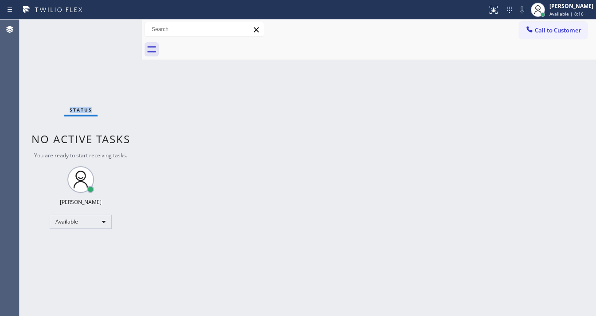
click at [114, 25] on div "Status No active tasks You are ready to start receiving tasks. [PERSON_NAME]" at bounding box center [81, 168] width 122 height 296
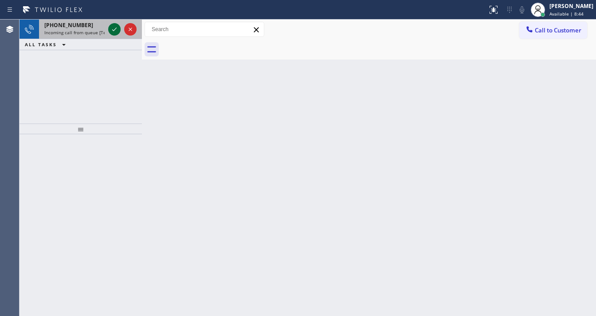
click at [115, 24] on icon at bounding box center [114, 29] width 11 height 11
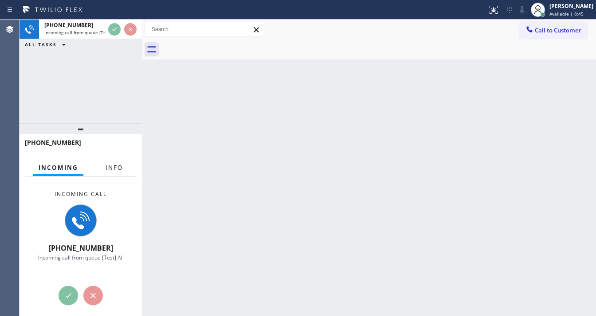
click at [119, 166] on span "Info" at bounding box center [114, 167] width 17 height 8
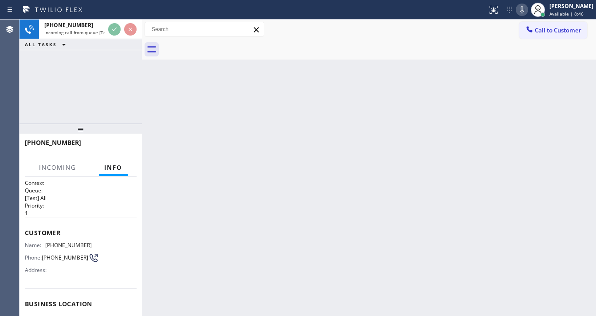
scroll to position [36, 0]
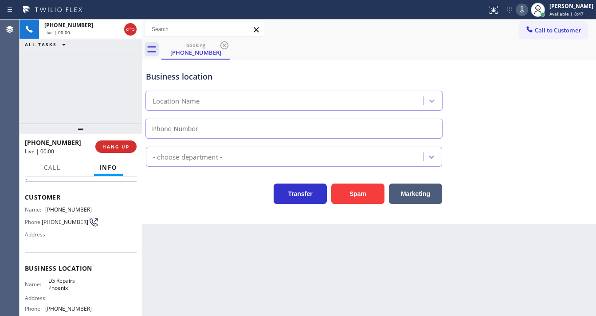
type input "[PHONE_NUMBER]"
click at [25, 99] on div "[PHONE_NUMBER] Live | 00:07 ALL TASKS ALL TASKS ACTIVE TASKS TASKS IN WRAP UP" at bounding box center [81, 72] width 122 height 104
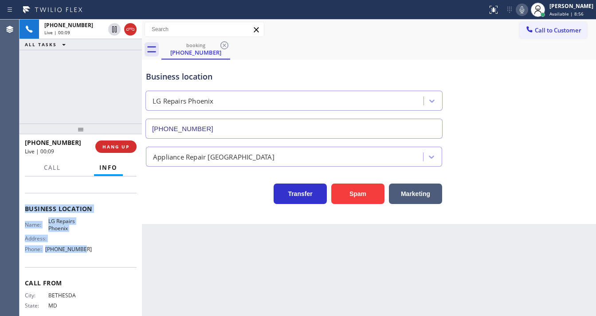
scroll to position [107, 0]
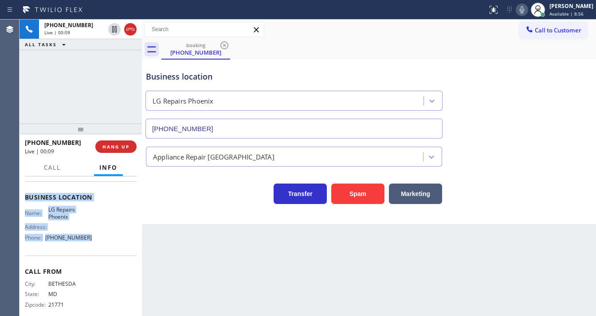
drag, startPoint x: 26, startPoint y: 196, endPoint x: 92, endPoint y: 245, distance: 82.5
click at [92, 245] on div "Context Queue: [Test] All Priority: 1 Customer Name: [PHONE_NUMBER] Phone: [PHO…" at bounding box center [81, 197] width 112 height 250
copy div "Customer Name: [PHONE_NUMBER] Phone: [PHONE_NUMBER] Address: Business location …"
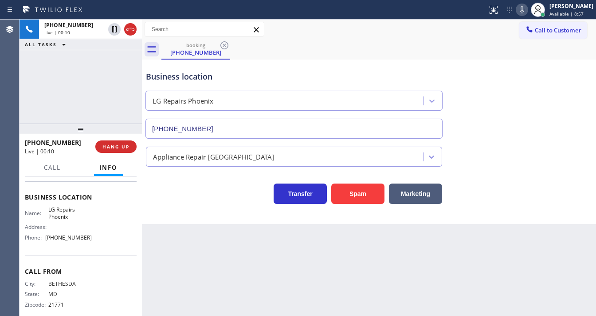
click at [84, 92] on div "[PHONE_NUMBER] Live | 00:10 ALL TASKS ALL TASKS ACTIVE TASKS TASKS IN WRAP UP" at bounding box center [81, 72] width 122 height 104
click at [77, 95] on div "[PHONE_NUMBER] Live | 00:38 ALL TASKS ALL TASKS ACTIVE TASKS TASKS IN WRAP UP" at bounding box center [81, 72] width 122 height 104
click at [87, 83] on div "[PHONE_NUMBER] Live | 01:44 ALL TASKS ALL TASKS ACTIVE TASKS TASKS IN WRAP UP" at bounding box center [81, 72] width 122 height 104
click at [528, 12] on icon at bounding box center [522, 9] width 11 height 11
click at [524, 12] on icon at bounding box center [522, 9] width 11 height 11
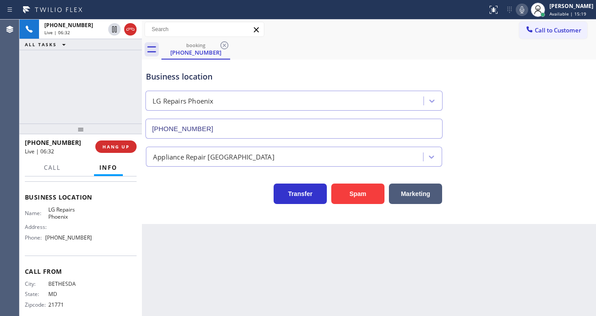
click at [91, 76] on div "[PHONE_NUMBER] Live | 06:32 ALL TASKS ALL TASKS ACTIVE TASKS TASKS IN WRAP UP" at bounding box center [81, 72] width 122 height 104
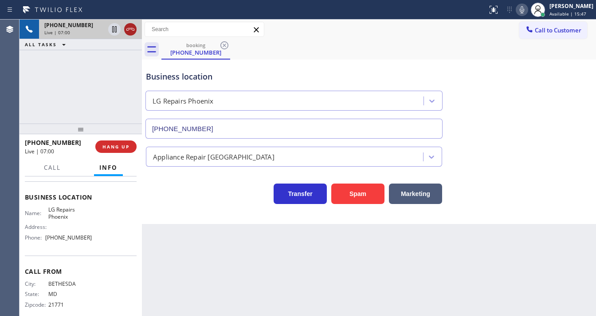
click at [130, 33] on icon at bounding box center [130, 29] width 11 height 11
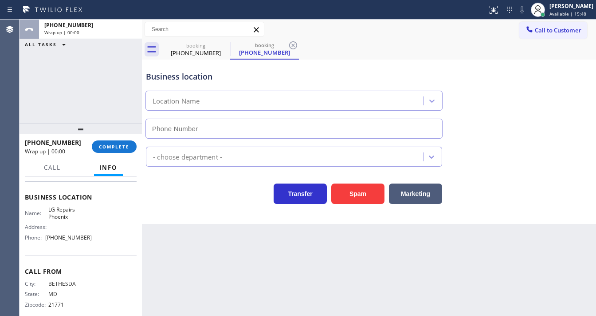
type input "[PHONE_NUMBER]"
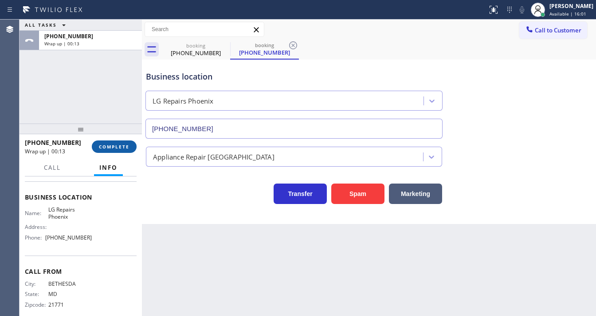
click at [115, 147] on span "COMPLETE" at bounding box center [114, 146] width 31 height 6
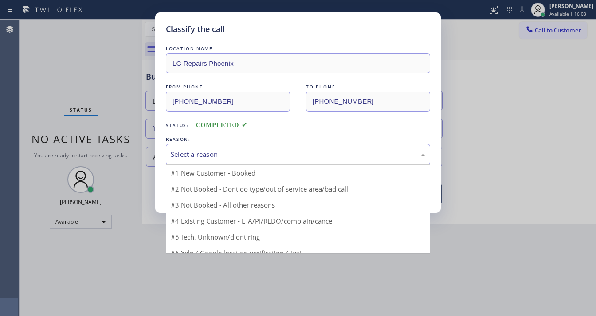
click at [200, 154] on div "Select a reason" at bounding box center [298, 154] width 255 height 10
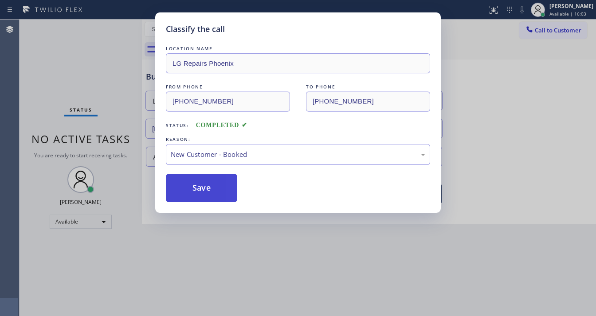
drag, startPoint x: 197, startPoint y: 166, endPoint x: 195, endPoint y: 186, distance: 20.1
click at [195, 186] on button "Save" at bounding box center [201, 188] width 71 height 28
drag, startPoint x: 195, startPoint y: 186, endPoint x: 162, endPoint y: 102, distance: 90.2
click at [195, 186] on button "Save" at bounding box center [201, 188] width 71 height 28
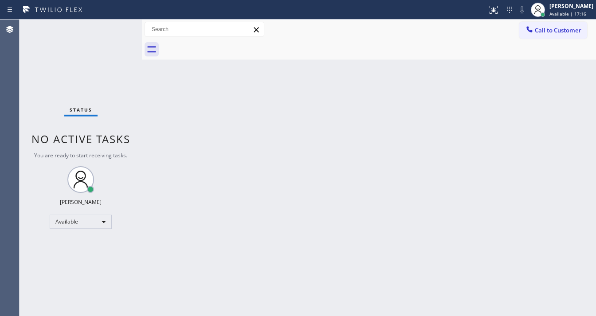
click at [63, 36] on div "Status No active tasks You are ready to start receiving tasks. [PERSON_NAME]" at bounding box center [81, 168] width 122 height 296
click at [115, 22] on div "Status No active tasks You are ready to start receiving tasks. [PERSON_NAME]" at bounding box center [81, 168] width 122 height 296
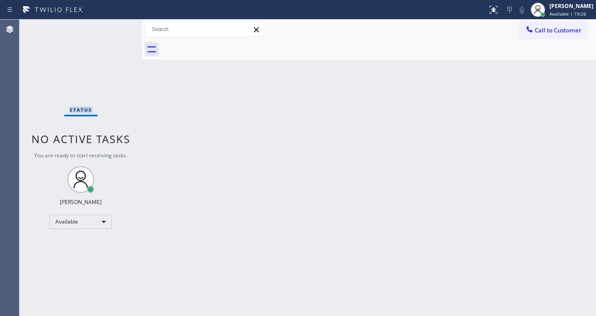
click at [114, 23] on div "Status No active tasks You are ready to start receiving tasks. [PERSON_NAME]" at bounding box center [81, 168] width 122 height 296
click at [114, 26] on div "Status No active tasks You are ready to start receiving tasks. [PERSON_NAME]" at bounding box center [81, 168] width 122 height 296
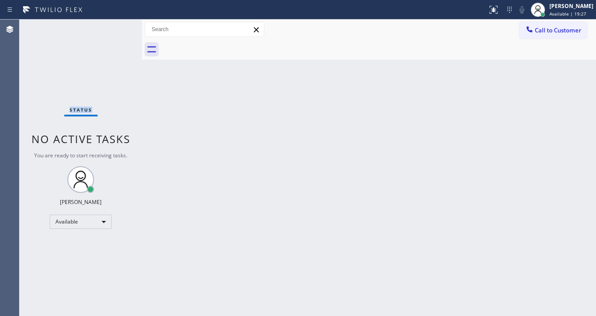
click at [114, 26] on div "Status No active tasks You are ready to start receiving tasks. [PERSON_NAME]" at bounding box center [81, 168] width 122 height 296
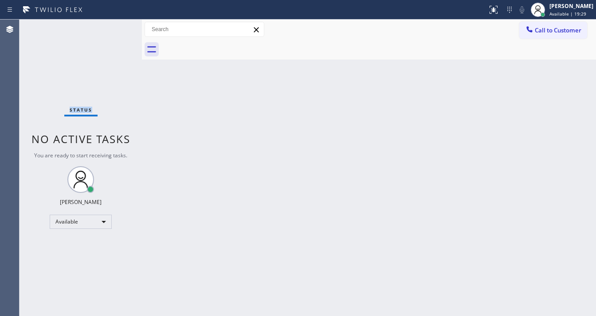
click at [114, 26] on div "Status No active tasks You are ready to start receiving tasks. [PERSON_NAME]" at bounding box center [81, 168] width 122 height 296
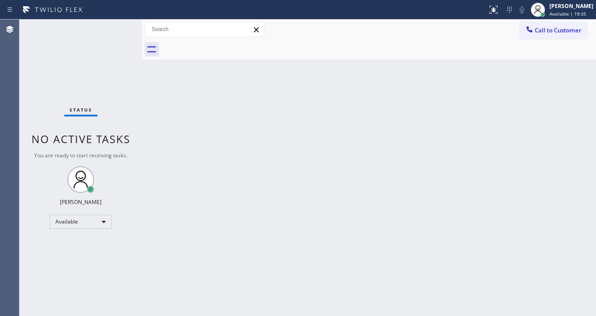
click at [114, 26] on div "Status No active tasks You are ready to start receiving tasks. [PERSON_NAME]" at bounding box center [81, 168] width 122 height 296
drag, startPoint x: 114, startPoint y: 25, endPoint x: 115, endPoint y: 19, distance: 6.4
click at [114, 24] on div "Status No active tasks You are ready to start receiving tasks. [PERSON_NAME]" at bounding box center [81, 168] width 122 height 296
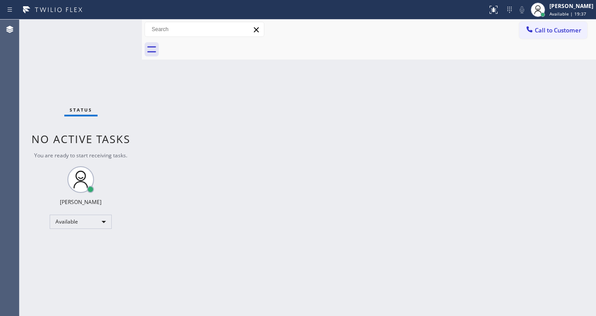
click at [115, 19] on div "Status report No issues detected If you experience an issue, please download th…" at bounding box center [298, 10] width 596 height 20
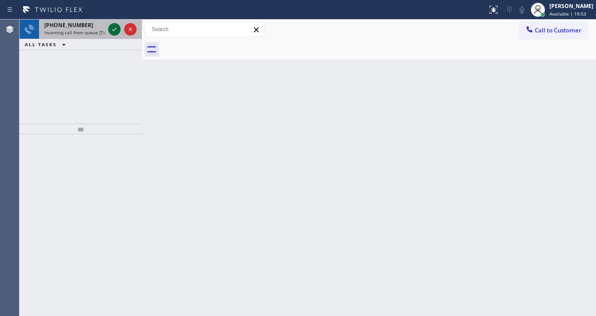
click at [115, 25] on icon at bounding box center [114, 29] width 11 height 11
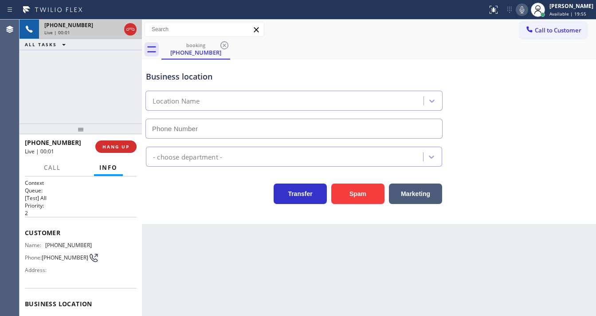
type input "[PHONE_NUMBER]"
click at [526, 7] on icon at bounding box center [522, 9] width 11 height 11
click at [527, 14] on icon at bounding box center [522, 9] width 11 height 11
click at [528, 11] on icon at bounding box center [522, 9] width 11 height 11
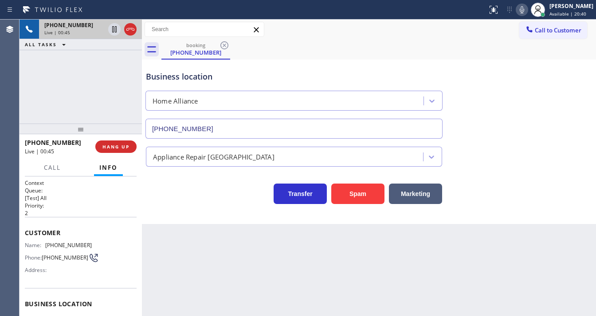
click at [63, 72] on div "[PHONE_NUMBER] Live | 00:45 ALL TASKS ALL TASKS ACTIVE TASKS TASKS IN WRAP UP" at bounding box center [81, 72] width 122 height 104
click at [525, 12] on icon at bounding box center [522, 9] width 11 height 11
click at [525, 13] on icon at bounding box center [522, 9] width 4 height 7
click at [390, 51] on div "booking [PHONE_NUMBER]" at bounding box center [379, 49] width 435 height 20
click at [524, 14] on icon at bounding box center [522, 9] width 11 height 11
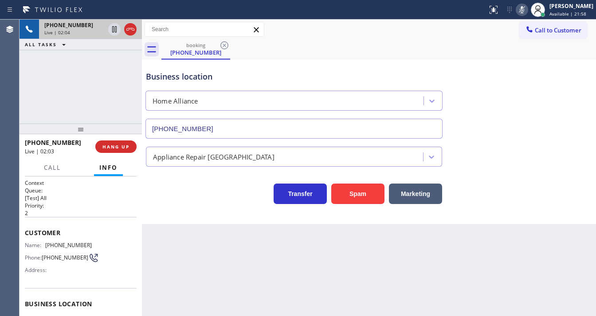
drag, startPoint x: 63, startPoint y: 81, endPoint x: 73, endPoint y: 74, distance: 12.3
click at [64, 80] on div "[PHONE_NUMBER] Live | 02:04 ALL TASKS ALL TASKS ACTIVE TASKS TASKS IN WRAP UP" at bounding box center [81, 72] width 122 height 104
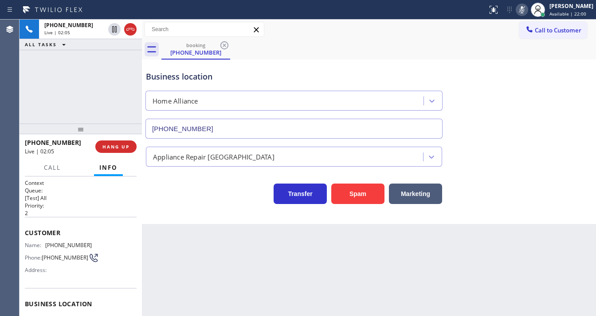
drag, startPoint x: 113, startPoint y: 31, endPoint x: 118, endPoint y: 0, distance: 31.0
click at [113, 31] on icon at bounding box center [114, 29] width 11 height 11
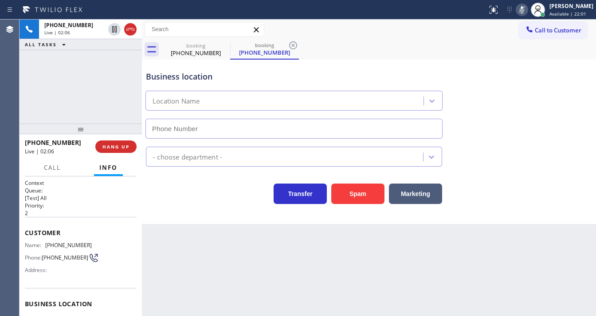
type input "[PHONE_NUMBER]"
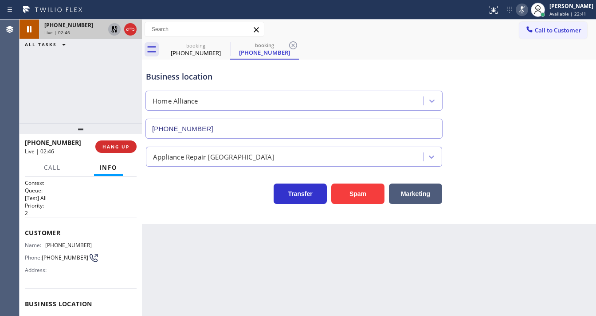
click at [112, 32] on icon at bounding box center [114, 29] width 11 height 11
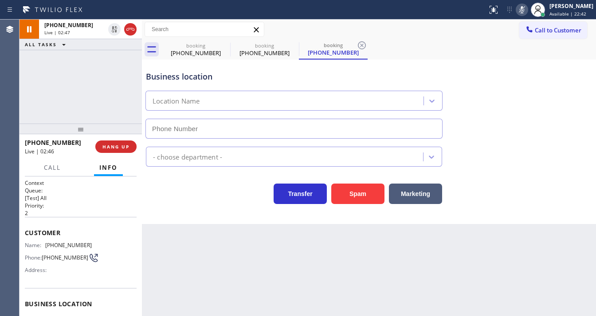
type input "[PHONE_NUMBER]"
click at [525, 13] on icon at bounding box center [522, 9] width 4 height 7
click at [63, 86] on div "[PHONE_NUMBER] Live | 02:47 ALL TASKS ALL TASKS ACTIVE TASKS TASKS IN WRAP UP" at bounding box center [81, 72] width 122 height 104
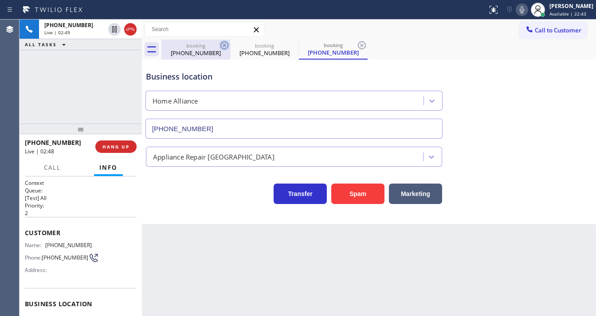
click at [221, 45] on icon at bounding box center [225, 45] width 8 height 8
click at [222, 46] on icon at bounding box center [224, 45] width 11 height 11
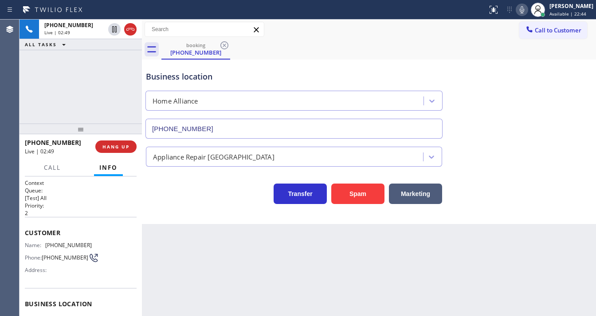
click at [74, 91] on div "[PHONE_NUMBER] Live | 02:49 ALL TASKS ALL TASKS ACTIVE TASKS TASKS IN WRAP UP" at bounding box center [81, 72] width 122 height 104
click at [90, 83] on div "[PHONE_NUMBER] Live | 04:42 ALL TASKS ALL TASKS ACTIVE TASKS TASKS IN WRAP UP" at bounding box center [81, 72] width 122 height 104
click at [446, 18] on div "Status report No issues detected If you experience an issue, please download th…" at bounding box center [298, 10] width 596 height 20
click at [525, 10] on icon at bounding box center [522, 9] width 11 height 11
click at [106, 89] on div "[PHONE_NUMBER] Live | 04:45 ALL TASKS ALL TASKS ACTIVE TASKS TASKS IN WRAP UP" at bounding box center [81, 72] width 122 height 104
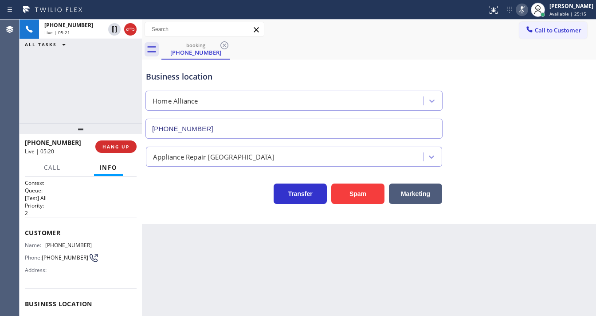
click at [528, 13] on icon at bounding box center [522, 9] width 11 height 11
click at [121, 61] on div "[PHONE_NUMBER] Live | 05:22 ALL TASKS ALL TASKS ACTIVE TASKS TASKS IN WRAP UP" at bounding box center [81, 72] width 122 height 104
click at [126, 47] on div "ALL TASKS ALL TASKS ACTIVE TASKS TASKS IN WRAP UP" at bounding box center [81, 44] width 122 height 11
click at [73, 241] on span "[PHONE_NUMBER]" at bounding box center [68, 244] width 47 height 7
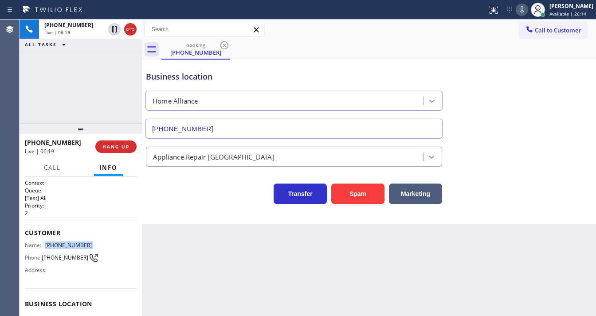
click at [73, 241] on span "[PHONE_NUMBER]" at bounding box center [68, 244] width 47 height 7
copy span "[PHONE_NUMBER]"
click at [83, 93] on div "[PHONE_NUMBER] Live | 06:21 ALL TASKS ALL TASKS ACTIVE TASKS TASKS IN WRAP UP" at bounding box center [81, 72] width 122 height 104
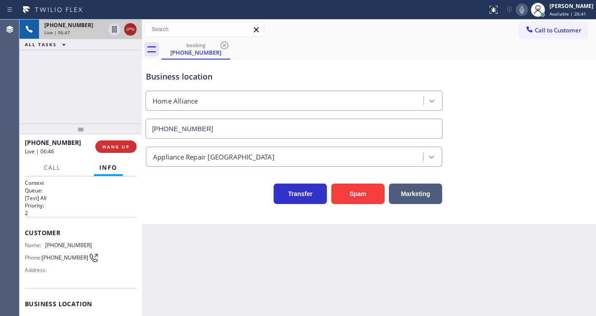
click at [130, 29] on icon at bounding box center [130, 29] width 11 height 11
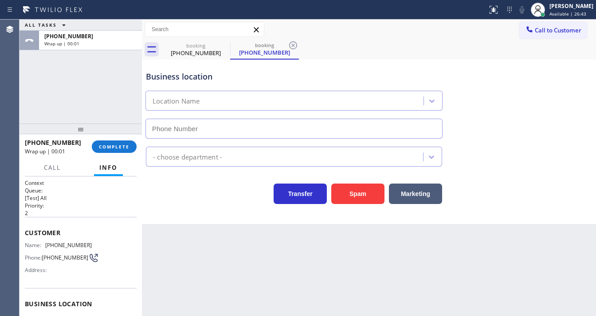
type input "[PHONE_NUMBER]"
click at [39, 100] on div "ALL TASKS ALL TASKS ACTIVE TASKS TASKS IN WRAP UP [PHONE_NUMBER] Wrap up | 00:10" at bounding box center [81, 72] width 122 height 104
click at [127, 144] on span "COMPLETE" at bounding box center [114, 146] width 31 height 6
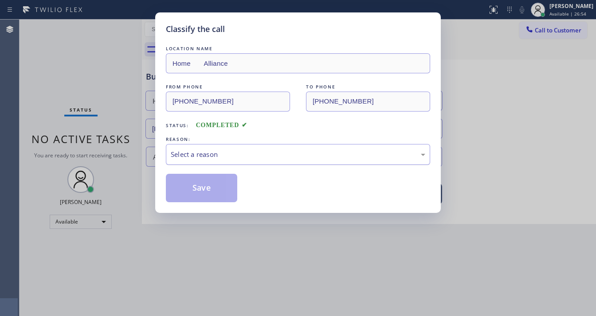
click at [207, 149] on div "Select a reason" at bounding box center [298, 154] width 255 height 10
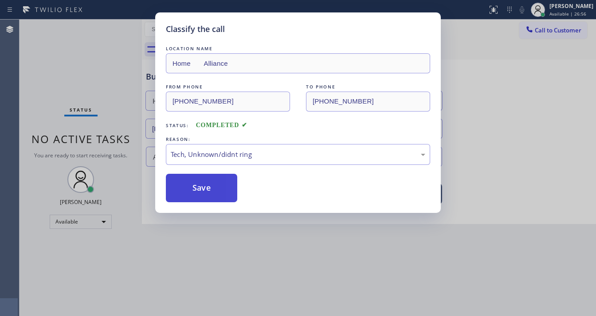
click at [208, 193] on button "Save" at bounding box center [201, 188] width 71 height 28
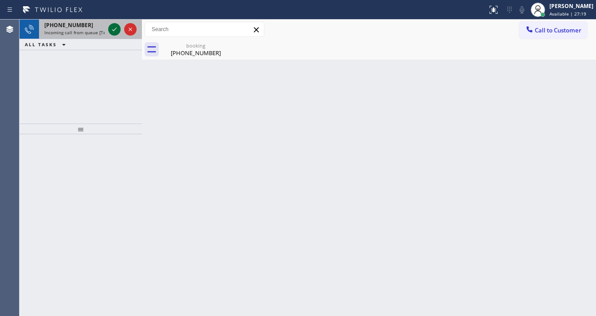
click at [111, 29] on icon at bounding box center [114, 29] width 11 height 11
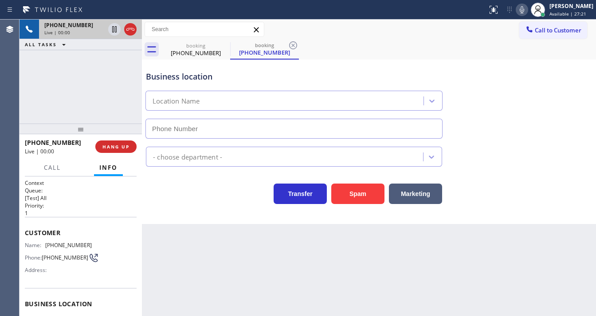
type input "[PHONE_NUMBER]"
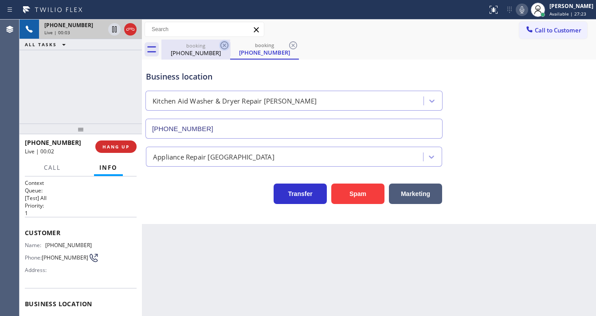
click at [226, 49] on icon at bounding box center [224, 45] width 11 height 11
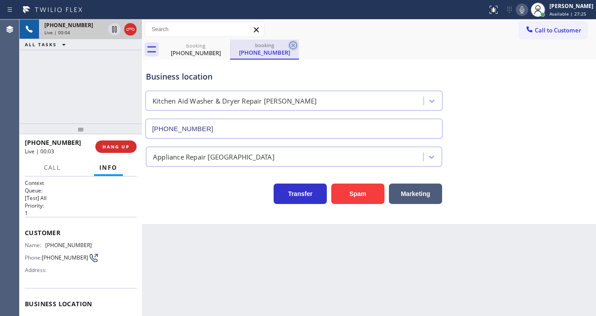
click at [0, 0] on icon at bounding box center [0, 0] width 0 height 0
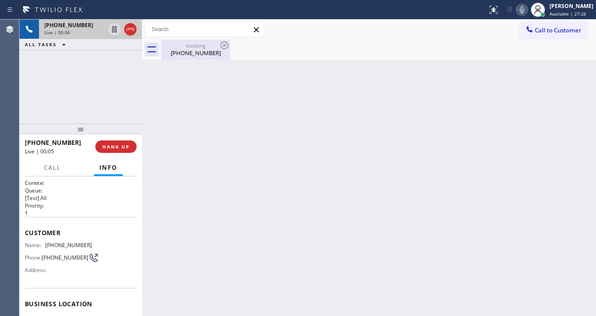
click at [183, 55] on div "[PHONE_NUMBER]" at bounding box center [195, 53] width 67 height 8
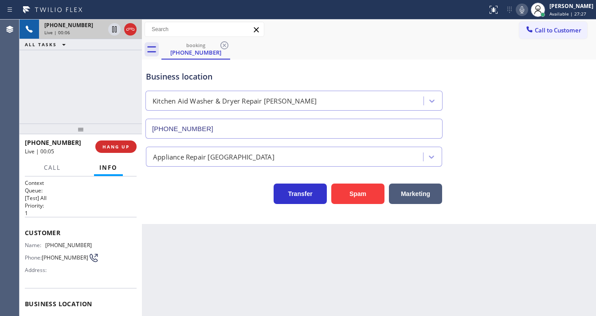
click at [122, 75] on div "[PHONE_NUMBER] Live | 00:06 ALL TASKS ALL TASKS ACTIVE TASKS TASKS IN WRAP UP" at bounding box center [81, 72] width 122 height 104
click at [112, 49] on div "ALL TASKS ALL TASKS ACTIVE TASKS TASKS IN WRAP UP" at bounding box center [81, 44] width 122 height 11
click at [361, 192] on button "Spam" at bounding box center [358, 193] width 53 height 20
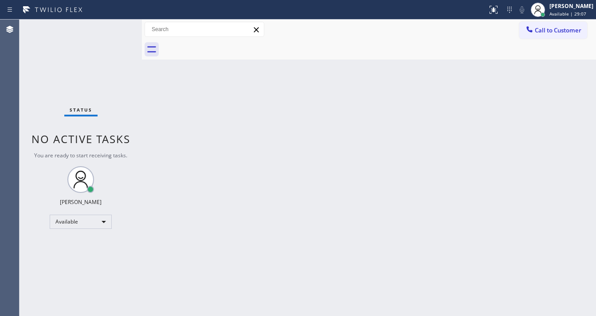
click at [126, 26] on div "Status No active tasks You are ready to start receiving tasks. [PERSON_NAME]" at bounding box center [81, 168] width 122 height 296
drag, startPoint x: 126, startPoint y: 26, endPoint x: 121, endPoint y: 26, distance: 5.3
click at [121, 26] on div "Status No active tasks You are ready to start receiving tasks. [PERSON_NAME]" at bounding box center [81, 168] width 122 height 296
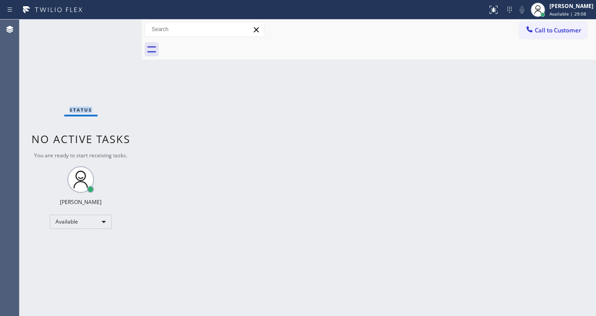
drag, startPoint x: 121, startPoint y: 26, endPoint x: 116, endPoint y: 24, distance: 4.8
click at [119, 26] on div "Status No active tasks You are ready to start receiving tasks. [PERSON_NAME]" at bounding box center [81, 168] width 122 height 296
click at [116, 24] on div "Status No active tasks You are ready to start receiving tasks. [PERSON_NAME]" at bounding box center [81, 168] width 122 height 296
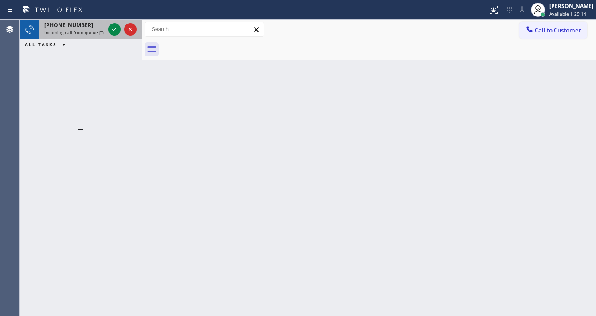
click at [71, 34] on span "Incoming call from queue [Test] All" at bounding box center [81, 32] width 74 height 6
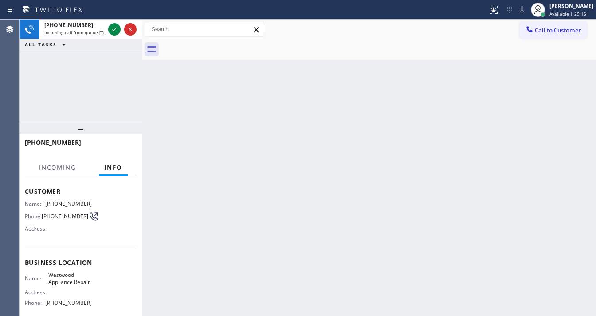
scroll to position [107, 0]
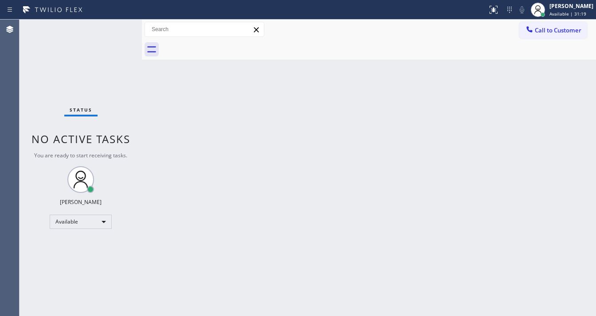
click at [117, 25] on div "Status No active tasks You are ready to start receiving tasks. [PERSON_NAME]" at bounding box center [81, 168] width 122 height 296
click at [116, 26] on div "Status No active tasks You are ready to start receiving tasks. [PERSON_NAME]" at bounding box center [81, 168] width 122 height 296
click at [115, 26] on div "Status No active tasks You are ready to start receiving tasks. [PERSON_NAME]" at bounding box center [81, 168] width 122 height 296
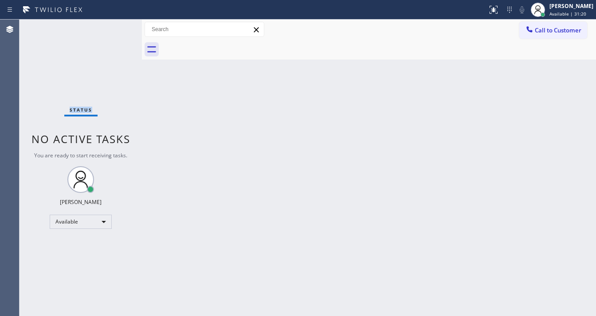
click at [115, 26] on div "Status No active tasks You are ready to start receiving tasks. [PERSON_NAME]" at bounding box center [81, 168] width 122 height 296
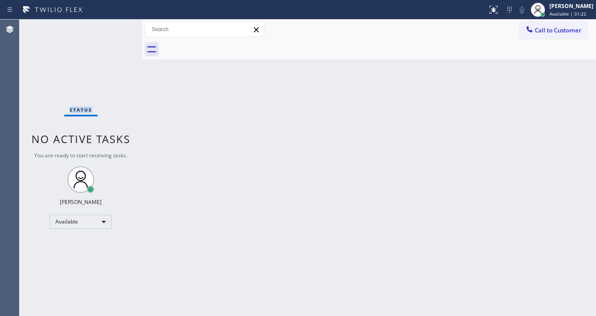
click at [117, 23] on div "Status No active tasks You are ready to start receiving tasks. [PERSON_NAME]" at bounding box center [81, 168] width 122 height 296
click at [117, 24] on div "Status No active tasks You are ready to start receiving tasks. [PERSON_NAME]" at bounding box center [81, 168] width 122 height 296
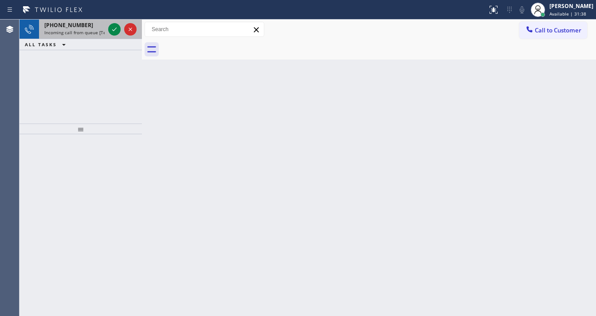
click at [82, 32] on span "Incoming call from queue [Test] All" at bounding box center [81, 32] width 74 height 6
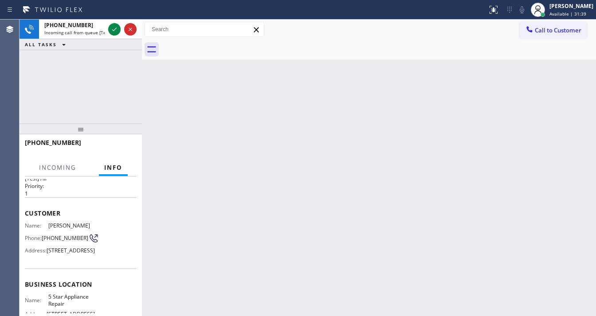
scroll to position [36, 0]
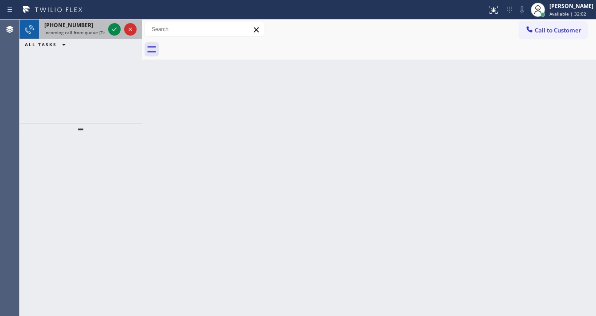
click at [89, 31] on span "Incoming call from queue [Test] All" at bounding box center [81, 32] width 74 height 6
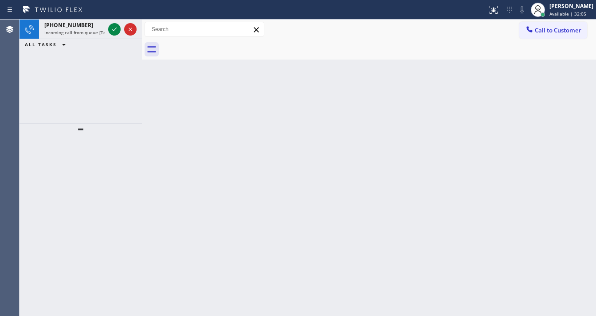
click at [114, 29] on icon at bounding box center [114, 29] width 11 height 11
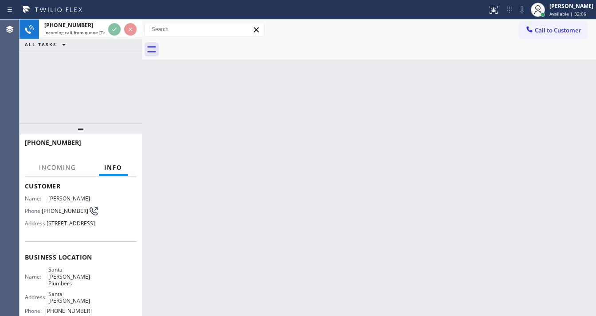
scroll to position [107, 0]
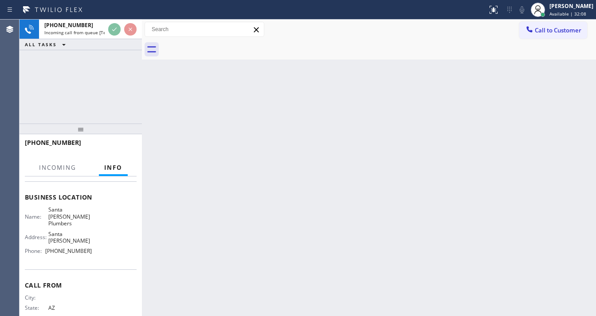
click at [116, 20] on div at bounding box center [123, 30] width 32 height 20
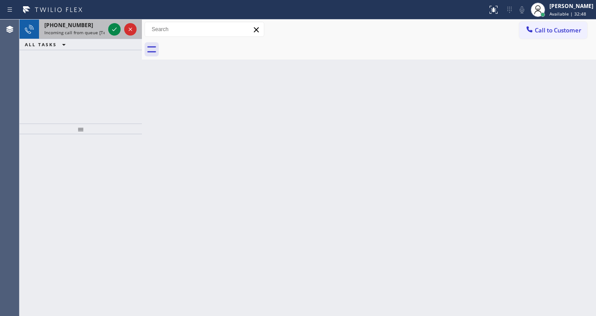
click at [84, 27] on div "[PHONE_NUMBER]" at bounding box center [74, 25] width 60 height 8
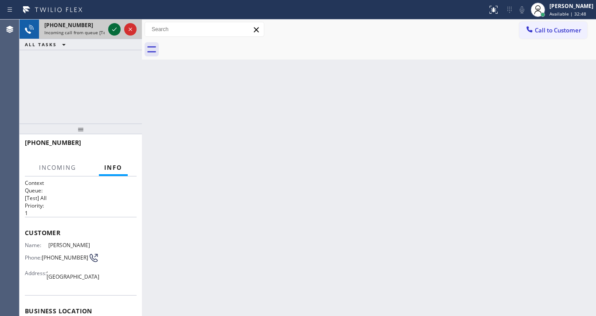
click at [113, 27] on icon at bounding box center [114, 29] width 11 height 11
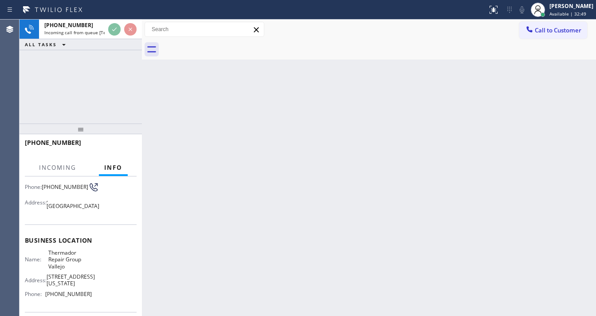
scroll to position [71, 0]
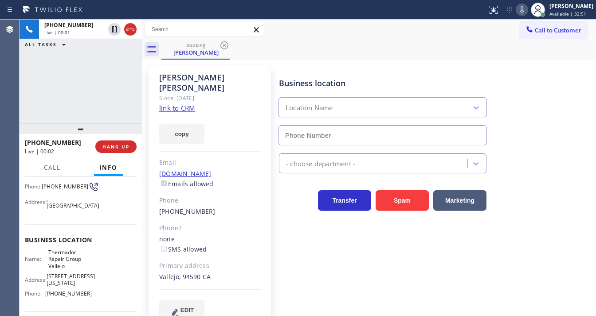
type input "[PHONE_NUMBER]"
click at [174, 103] on link "link to CRM" at bounding box center [177, 107] width 36 height 9
click at [47, 209] on div "Address: [GEOGRAPHIC_DATA]" at bounding box center [58, 202] width 67 height 14
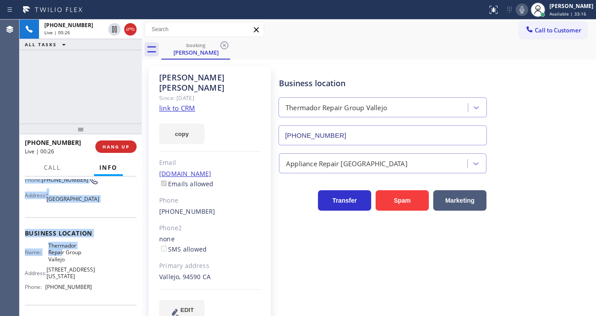
scroll to position [137, 0]
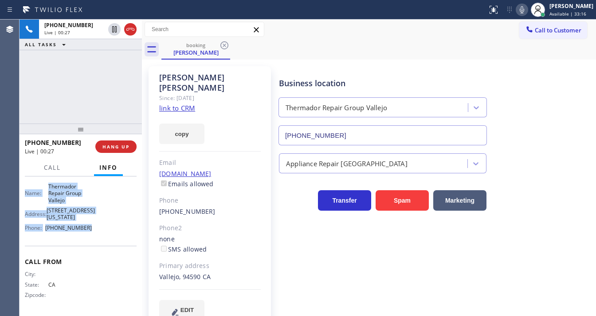
drag, startPoint x: 23, startPoint y: 193, endPoint x: 95, endPoint y: 227, distance: 79.2
click at [95, 227] on div "Context Queue: [Test] All Priority: 1 Customer Name: [PERSON_NAME] Phone: [PHON…" at bounding box center [81, 245] width 122 height 139
copy div "Customer Name: [PERSON_NAME] Phone: [PHONE_NUMBER] Address: [GEOGRAPHIC_DATA] B…"
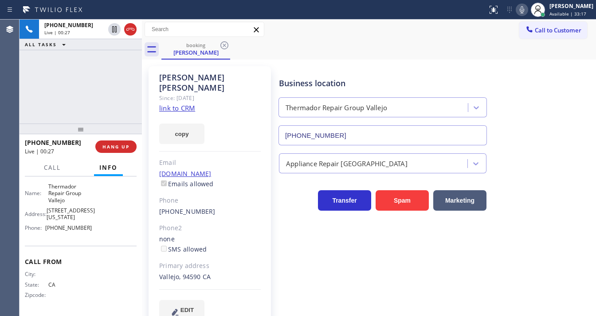
click at [73, 98] on div "[PHONE_NUMBER] Live | 00:27 ALL TASKS ALL TASKS ACTIVE TASKS TASKS IN WRAP UP" at bounding box center [81, 72] width 122 height 104
click at [342, 28] on div "Call to Customer Outbound call Location Spectrum Appliance Repair [GEOGRAPHIC_D…" at bounding box center [369, 30] width 454 height 16
click at [528, 14] on icon at bounding box center [522, 9] width 11 height 11
click at [71, 92] on div "[PHONE_NUMBER] Live | 02:59 ALL TASKS ALL TASKS ACTIVE TASKS TASKS IN WRAP UP" at bounding box center [81, 72] width 122 height 104
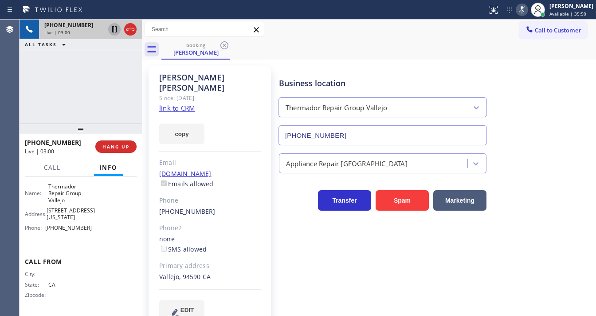
click at [113, 32] on icon at bounding box center [114, 29] width 11 height 11
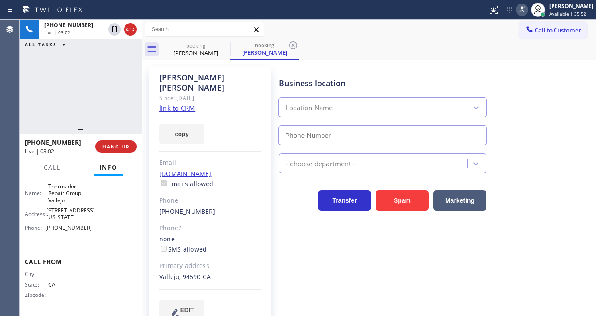
type input "[PHONE_NUMBER]"
click at [27, 96] on div "[PHONE_NUMBER] Live | 03:31 ALL TASKS ALL TASKS ACTIVE TASKS TASKS IN WRAP UP" at bounding box center [81, 72] width 122 height 104
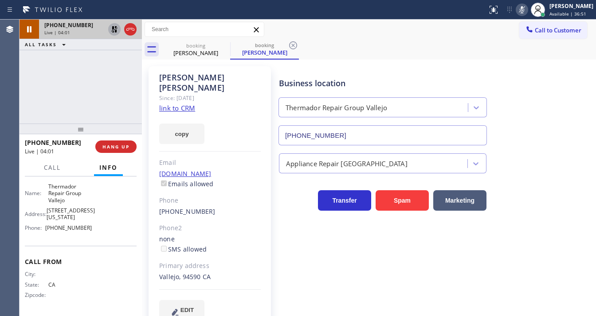
click at [113, 32] on icon at bounding box center [114, 29] width 6 height 6
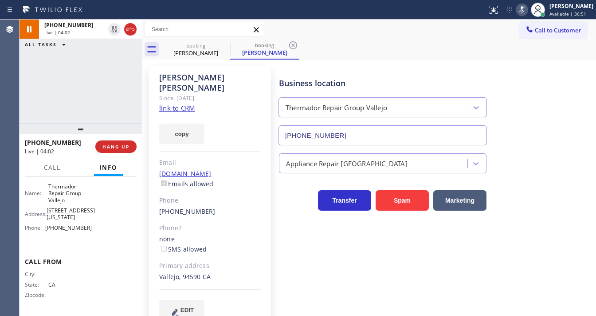
click at [522, 8] on div at bounding box center [522, 9] width 12 height 11
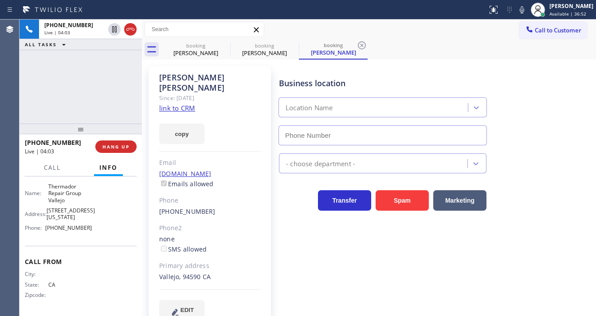
click at [88, 78] on div "[PHONE_NUMBER] Live | 04:03 ALL TASKS ALL TASKS ACTIVE TASKS TASKS IN WRAP UP" at bounding box center [81, 72] width 122 height 104
type input "[PHONE_NUMBER]"
click at [57, 176] on div at bounding box center [53, 175] width 28 height 2
click at [59, 169] on span "Call" at bounding box center [52, 167] width 17 height 8
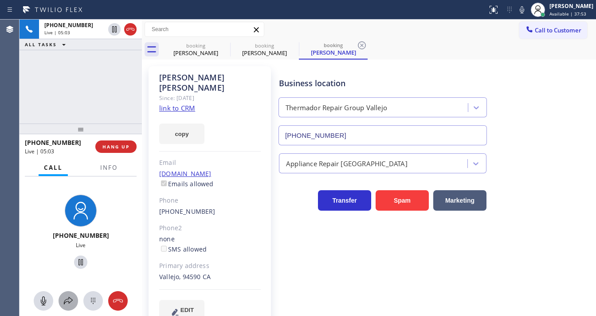
click at [70, 300] on icon at bounding box center [68, 300] width 11 height 11
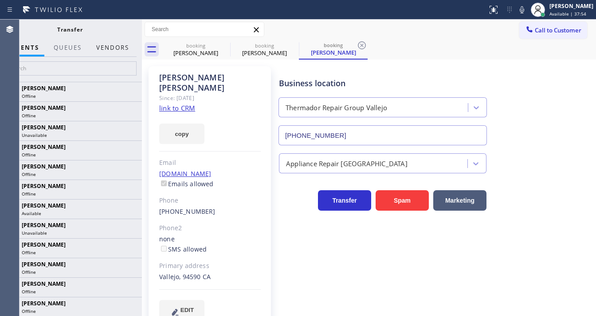
click at [109, 50] on button "Vendors" at bounding box center [112, 47] width 43 height 17
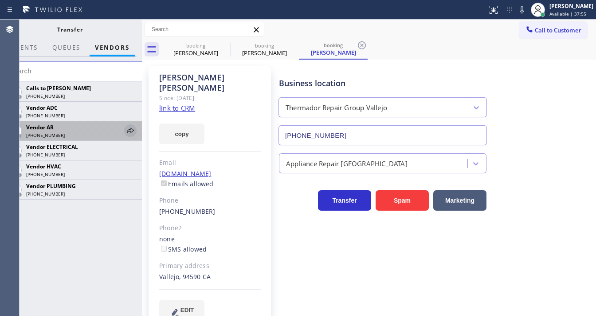
click at [130, 128] on icon at bounding box center [130, 130] width 11 height 11
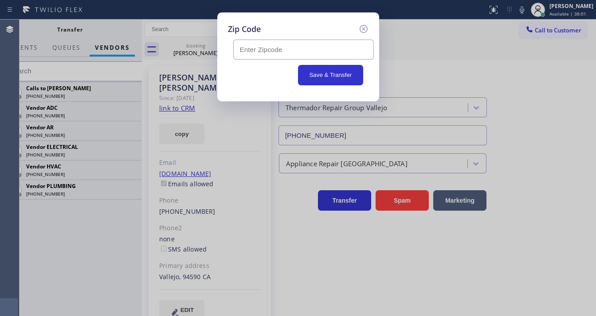
click at [262, 44] on input "text" at bounding box center [303, 49] width 141 height 20
paste input "94590"
type input "94590"
click at [258, 79] on div "Save & Transfer" at bounding box center [298, 75] width 130 height 20
click at [346, 71] on button "Save & Transfer" at bounding box center [330, 75] width 65 height 20
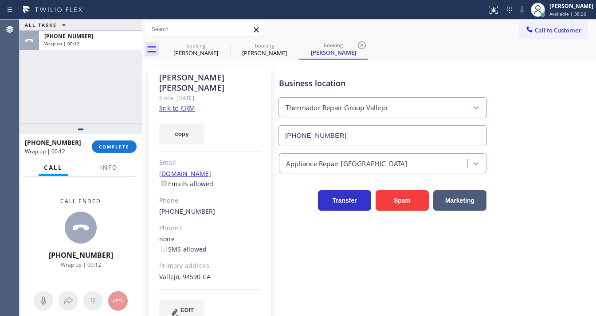
click at [109, 138] on div "[PHONE_NUMBER] Wrap up | 00:12 COMPLETE" at bounding box center [81, 146] width 112 height 23
click at [111, 144] on span "COMPLETE" at bounding box center [114, 146] width 31 height 6
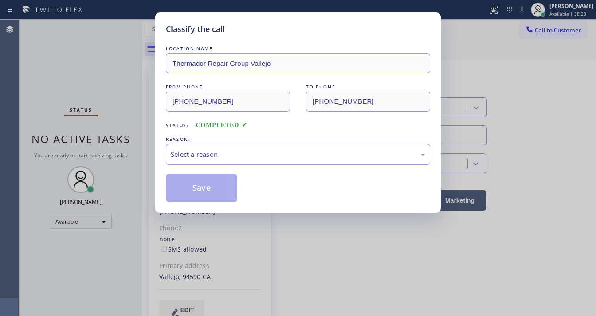
click at [243, 149] on div "Select a reason" at bounding box center [298, 154] width 255 height 10
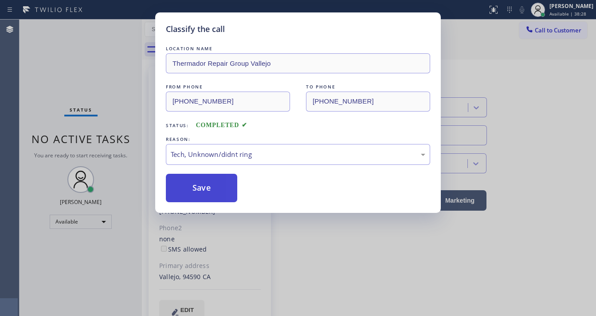
drag, startPoint x: 204, startPoint y: 213, endPoint x: 207, endPoint y: 191, distance: 22.4
click at [207, 189] on button "Save" at bounding box center [201, 188] width 71 height 28
click at [140, 153] on div "Classify the call LOCATION NAME Thermador Repair Group Vallejo FROM PHONE [PHON…" at bounding box center [298, 158] width 596 height 316
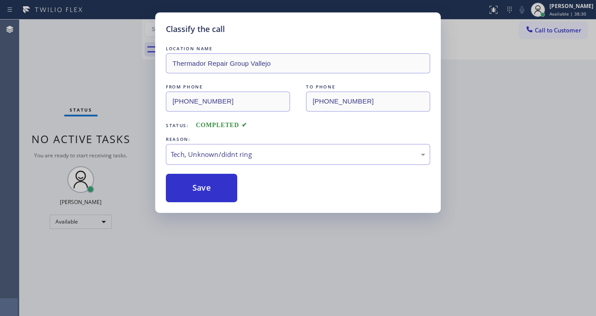
click at [124, 77] on div "Status No active tasks You are ready to start receiving tasks. [PERSON_NAME]" at bounding box center [81, 168] width 122 height 296
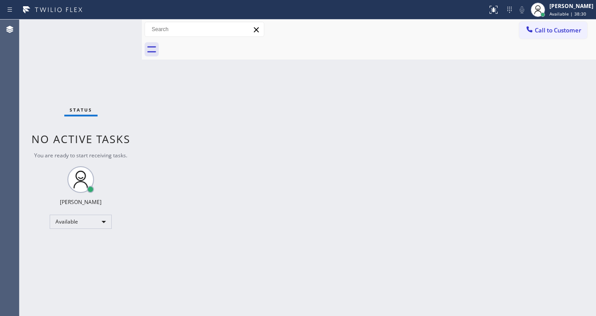
click at [108, 45] on div "Status No active tasks You are ready to start receiving tasks. [PERSON_NAME]" at bounding box center [81, 168] width 122 height 296
click at [116, 32] on div "Status No active tasks You are ready to start receiving tasks. [PERSON_NAME]" at bounding box center [81, 168] width 122 height 296
click at [118, 29] on div "Status No active tasks You are ready to start receiving tasks. [PERSON_NAME]" at bounding box center [81, 168] width 122 height 296
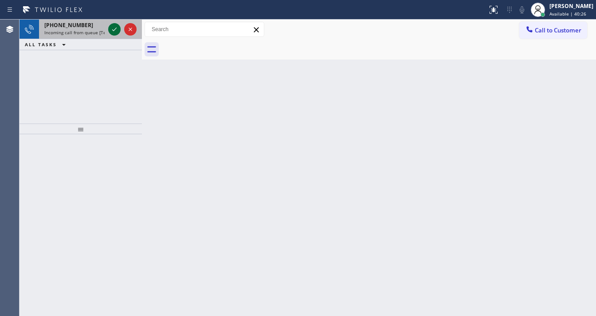
click at [115, 32] on icon at bounding box center [114, 29] width 11 height 11
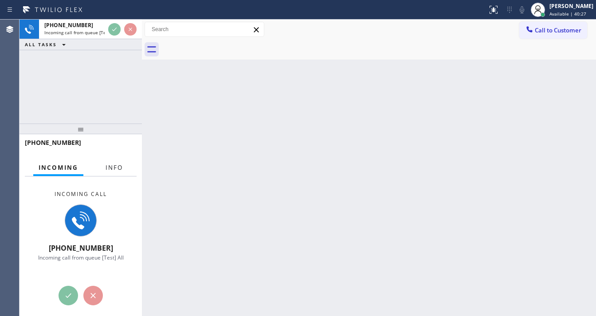
click at [119, 165] on span "Info" at bounding box center [114, 167] width 17 height 8
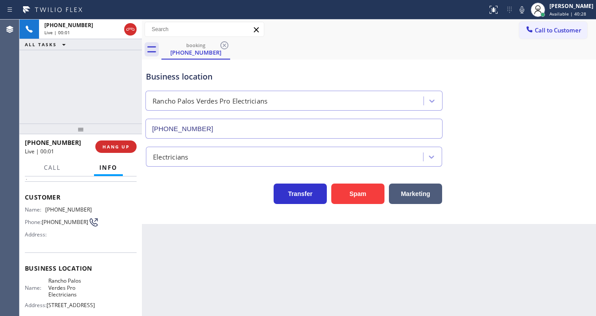
type input "[PHONE_NUMBER]"
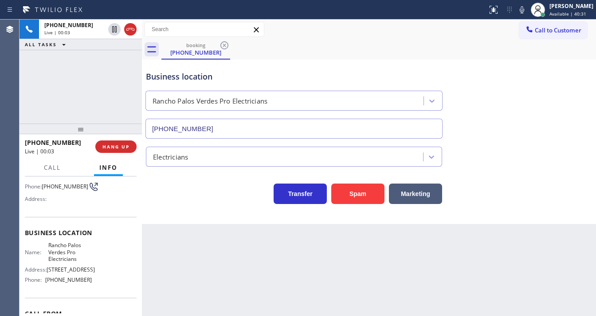
click at [101, 83] on div "[PHONE_NUMBER] Live | 00:03 ALL TASKS ALL TASKS ACTIVE TASKS TASKS IN WRAP UP" at bounding box center [81, 72] width 122 height 104
click at [101, 83] on div "[PHONE_NUMBER] Live | 00:04 ALL TASKS ALL TASKS ACTIVE TASKS TASKS IN WRAP UP" at bounding box center [81, 72] width 122 height 104
click at [28, 106] on div "[PHONE_NUMBER] Live | 00:13 ALL TASKS ALL TASKS ACTIVE TASKS TASKS IN WRAP UP" at bounding box center [81, 72] width 122 height 104
click at [87, 100] on div "[PHONE_NUMBER] Live | 00:19 ALL TASKS ALL TASKS ACTIVE TASKS TASKS IN WRAP UP" at bounding box center [81, 72] width 122 height 104
click at [48, 209] on div "Customer Name: [PHONE_NUMBER] Phone: [PHONE_NUMBER] Address:" at bounding box center [81, 181] width 112 height 71
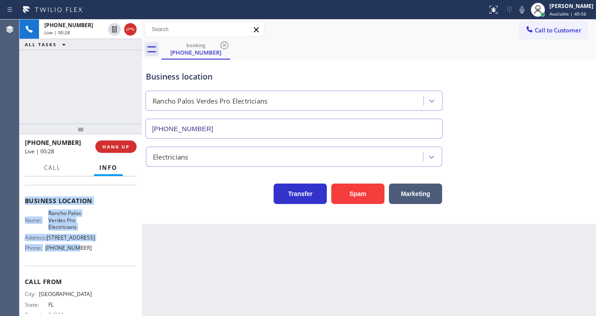
scroll to position [130, 0]
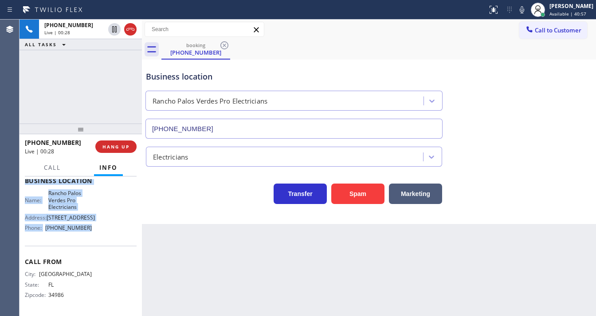
drag, startPoint x: 25, startPoint y: 194, endPoint x: 99, endPoint y: 236, distance: 85.3
click at [99, 236] on div "Context Queue: [Test] All Priority: 1 Customer Name: [PHONE_NUMBER] Phone: [PHO…" at bounding box center [81, 184] width 112 height 257
copy div "Customer Name: [PHONE_NUMBER] Phone: [PHONE_NUMBER] Address: Business location …"
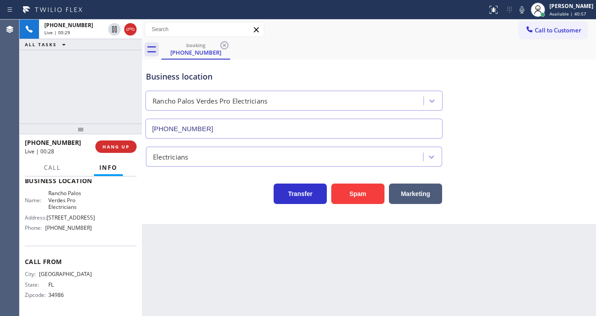
click at [49, 91] on div "[PHONE_NUMBER] Live | 00:29 ALL TASKS ALL TASKS ACTIVE TASKS TASKS IN WRAP UP" at bounding box center [81, 72] width 122 height 104
click at [66, 84] on div "[PHONE_NUMBER] Live | 00:57 ALL TASKS ALL TASKS ACTIVE TASKS TASKS IN WRAP UP" at bounding box center [81, 72] width 122 height 104
click at [390, 30] on div "Call to Customer Outbound call Location Spectrum Appliance Repair [GEOGRAPHIC_D…" at bounding box center [369, 30] width 454 height 16
click at [525, 11] on icon at bounding box center [522, 9] width 4 height 7
click at [121, 63] on div "[PHONE_NUMBER] Live | 01:42 ALL TASKS ALL TASKS ACTIVE TASKS TASKS IN WRAP UP" at bounding box center [81, 72] width 122 height 104
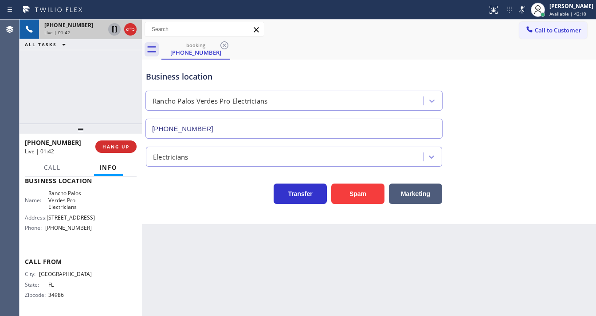
click at [117, 31] on icon at bounding box center [114, 29] width 11 height 11
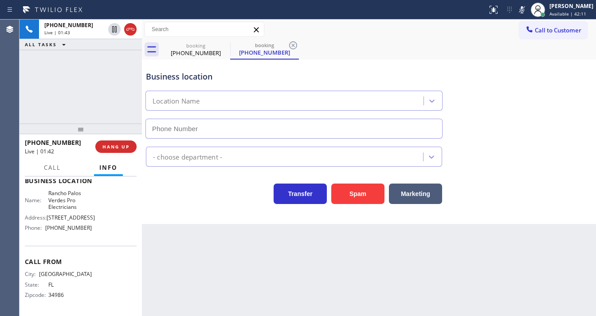
type input "[PHONE_NUMBER]"
click at [579, 67] on div "Business location [GEOGRAPHIC_DATA] Pro Electricians [PHONE_NUMBER]" at bounding box center [369, 98] width 450 height 80
click at [504, 18] on div "Status report No issues detected If you experience an issue, please download th…" at bounding box center [298, 158] width 596 height 316
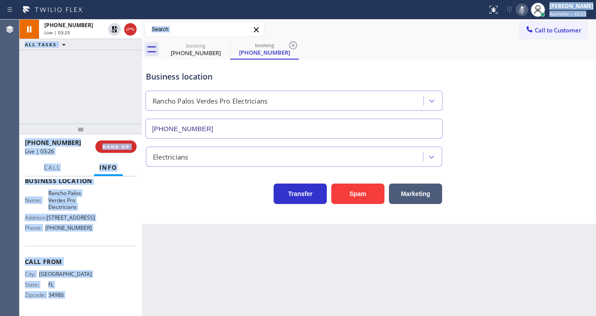
click at [524, 11] on icon at bounding box center [522, 9] width 11 height 11
click at [114, 68] on div "[PHONE_NUMBER] Live | 03:26 ALL TASKS ALL TASKS ACTIVE TASKS TASKS IN WRAP UP" at bounding box center [81, 72] width 122 height 104
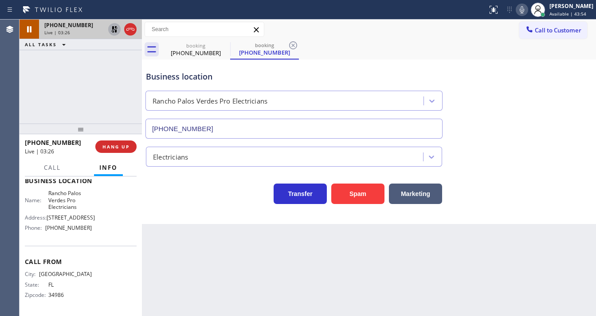
click at [117, 30] on icon at bounding box center [114, 29] width 11 height 11
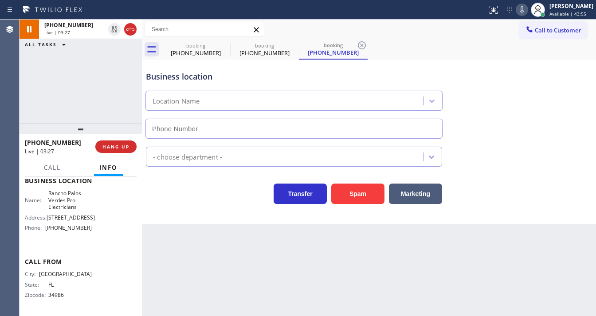
type input "[PHONE_NUMBER]"
click at [30, 90] on div "[PHONE_NUMBER] Live | 03:36 ALL TASKS ALL TASKS ACTIVE TASKS TASKS IN WRAP UP" at bounding box center [81, 72] width 122 height 104
click at [26, 90] on div "[PHONE_NUMBER] Live | 03:39 ALL TASKS ALL TASKS ACTIVE TASKS TASKS IN WRAP UP" at bounding box center [81, 72] width 122 height 104
click at [23, 89] on div "[PHONE_NUMBER] Live | 03:44 ALL TASKS ALL TASKS ACTIVE TASKS TASKS IN WRAP UP" at bounding box center [81, 72] width 122 height 104
click at [107, 82] on div "[PHONE_NUMBER] Live | 04:18 ALL TASKS ALL TASKS ACTIVE TASKS TASKS IN WRAP UP" at bounding box center [81, 72] width 122 height 104
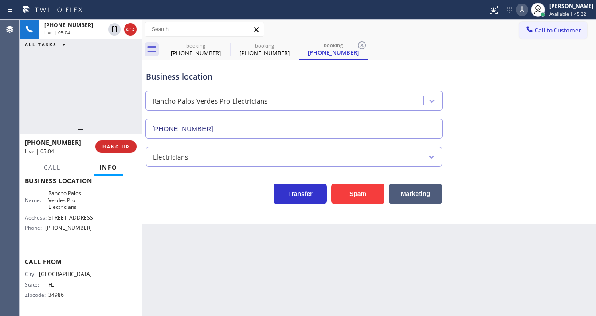
click at [77, 47] on div "ALL TASKS ALL TASKS ACTIVE TASKS TASKS IN WRAP UP" at bounding box center [81, 44] width 122 height 11
drag, startPoint x: 93, startPoint y: 89, endPoint x: 195, endPoint y: 42, distance: 112.6
click at [93, 89] on div "[PHONE_NUMBER] Live | 05:05 ALL TASKS ALL TASKS ACTIVE TASKS TASKS IN WRAP UP" at bounding box center [81, 72] width 122 height 104
click at [218, 45] on div "booking" at bounding box center [195, 45] width 67 height 7
click at [225, 47] on icon at bounding box center [224, 45] width 11 height 11
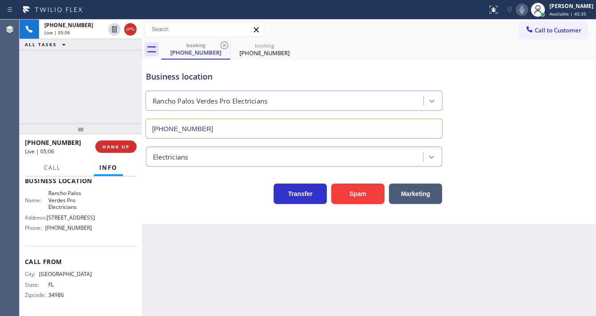
drag, startPoint x: 222, startPoint y: 47, endPoint x: 102, endPoint y: 84, distance: 126.1
click at [221, 47] on icon at bounding box center [224, 45] width 11 height 11
click at [102, 84] on div "[PHONE_NUMBER] Live | 05:06 ALL TASKS ALL TASKS ACTIVE TASKS TASKS IN WRAP UP" at bounding box center [81, 72] width 122 height 104
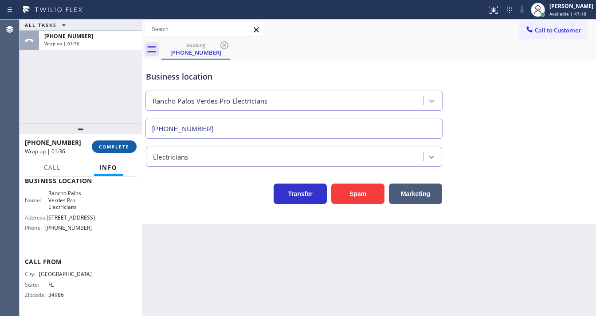
click at [117, 150] on button "COMPLETE" at bounding box center [114, 146] width 45 height 12
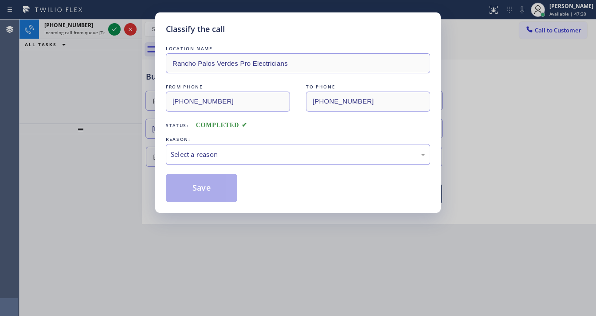
click at [218, 155] on div "Select a reason" at bounding box center [298, 154] width 255 height 10
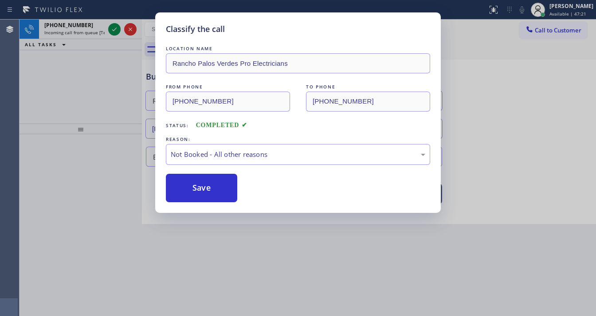
click at [201, 189] on button "Save" at bounding box center [201, 188] width 71 height 28
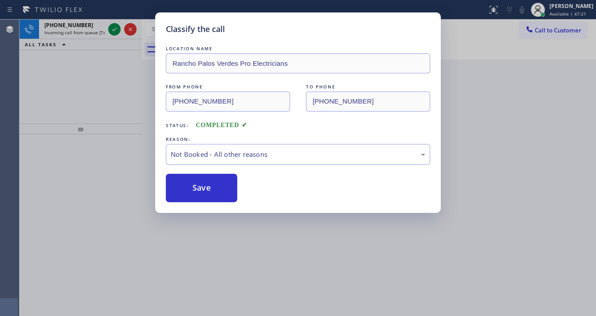
click at [130, 96] on div "Classify the call LOCATION NAME [GEOGRAPHIC_DATA] Pro Electricians FROM PHONE […" at bounding box center [298, 158] width 596 height 316
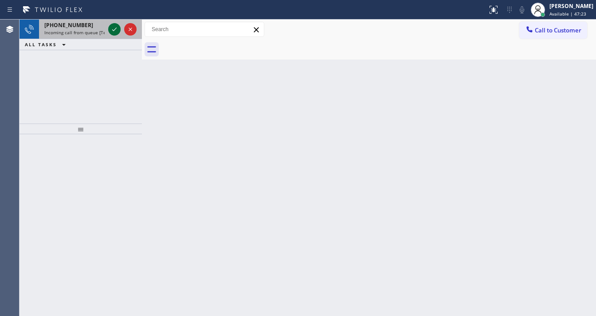
click at [114, 29] on icon at bounding box center [114, 29] width 11 height 11
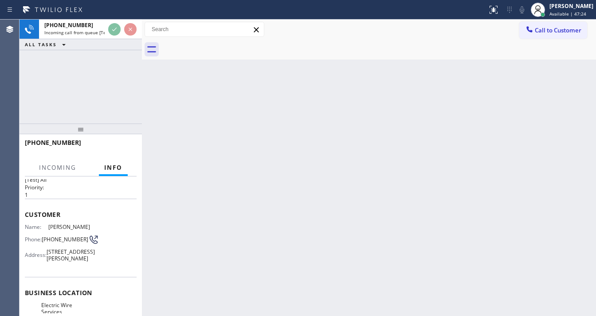
scroll to position [36, 0]
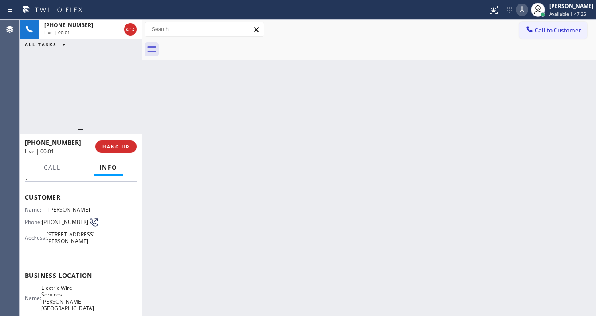
click at [79, 87] on div "[PHONE_NUMBER] Live | 00:01 ALL TASKS ALL TASKS ACTIVE TASKS TASKS IN WRAP UP" at bounding box center [81, 72] width 122 height 104
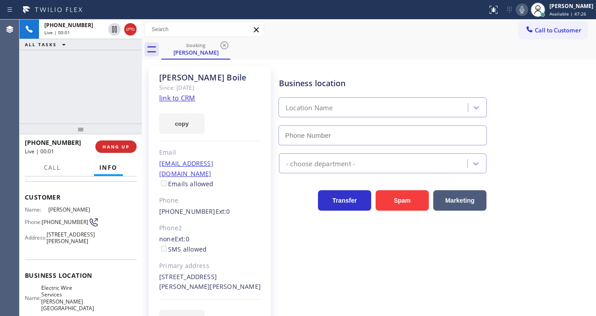
type input "[PHONE_NUMBER]"
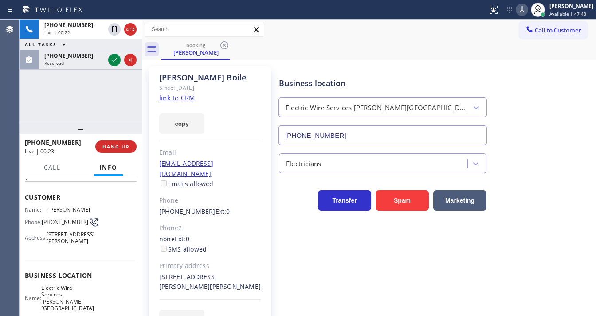
click at [178, 98] on link "link to CRM" at bounding box center [177, 97] width 36 height 9
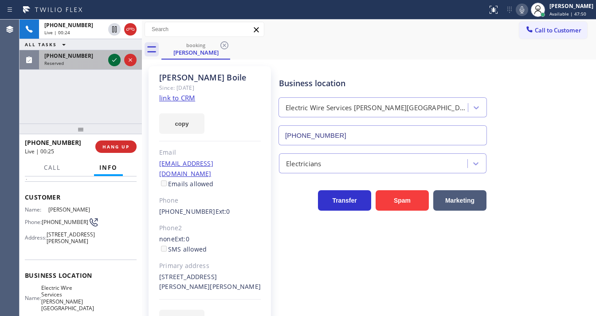
click at [111, 59] on icon at bounding box center [114, 60] width 11 height 11
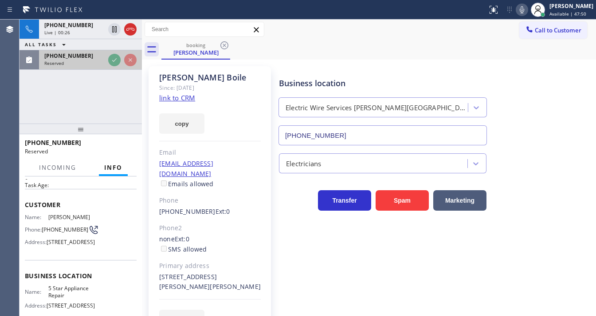
scroll to position [43, 0]
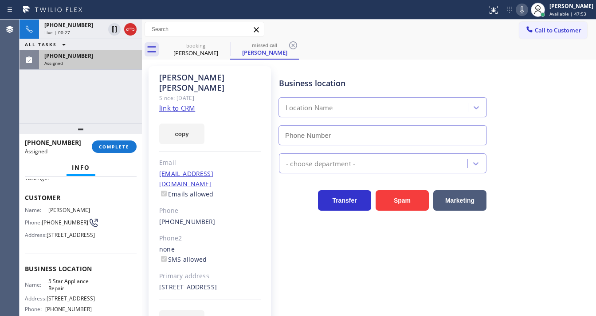
click at [179, 103] on link "link to CRM" at bounding box center [177, 107] width 36 height 9
type input "[PHONE_NUMBER]"
click at [118, 144] on span "COMPLETE" at bounding box center [114, 146] width 31 height 6
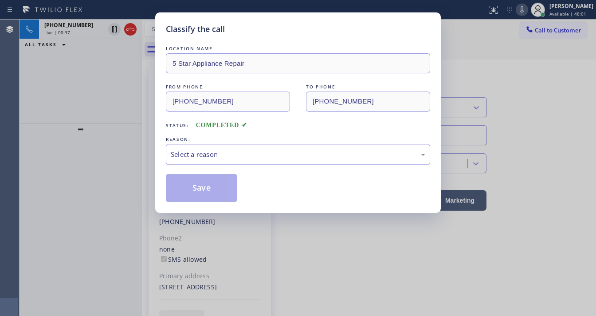
click at [217, 151] on div "Select a reason" at bounding box center [298, 154] width 255 height 10
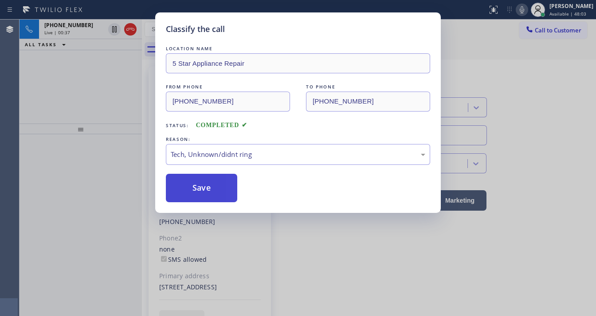
click at [205, 185] on button "Save" at bounding box center [201, 188] width 71 height 28
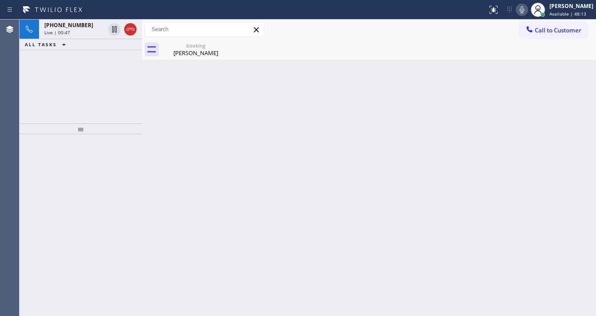
click at [76, 83] on div "[PHONE_NUMBER] Live | 00:47 ALL TASKS ALL TASKS ACTIVE TASKS TASKS IN WRAP UP" at bounding box center [81, 72] width 122 height 104
click at [186, 49] on div "[PERSON_NAME]" at bounding box center [195, 53] width 67 height 8
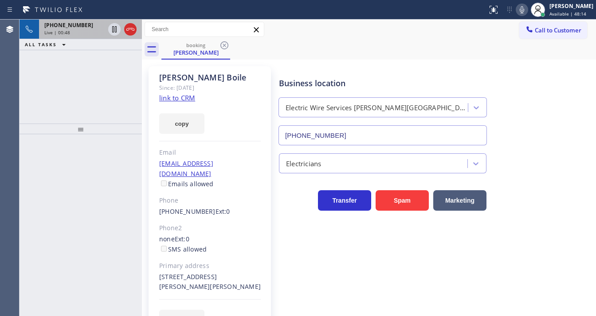
click at [76, 29] on div "Live | 00:48" at bounding box center [74, 32] width 60 height 6
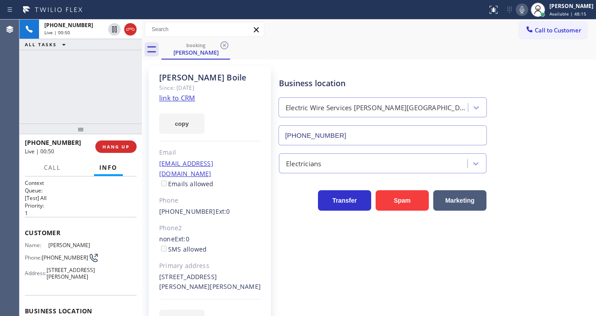
click at [83, 73] on div "[PHONE_NUMBER] Live | 00:50 ALL TASKS ALL TASKS ACTIVE TASKS TASKS IN WRAP UP" at bounding box center [81, 72] width 122 height 104
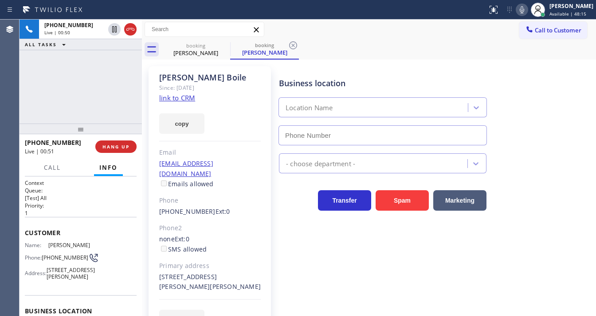
type input "[PHONE_NUMBER]"
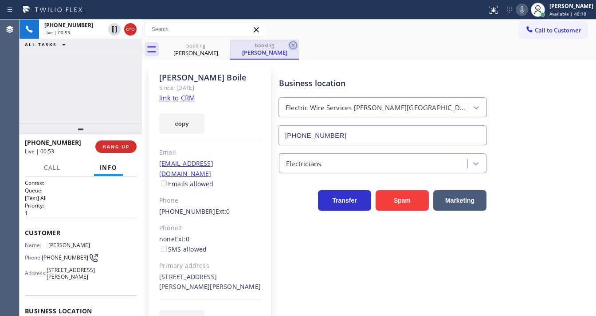
click at [292, 44] on icon at bounding box center [293, 45] width 8 height 8
click at [88, 83] on div "[PHONE_NUMBER] Live | 00:53 ALL TASKS ALL TASKS ACTIVE TASKS TASKS IN WRAP UP" at bounding box center [81, 72] width 122 height 104
click at [64, 98] on div "[PHONE_NUMBER] Live | 01:09 ALL TASKS ALL TASKS ACTIVE TASKS TASKS IN WRAP UP" at bounding box center [81, 72] width 122 height 104
click at [83, 111] on div "[PHONE_NUMBER] Live | 01:13 ALL TASKS ALL TASKS ACTIVE TASKS TASKS IN WRAP UP" at bounding box center [81, 72] width 122 height 104
click at [61, 201] on h2 "Priority:" at bounding box center [81, 205] width 112 height 8
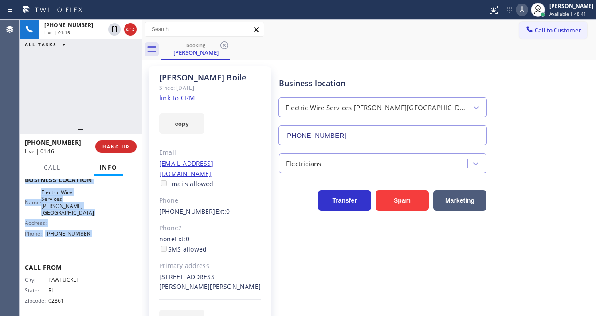
scroll to position [137, 0]
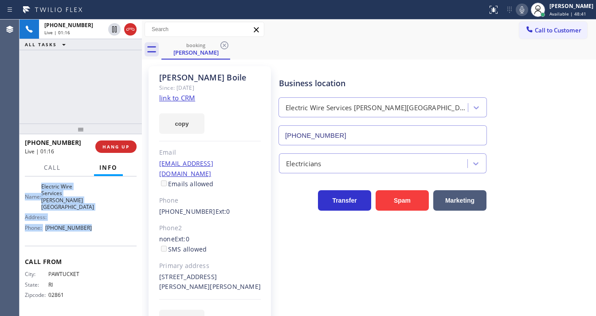
drag, startPoint x: 23, startPoint y: 230, endPoint x: 95, endPoint y: 245, distance: 72.8
click at [95, 245] on div "Context Queue: [Test] All Priority: 1 Customer Name: [PERSON_NAME] Phone: [PHON…" at bounding box center [81, 245] width 122 height 139
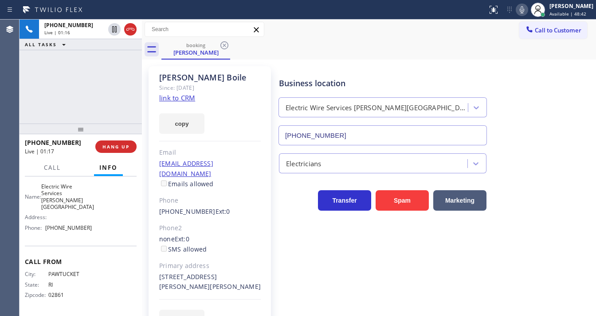
click at [71, 89] on div "[PHONE_NUMBER] Live | 01:16 ALL TASKS ALL TASKS ACTIVE TASKS TASKS IN WRAP UP" at bounding box center [81, 72] width 122 height 104
click at [91, 78] on div "[PHONE_NUMBER] Live | 01:22 ALL TASKS ALL TASKS ACTIVE TASKS TASKS IN WRAP UP" at bounding box center [81, 72] width 122 height 104
click at [523, 9] on icon at bounding box center [522, 9] width 11 height 11
click at [124, 75] on div "[PHONE_NUMBER] Live | 02:38 ALL TASKS ALL TASKS ACTIVE TASKS TASKS IN WRAP UP" at bounding box center [81, 72] width 122 height 104
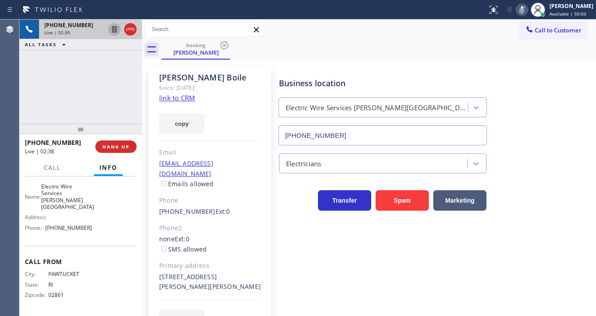
click at [115, 31] on icon at bounding box center [114, 29] width 4 height 6
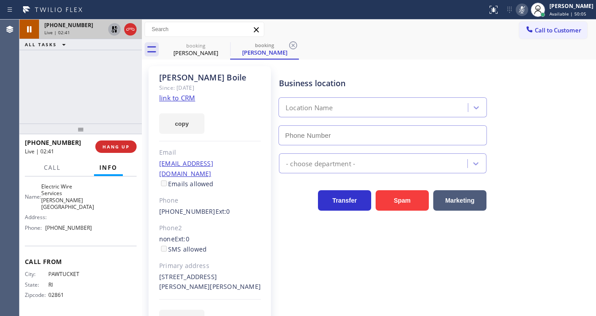
type input "[PHONE_NUMBER]"
click at [114, 29] on icon at bounding box center [114, 29] width 11 height 11
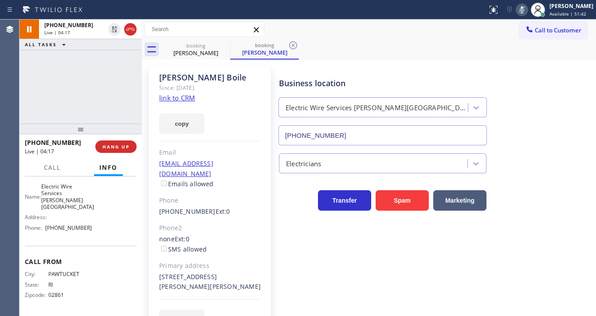
click at [525, 11] on icon at bounding box center [522, 9] width 11 height 11
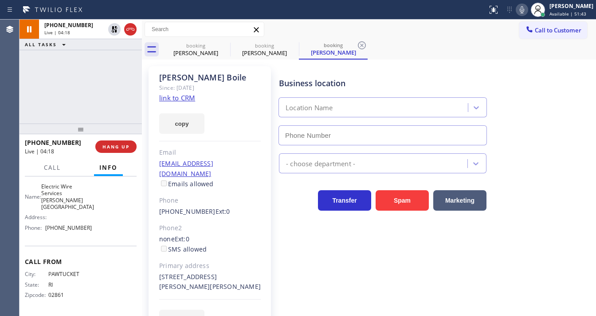
click at [103, 91] on div "[PHONE_NUMBER] Live | 04:18 ALL TASKS ALL TASKS ACTIVE TASKS TASKS IN WRAP UP" at bounding box center [81, 72] width 122 height 104
type input "[PHONE_NUMBER]"
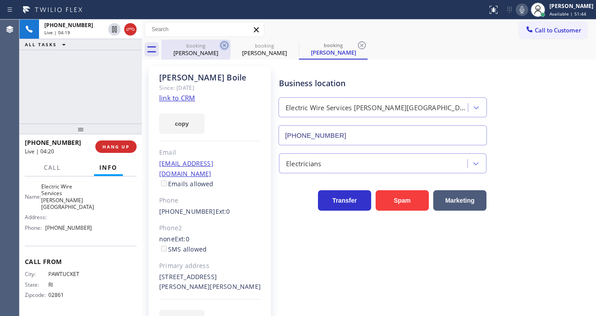
click at [225, 44] on icon at bounding box center [225, 45] width 8 height 8
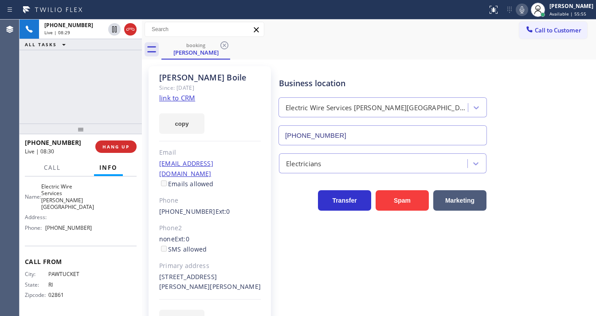
click at [103, 82] on div "[PHONE_NUMBER] Live | 08:29 ALL TASKS ALL TASKS ACTIVE TASKS TASKS IN WRAP UP" at bounding box center [81, 72] width 122 height 104
click at [392, 24] on div "Call to Customer Outbound call Location Spectrum Appliance Repair [GEOGRAPHIC_D…" at bounding box center [369, 30] width 454 height 16
click at [527, 9] on icon at bounding box center [522, 9] width 11 height 11
click at [83, 78] on div "[PHONE_NUMBER] Live | 08:34 ALL TASKS ALL TASKS ACTIVE TASKS TASKS IN WRAP UP" at bounding box center [81, 72] width 122 height 104
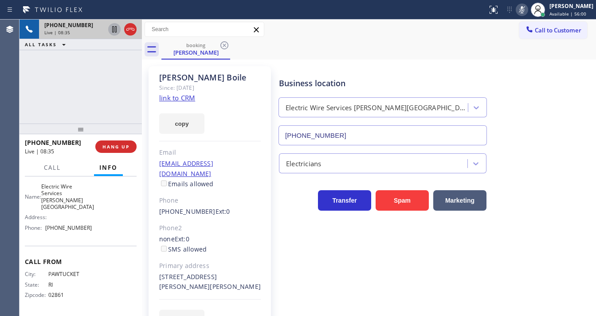
click at [113, 34] on icon at bounding box center [114, 29] width 11 height 11
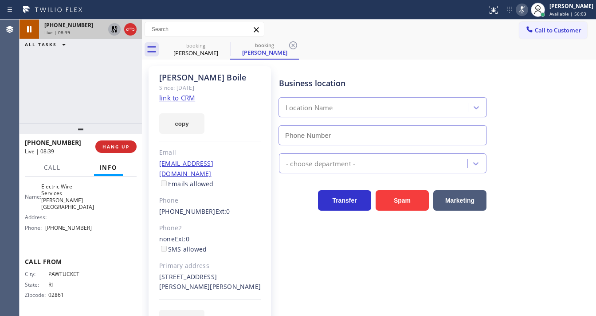
type input "[PHONE_NUMBER]"
click at [114, 29] on icon at bounding box center [114, 29] width 11 height 11
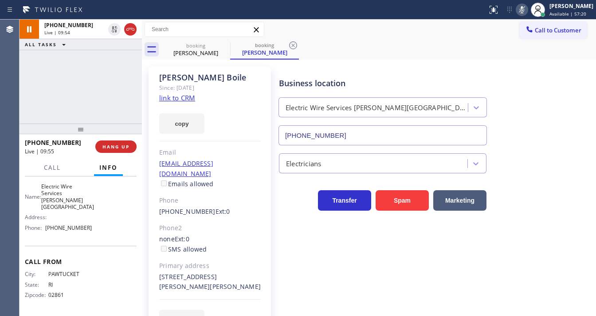
click at [528, 14] on icon at bounding box center [522, 9] width 11 height 11
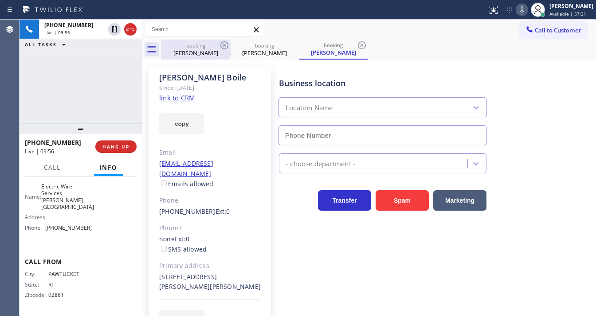
type input "[PHONE_NUMBER]"
click at [223, 46] on icon at bounding box center [224, 45] width 11 height 11
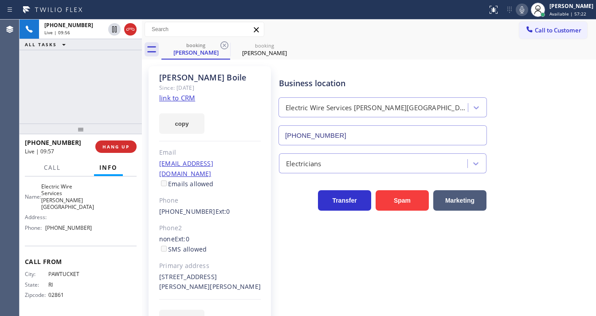
click at [223, 46] on icon at bounding box center [224, 45] width 11 height 11
click at [440, 37] on div "Call to Customer Outbound call Location Spectrum Appliance Repair [GEOGRAPHIC_D…" at bounding box center [369, 30] width 454 height 20
drag, startPoint x: 529, startPoint y: 11, endPoint x: 179, endPoint y: 68, distance: 354.0
click at [527, 11] on icon at bounding box center [522, 9] width 11 height 11
click at [69, 92] on div "[PHONE_NUMBER] Live | 11:47 ALL TASKS ALL TASKS ACTIVE TASKS TASKS IN WRAP UP" at bounding box center [81, 72] width 122 height 104
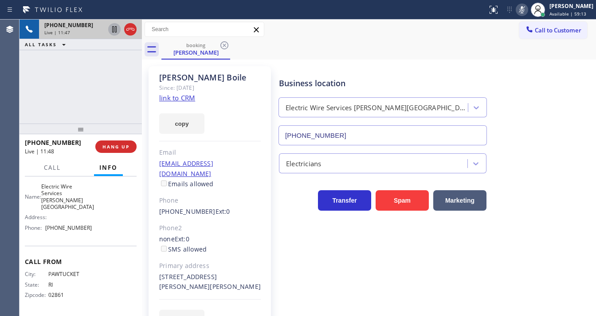
click at [109, 28] on icon at bounding box center [114, 29] width 11 height 11
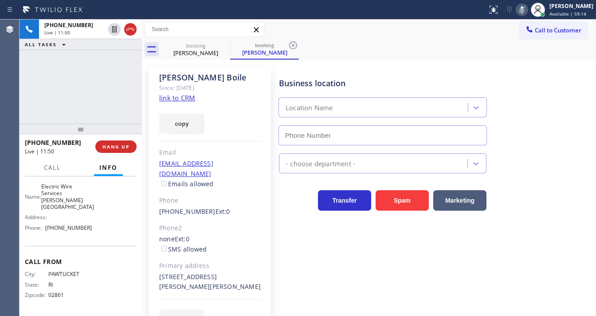
type input "[PHONE_NUMBER]"
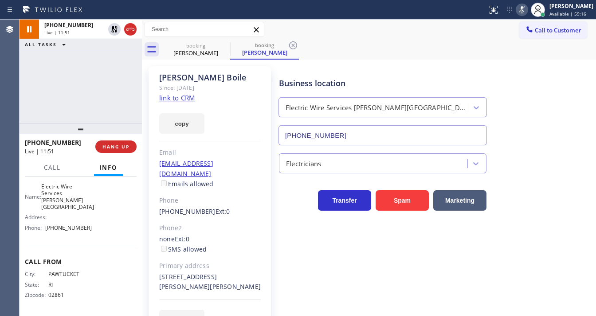
click at [0, 0] on icon at bounding box center [0, 0] width 0 height 0
click at [527, 12] on icon at bounding box center [522, 9] width 11 height 11
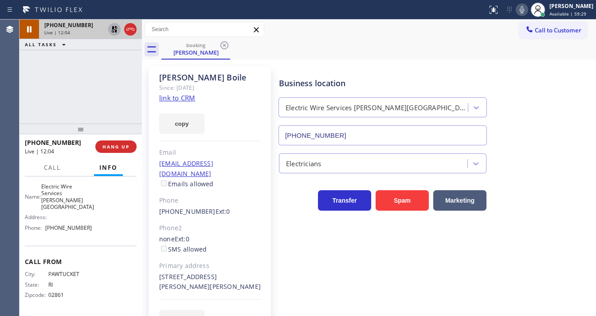
click at [115, 29] on icon at bounding box center [114, 29] width 11 height 11
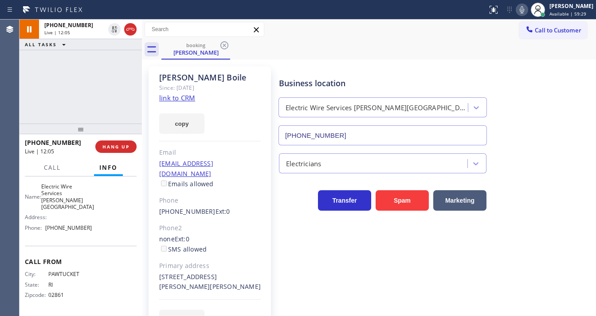
click at [104, 88] on div "[PHONE_NUMBER] Live | 12:05 ALL TASKS ALL TASKS ACTIVE TASKS TASKS IN WRAP UP" at bounding box center [81, 72] width 122 height 104
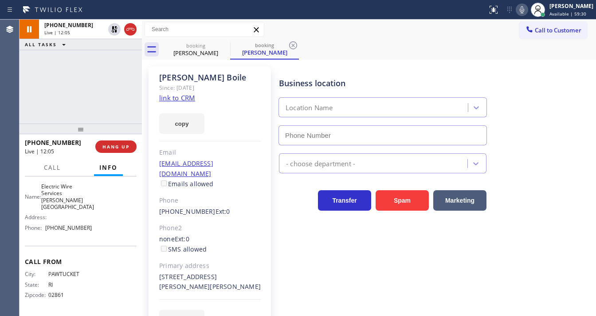
type input "[PHONE_NUMBER]"
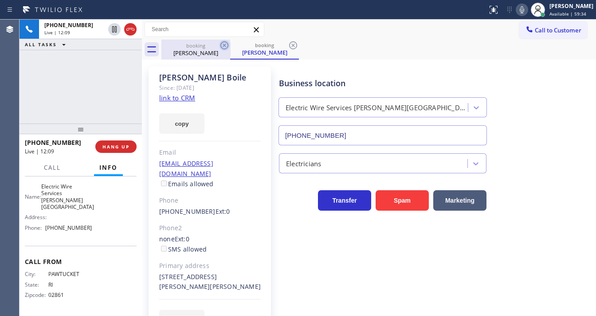
click at [228, 46] on icon at bounding box center [225, 45] width 8 height 8
click at [224, 44] on icon at bounding box center [225, 45] width 8 height 8
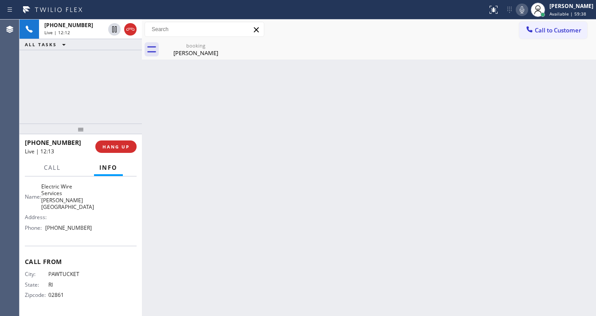
click at [110, 83] on div "[PHONE_NUMBER] Live | 12:12 ALL TASKS ALL TASKS ACTIVE TASKS TASKS IN WRAP UP" at bounding box center [81, 72] width 122 height 104
click at [190, 54] on div "[PERSON_NAME]" at bounding box center [195, 53] width 67 height 8
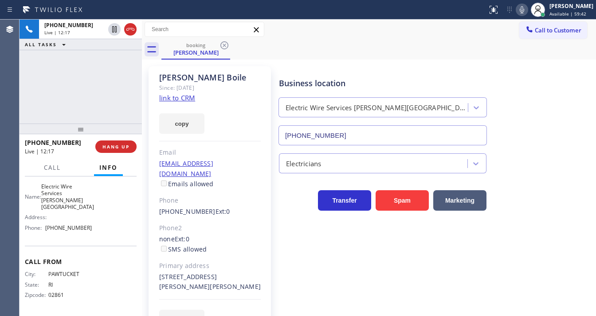
click at [334, 39] on div "Call to Customer Outbound call Location Spectrum Appliance Repair [GEOGRAPHIC_D…" at bounding box center [369, 30] width 454 height 20
click at [115, 49] on div "ALL TASKS ALL TASKS ACTIVE TASKS TASKS IN WRAP UP" at bounding box center [81, 44] width 122 height 11
click at [121, 150] on button "HANG UP" at bounding box center [115, 146] width 41 height 12
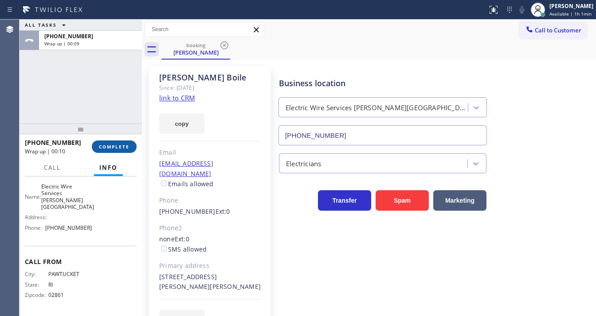
click at [121, 146] on span "COMPLETE" at bounding box center [114, 146] width 31 height 6
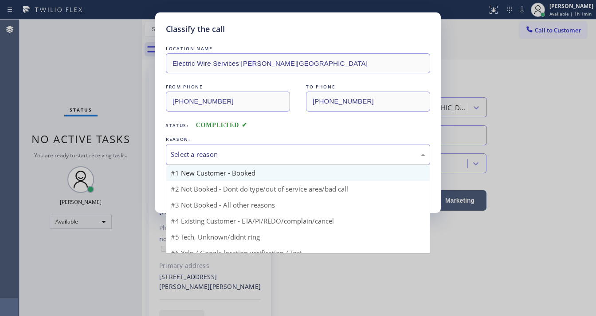
drag, startPoint x: 175, startPoint y: 148, endPoint x: 221, endPoint y: 176, distance: 54.0
click at [201, 149] on div "Select a reason" at bounding box center [298, 154] width 264 height 21
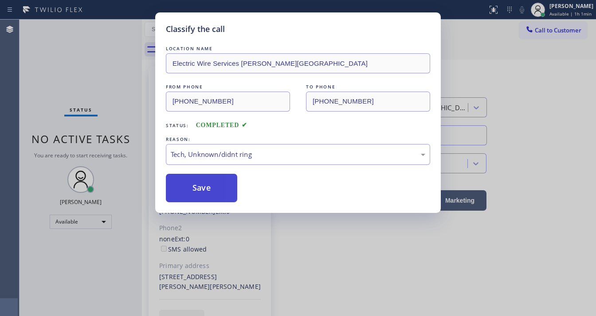
click at [202, 185] on button "Save" at bounding box center [201, 188] width 71 height 28
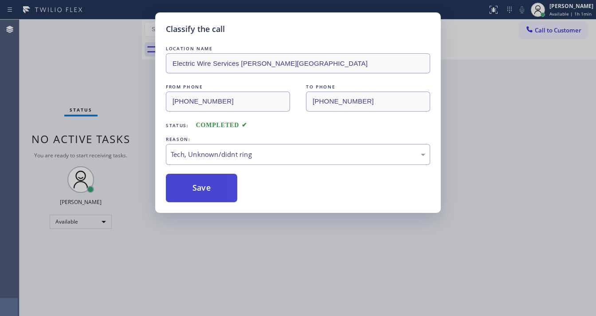
click at [202, 185] on button "Save" at bounding box center [201, 188] width 71 height 28
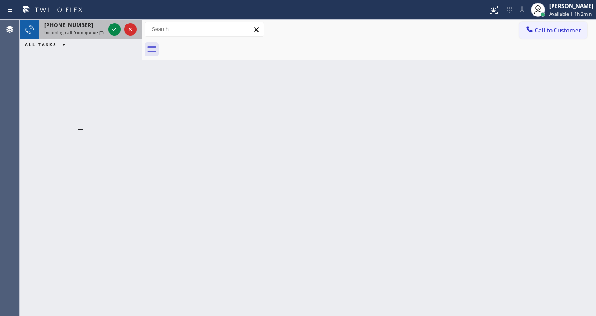
click at [82, 30] on span "Incoming call from queue [Test] All" at bounding box center [81, 32] width 74 height 6
click at [110, 28] on icon at bounding box center [114, 29] width 11 height 11
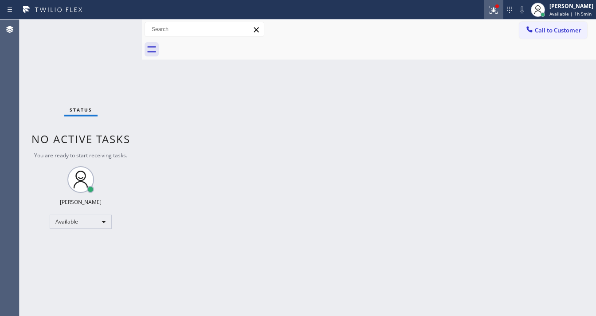
click at [498, 12] on icon at bounding box center [494, 10] width 8 height 8
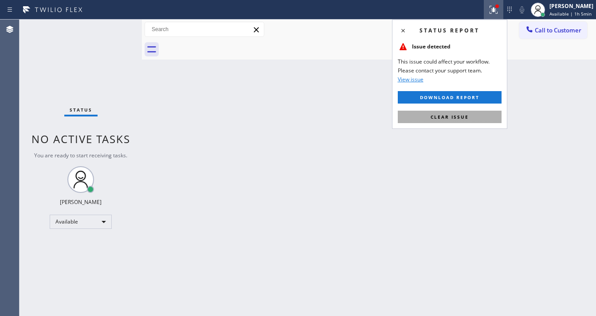
click at [468, 114] on span "Clear issue" at bounding box center [450, 117] width 38 height 6
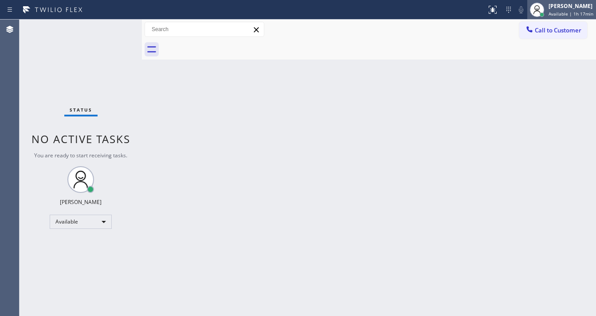
click at [560, 8] on div "[PERSON_NAME]" at bounding box center [571, 6] width 45 height 8
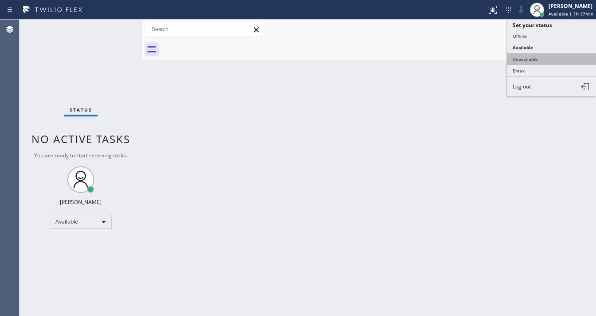
click at [537, 54] on button "Unavailable" at bounding box center [552, 59] width 89 height 12
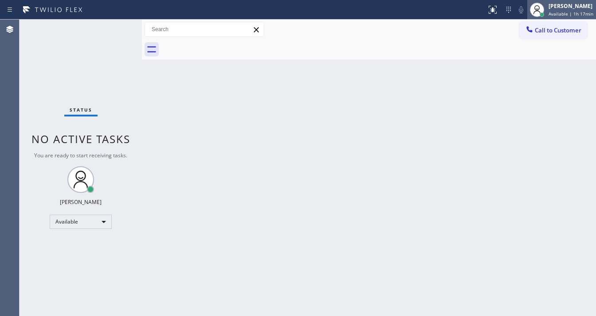
click at [561, 15] on span "Available | 1h 17min" at bounding box center [571, 14] width 45 height 6
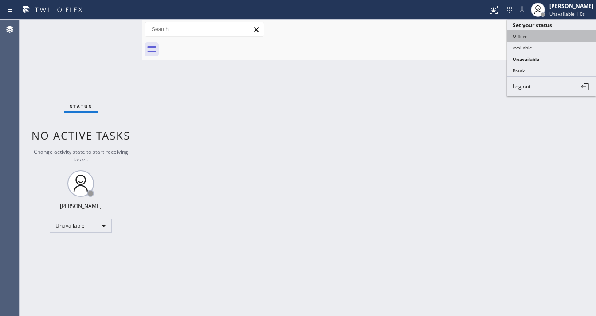
click at [530, 34] on button "Offline" at bounding box center [552, 36] width 89 height 12
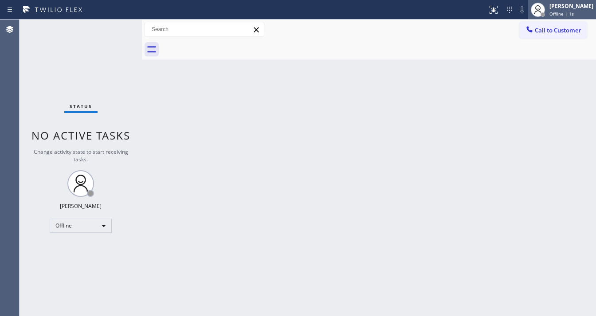
click at [557, 14] on span "Offline | 1s" at bounding box center [562, 14] width 24 height 6
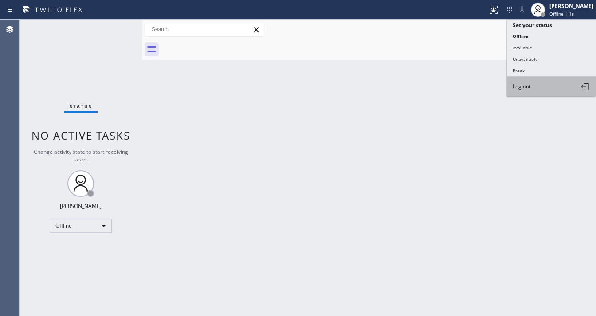
click at [533, 85] on button "Log out" at bounding box center [552, 87] width 89 height 20
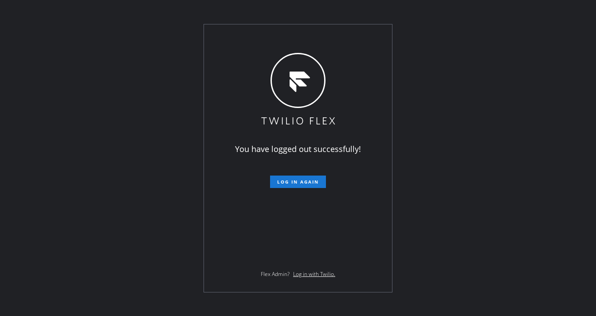
click at [101, 104] on div "You have logged out successfully! Log in again Flex Admin? Log in with Twilio." at bounding box center [298, 158] width 596 height 316
